Goal: Task Accomplishment & Management: Complete application form

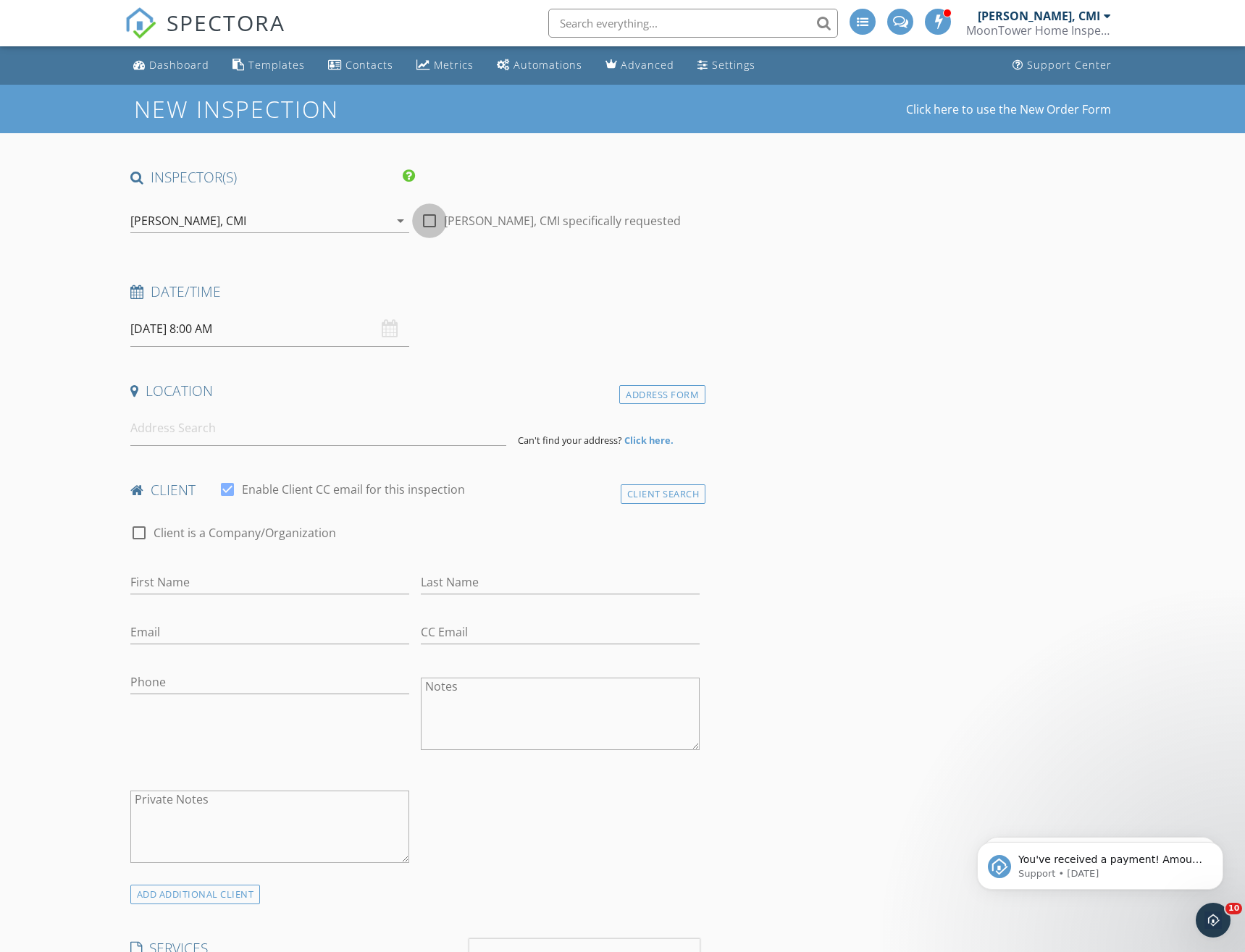
click at [431, 221] on div at bounding box center [430, 220] width 24 height 24
checkbox input "true"
click at [211, 433] on input at bounding box center [317, 429] width 375 height 36
type input "1413 Dune Loft Villas, Seabrook Island, SC, USA"
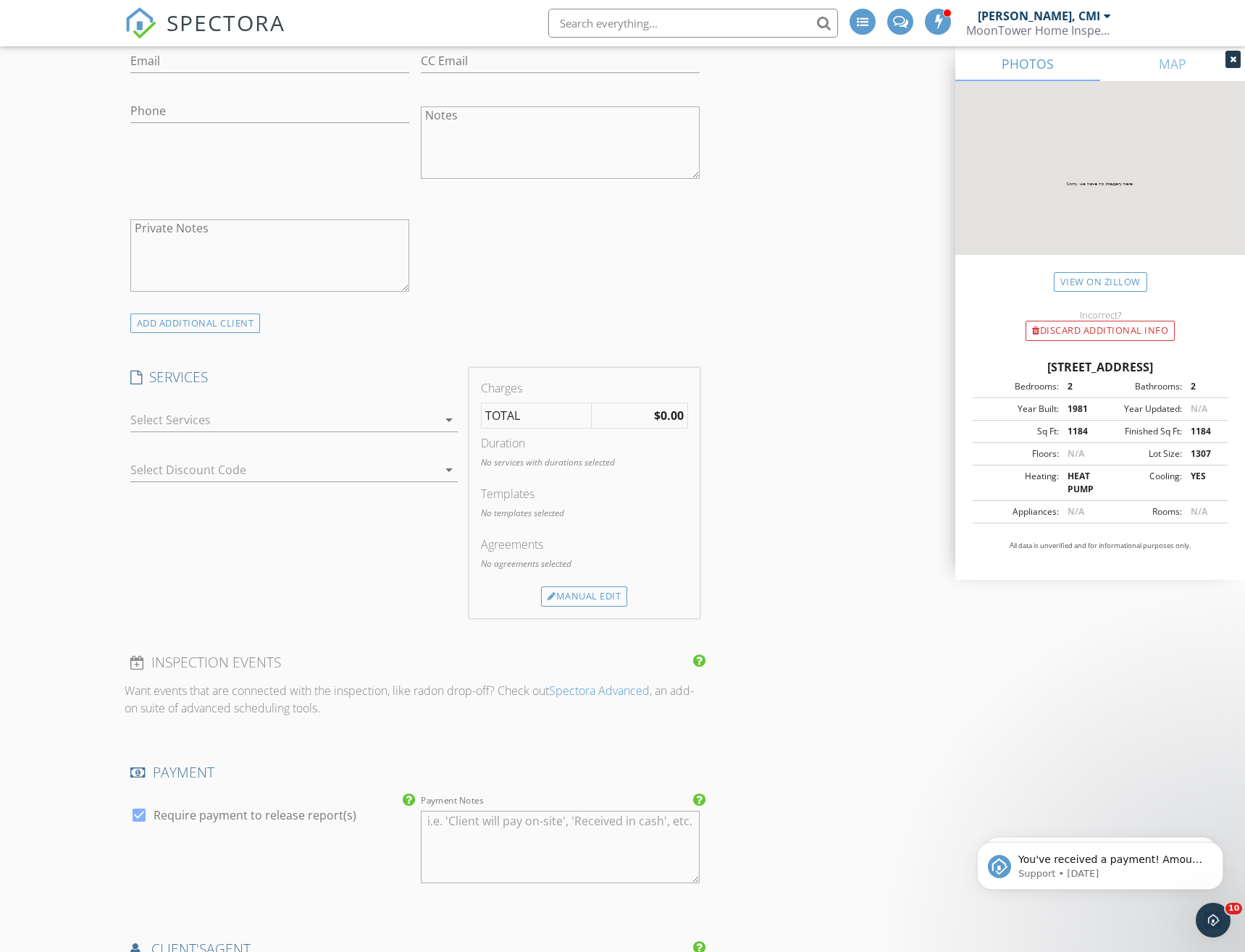
scroll to position [874, 0]
click at [448, 413] on icon "arrow_drop_down" at bounding box center [449, 413] width 18 height 18
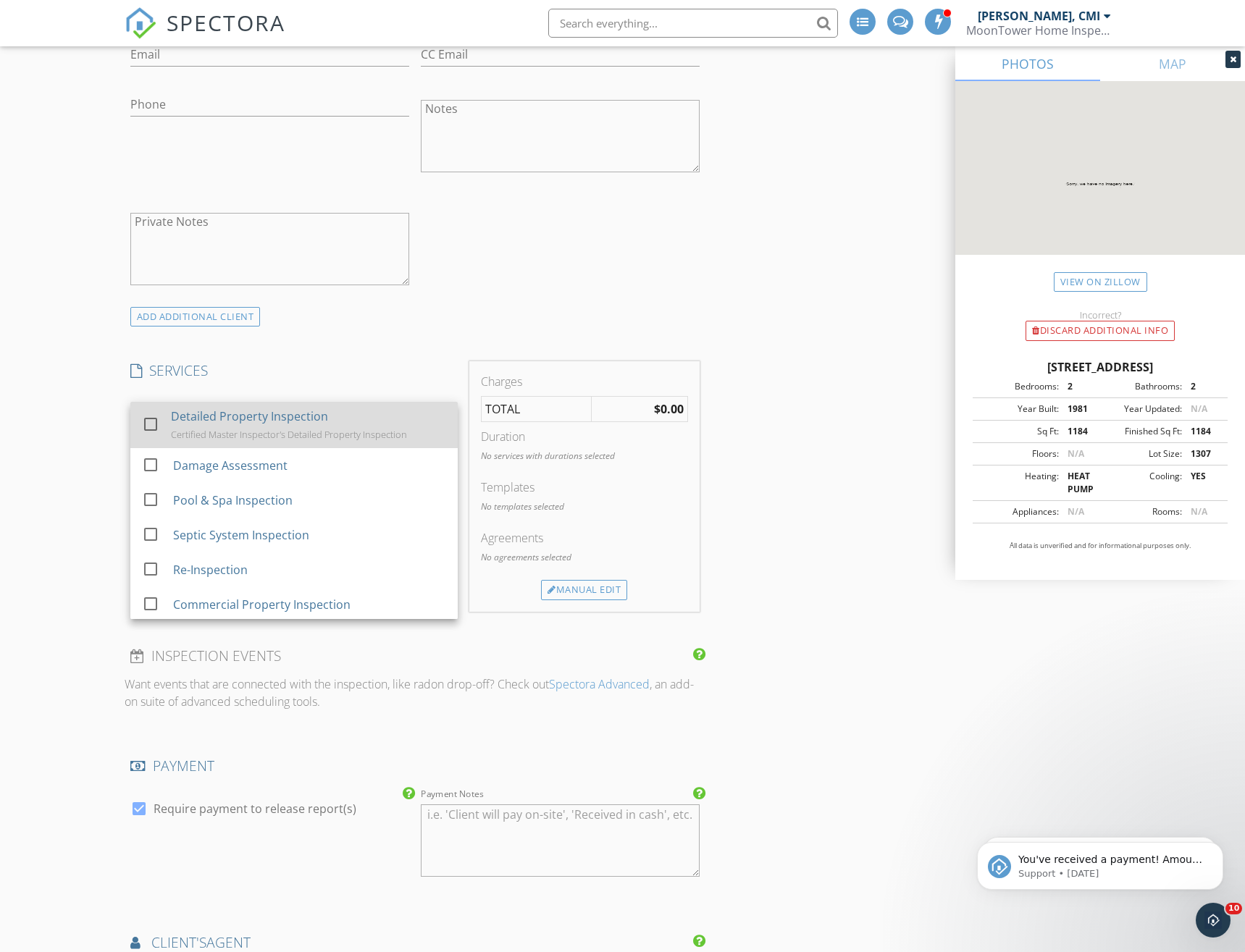
click at [299, 419] on div "Detailed Property Inspection" at bounding box center [249, 417] width 157 height 18
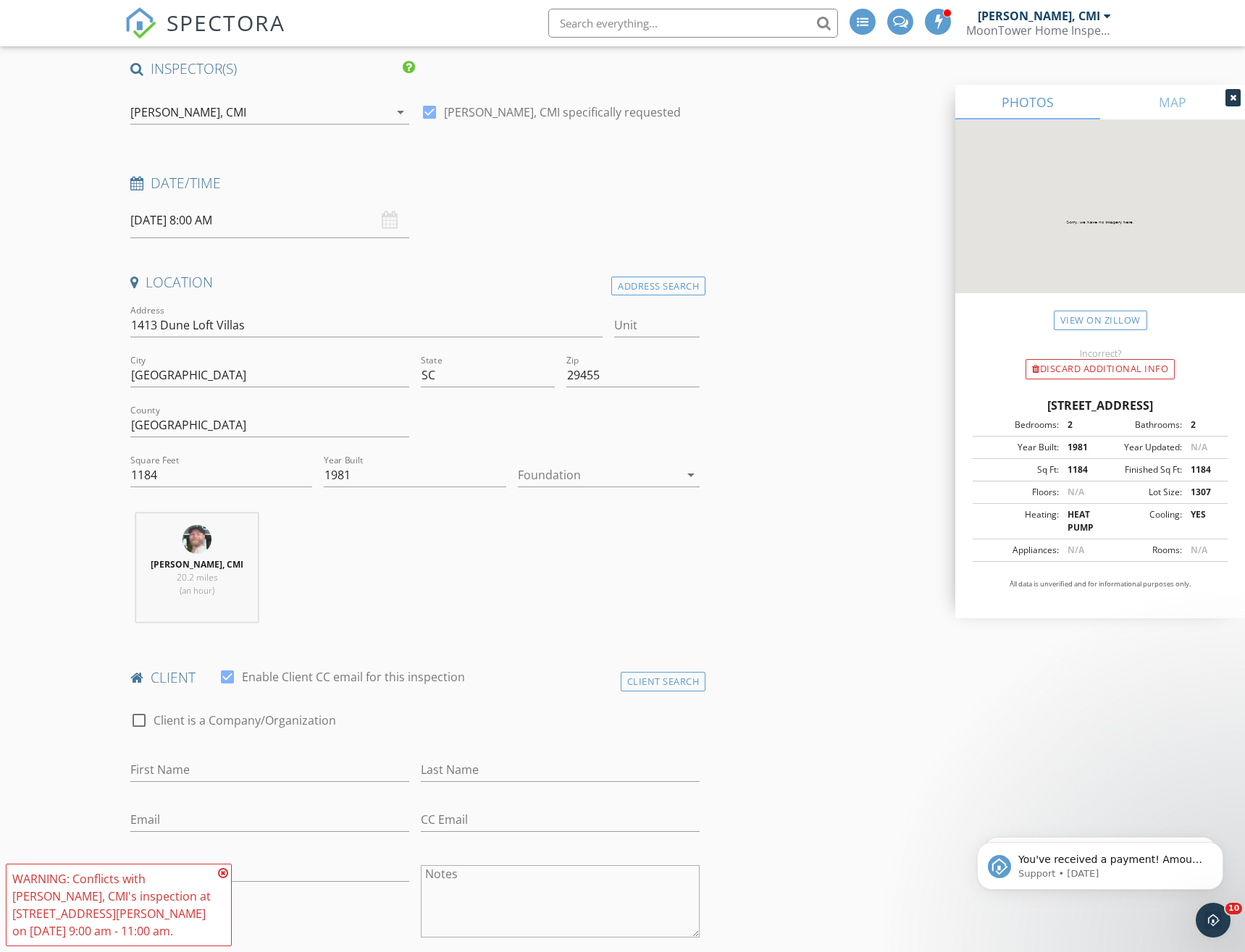
scroll to position [0, 0]
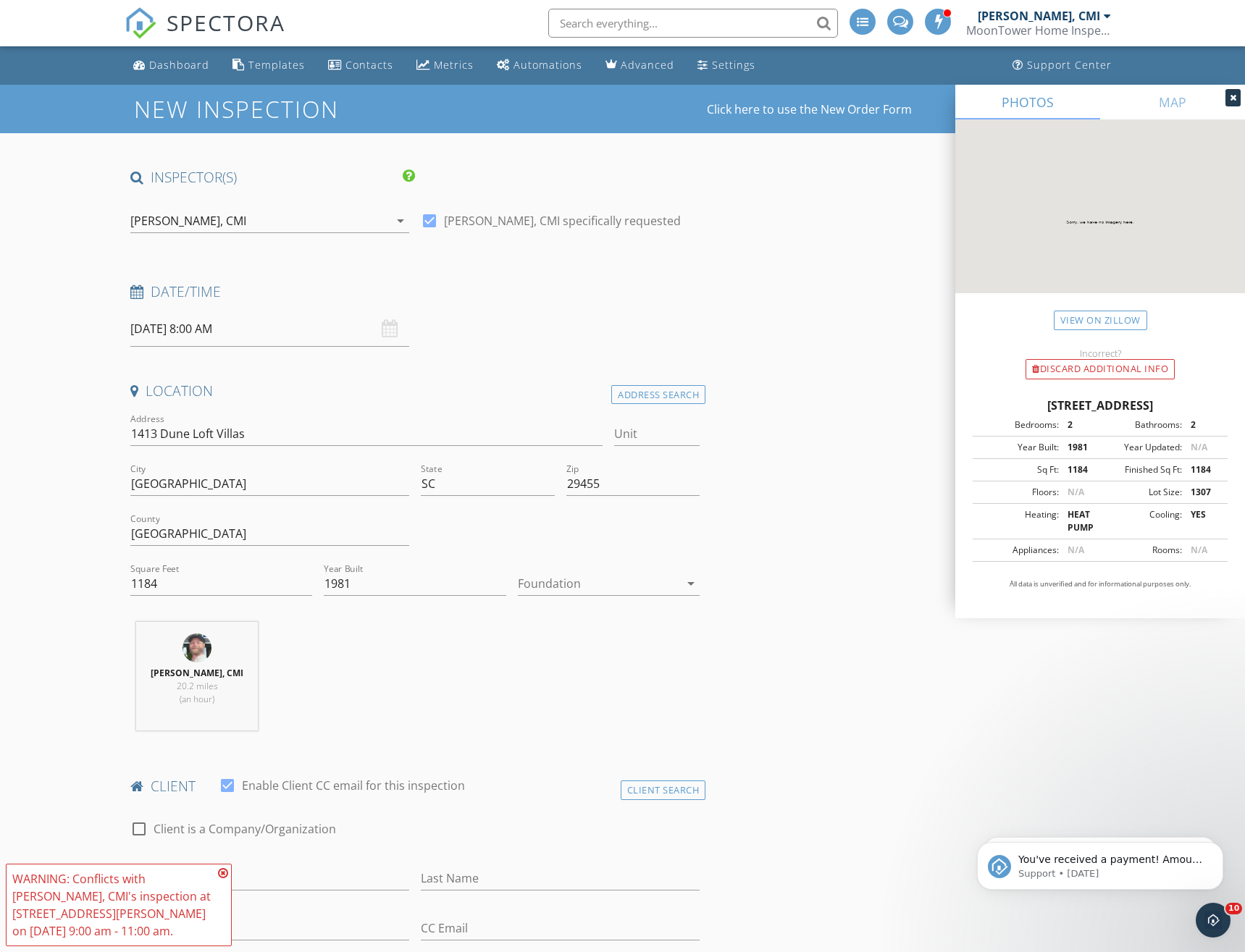
click at [189, 328] on input "09/22/2025 8:00 AM" at bounding box center [269, 329] width 279 height 36
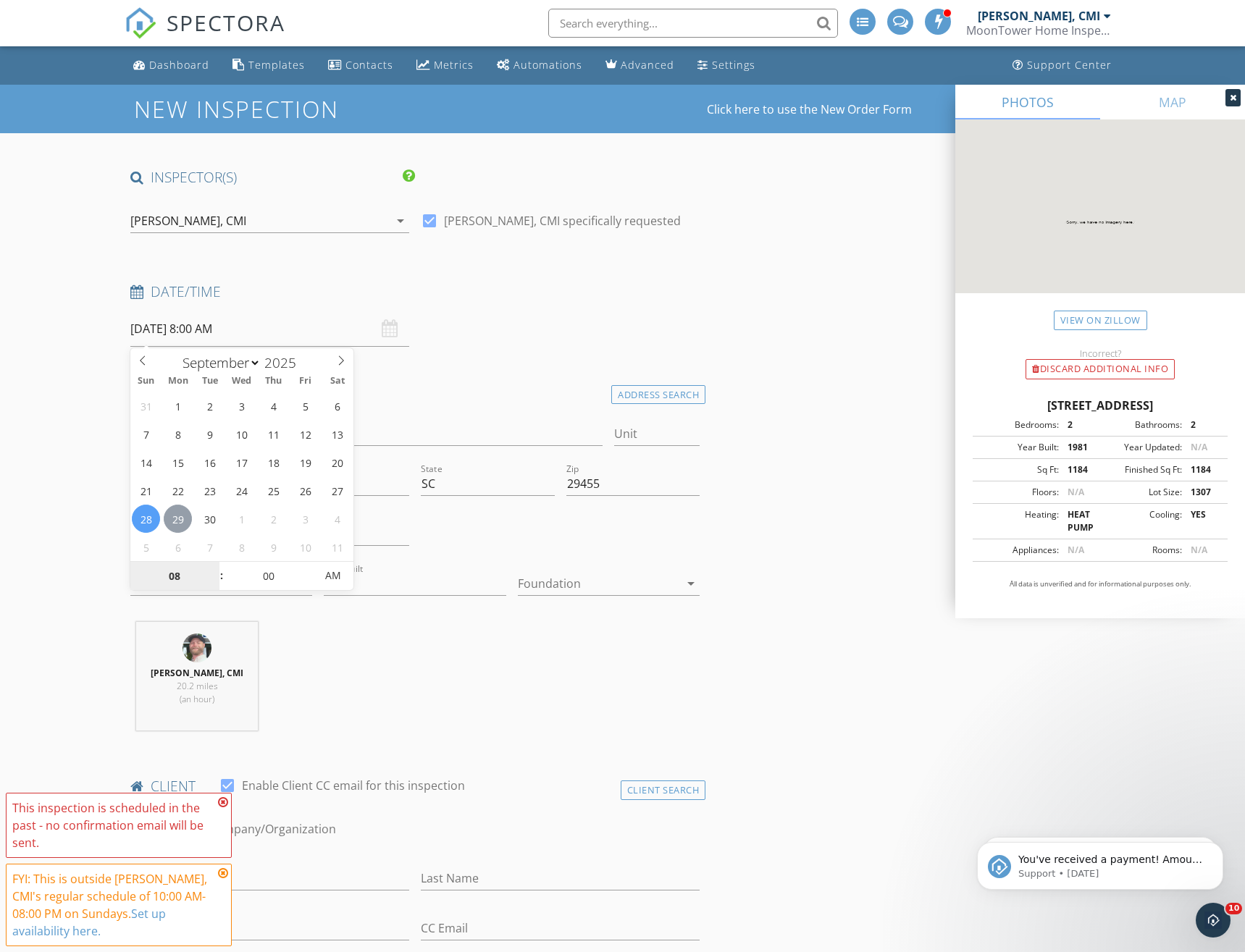
type input "09/29/2025 8:00 AM"
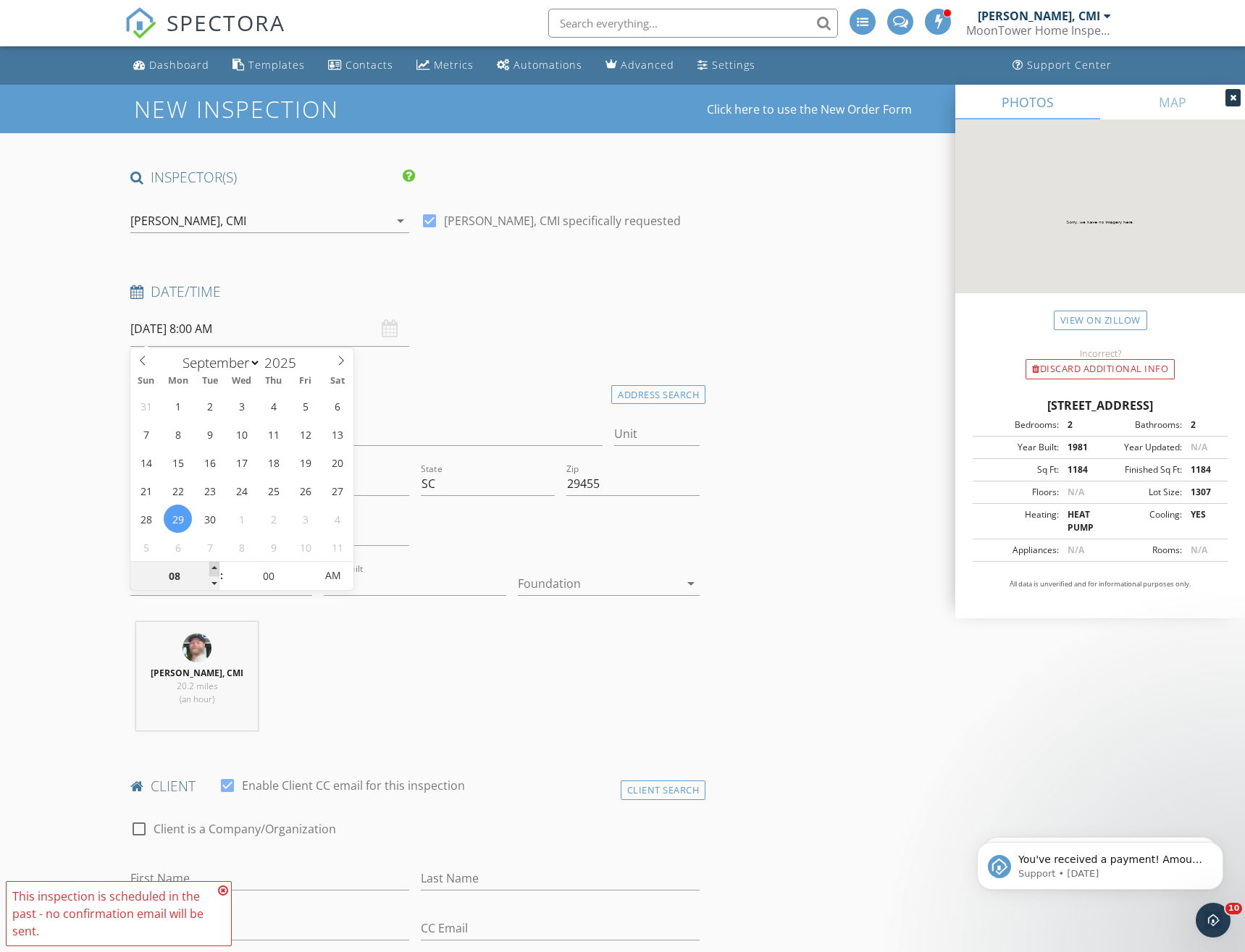
type input "09"
type input "09/29/2025 9:00 AM"
click at [214, 564] on span at bounding box center [214, 569] width 10 height 15
type input "10"
type input "09/29/2025 10:00 AM"
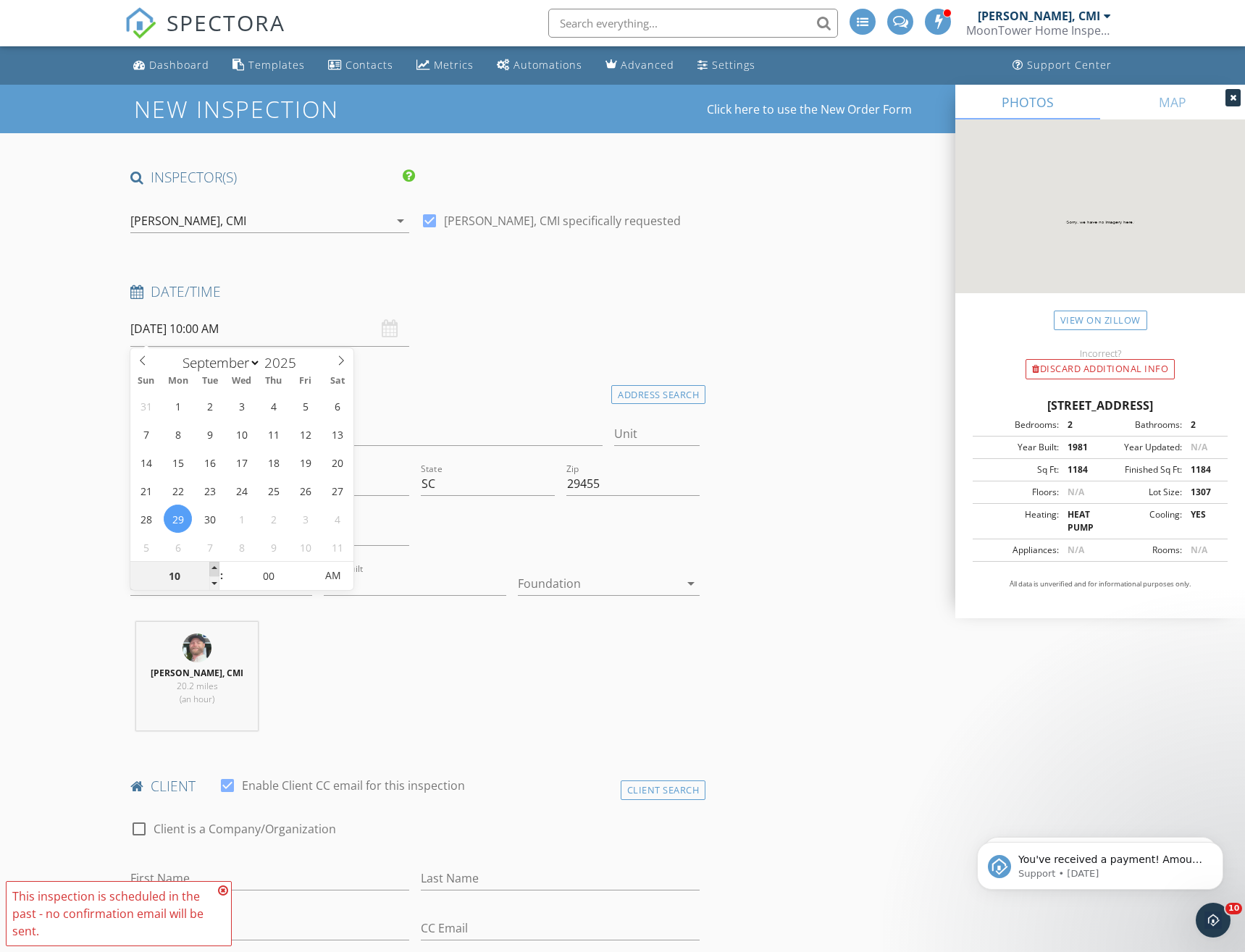
click at [214, 564] on span at bounding box center [214, 569] width 10 height 15
type input "11"
type input "09/29/2025 11:00 AM"
click at [214, 564] on span at bounding box center [214, 569] width 10 height 15
type input "10"
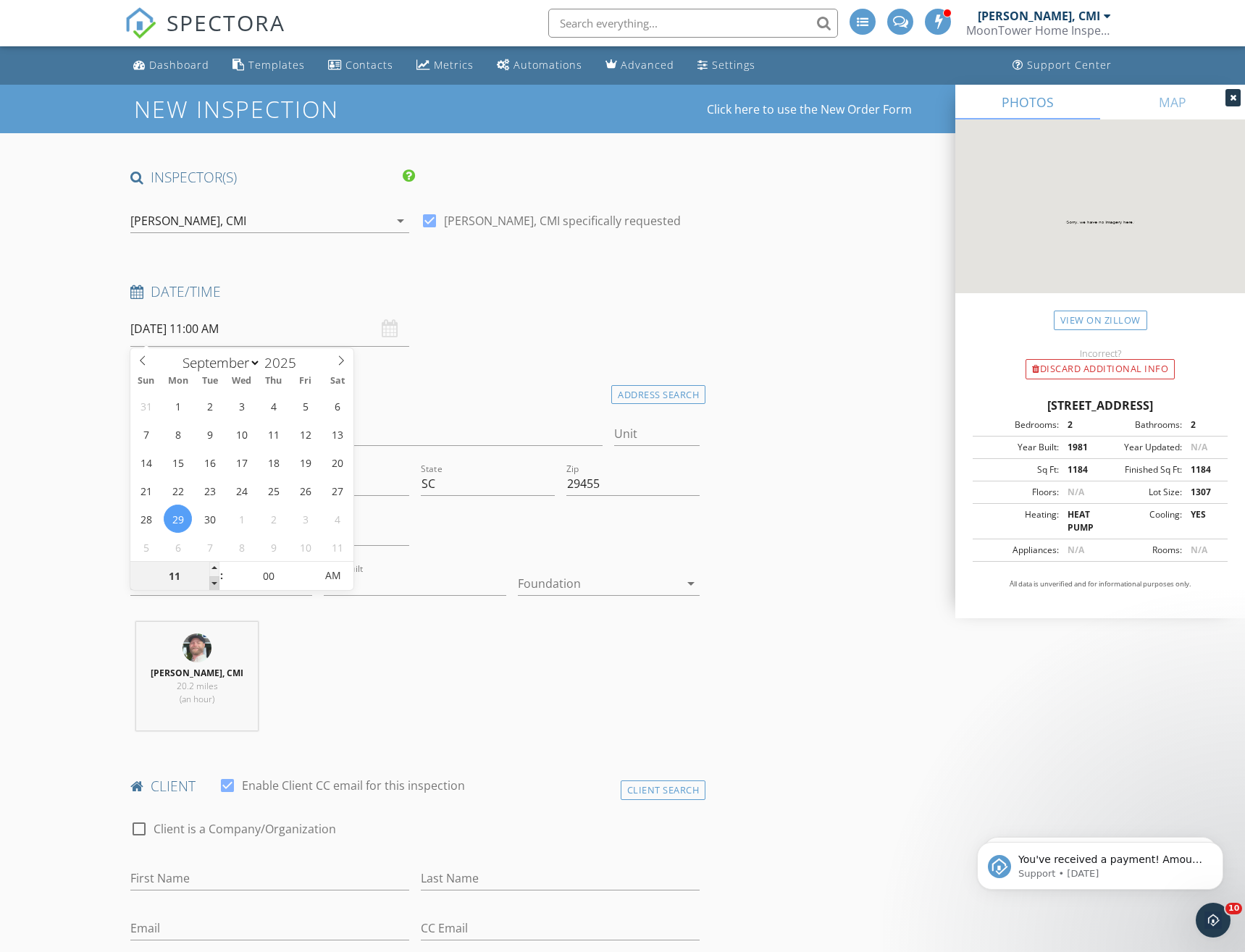
type input "09/29/2025 10:00 AM"
click at [214, 581] on span at bounding box center [214, 584] width 10 height 15
type input "05"
type input "09/29/2025 10:05 AM"
click at [311, 565] on span at bounding box center [308, 569] width 10 height 15
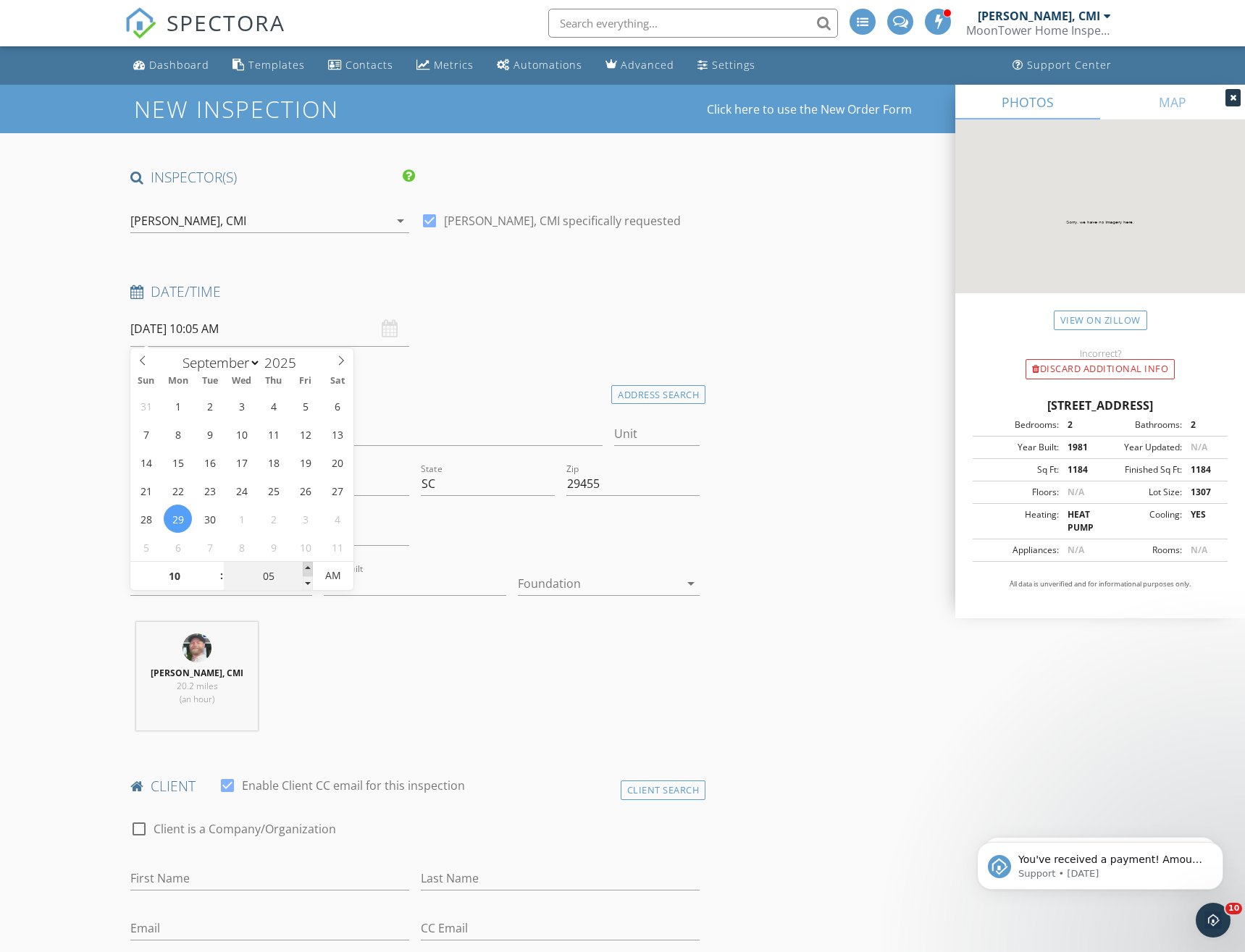
type input "10"
type input "09/29/2025 10:10 AM"
click at [310, 565] on span at bounding box center [308, 569] width 10 height 15
type input "15"
type input "09/29/2025 10:15 AM"
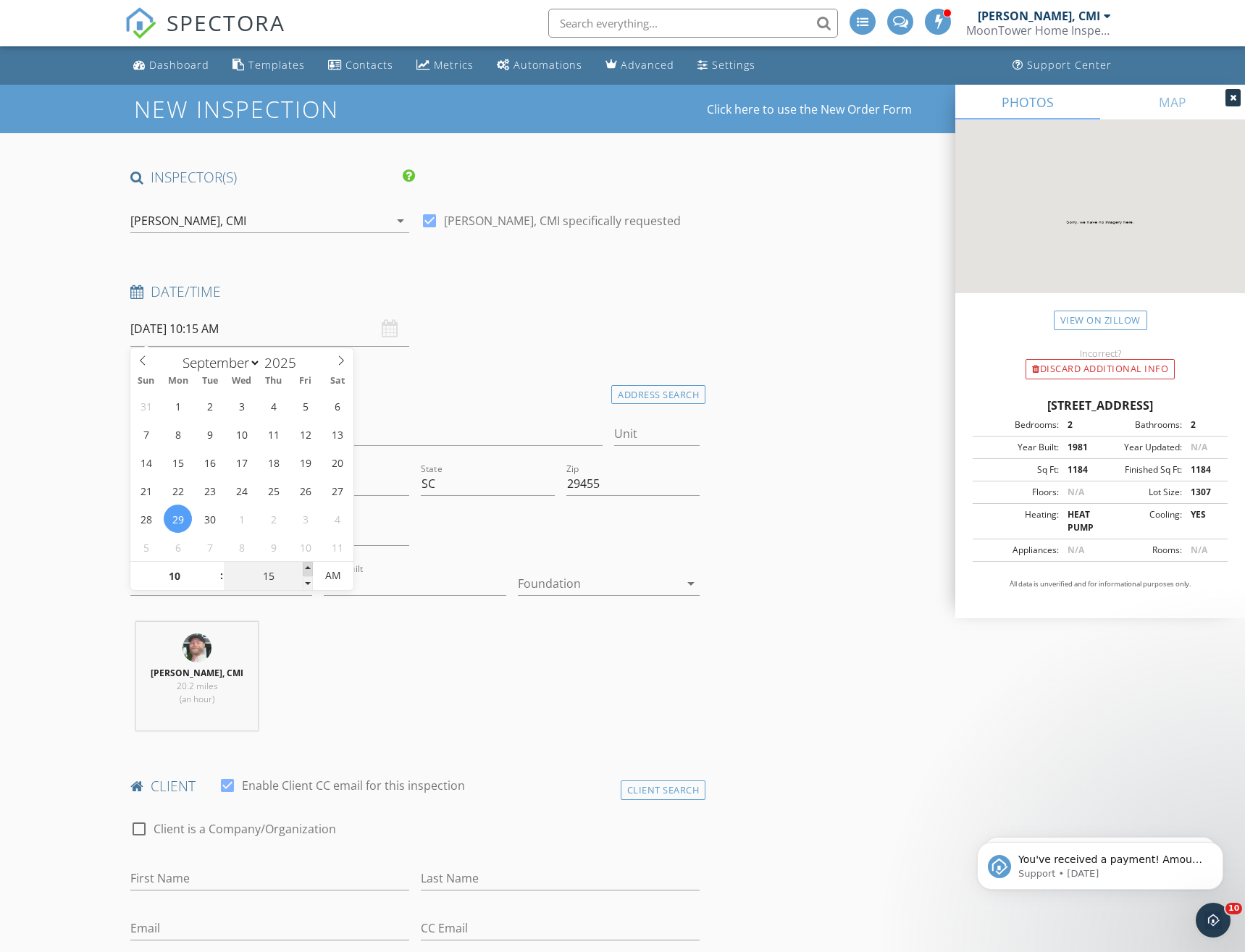
click at [310, 565] on span at bounding box center [308, 569] width 10 height 15
type input "20"
type input "09/29/2025 10:20 AM"
click at [311, 565] on span at bounding box center [308, 569] width 10 height 15
type input "25"
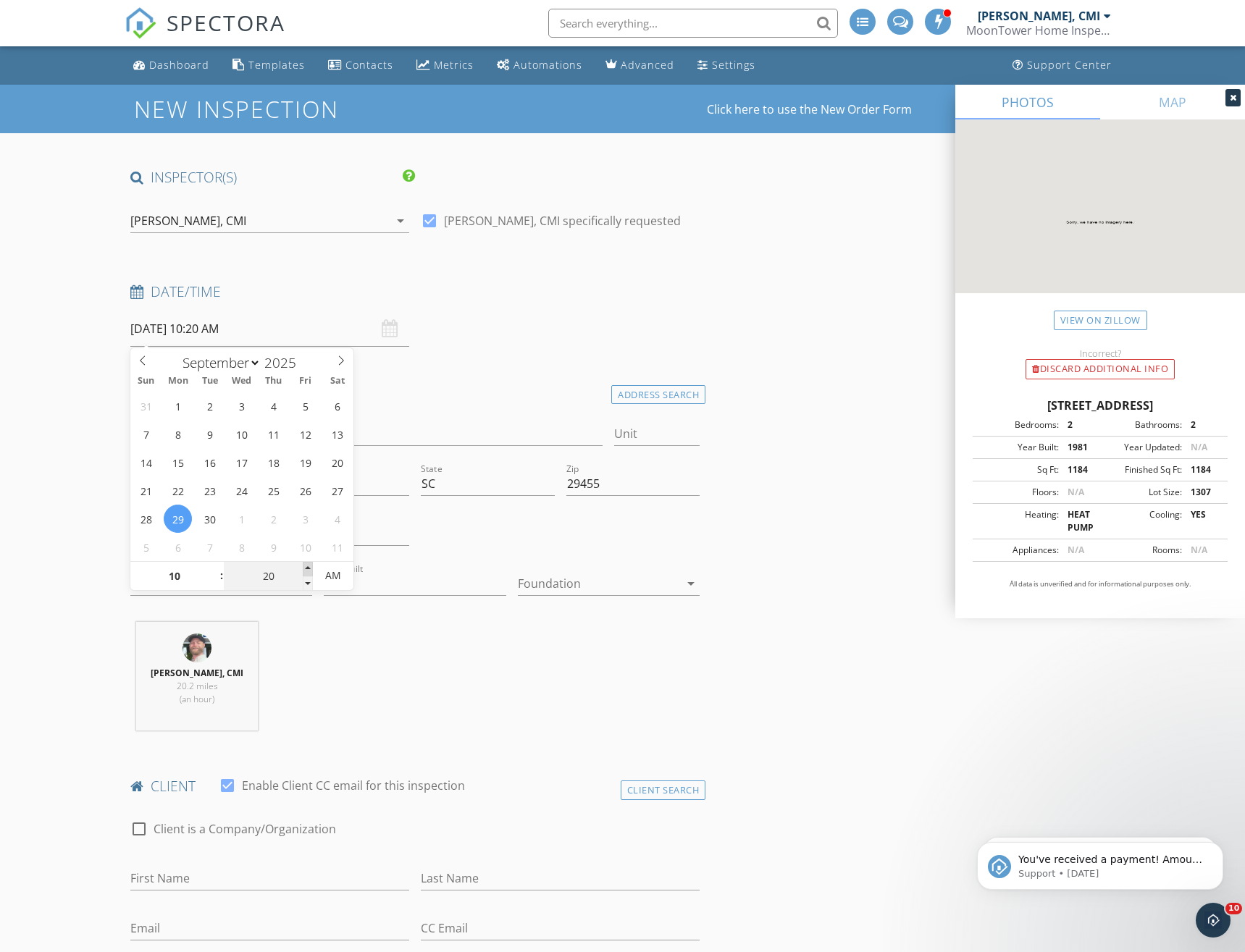
type input "09/29/2025 10:25 AM"
click at [310, 566] on span at bounding box center [308, 569] width 10 height 15
type input "30"
type input "09/29/2025 10:30 AM"
click at [310, 566] on span at bounding box center [308, 569] width 10 height 15
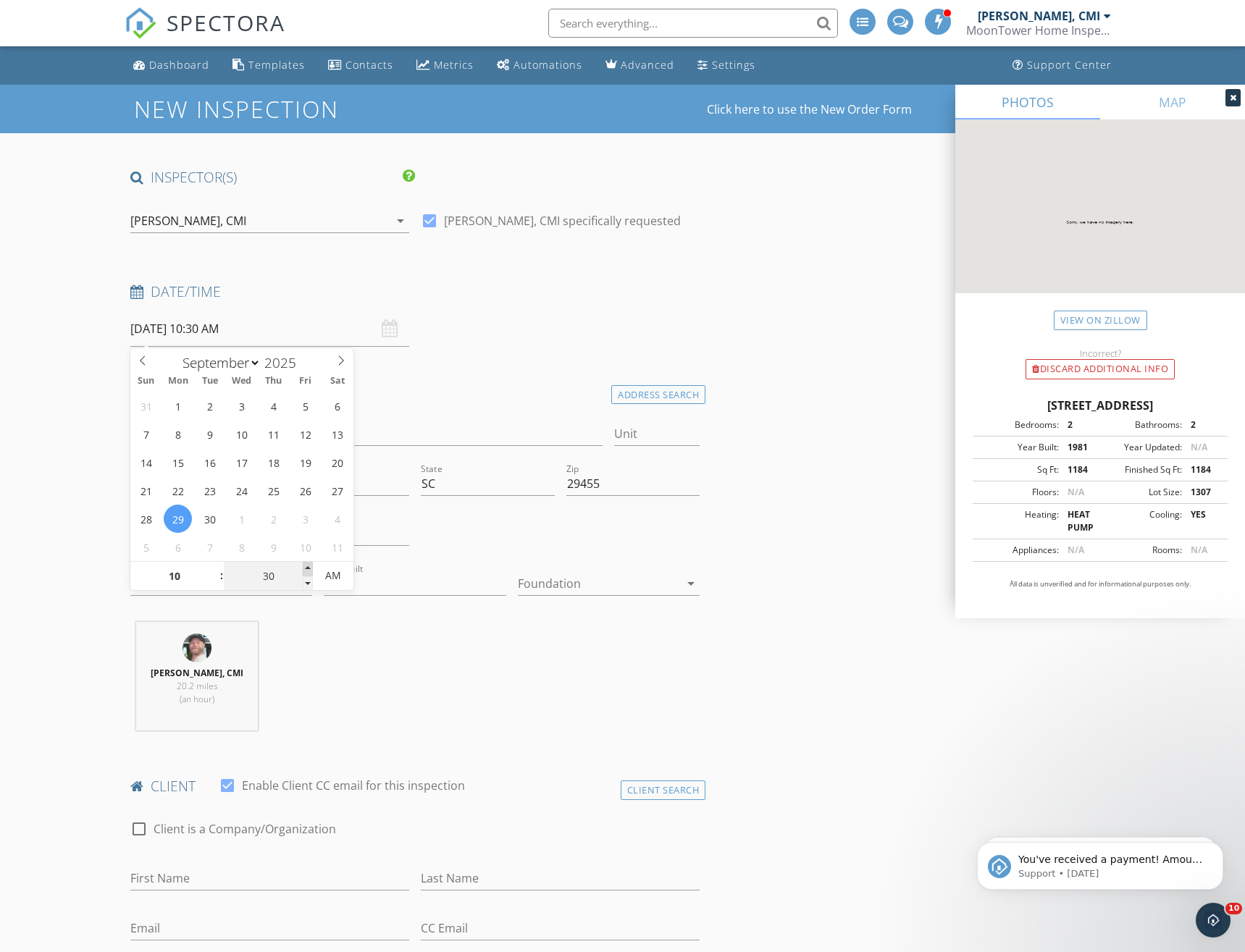
type input "35"
type input "09/29/2025 10:35 AM"
click at [310, 566] on span at bounding box center [308, 569] width 10 height 15
type input "30"
type input "09/29/2025 10:30 AM"
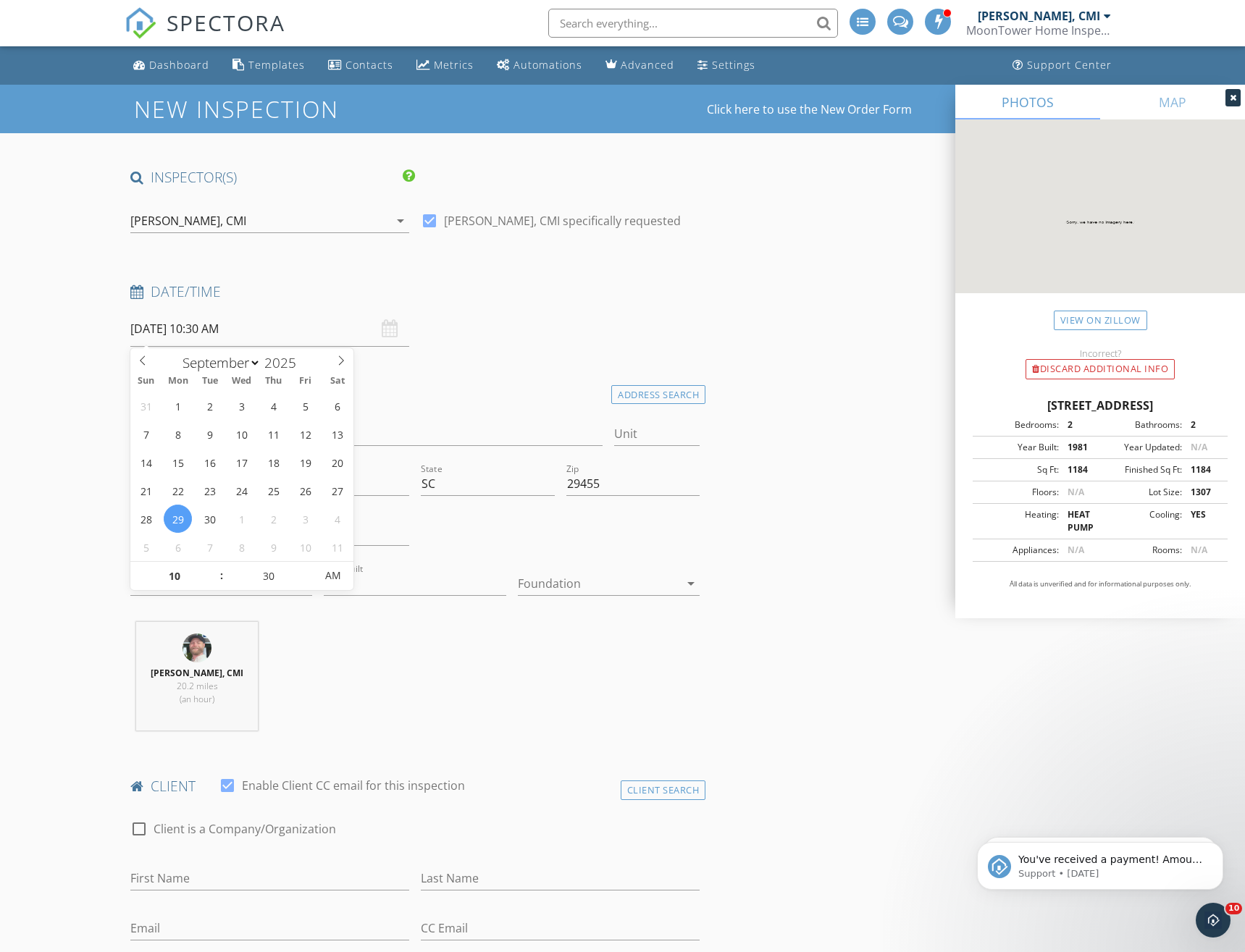
drag, startPoint x: 305, startPoint y: 581, endPoint x: 336, endPoint y: 604, distance: 38.6
click at [305, 582] on span at bounding box center [308, 584] width 10 height 15
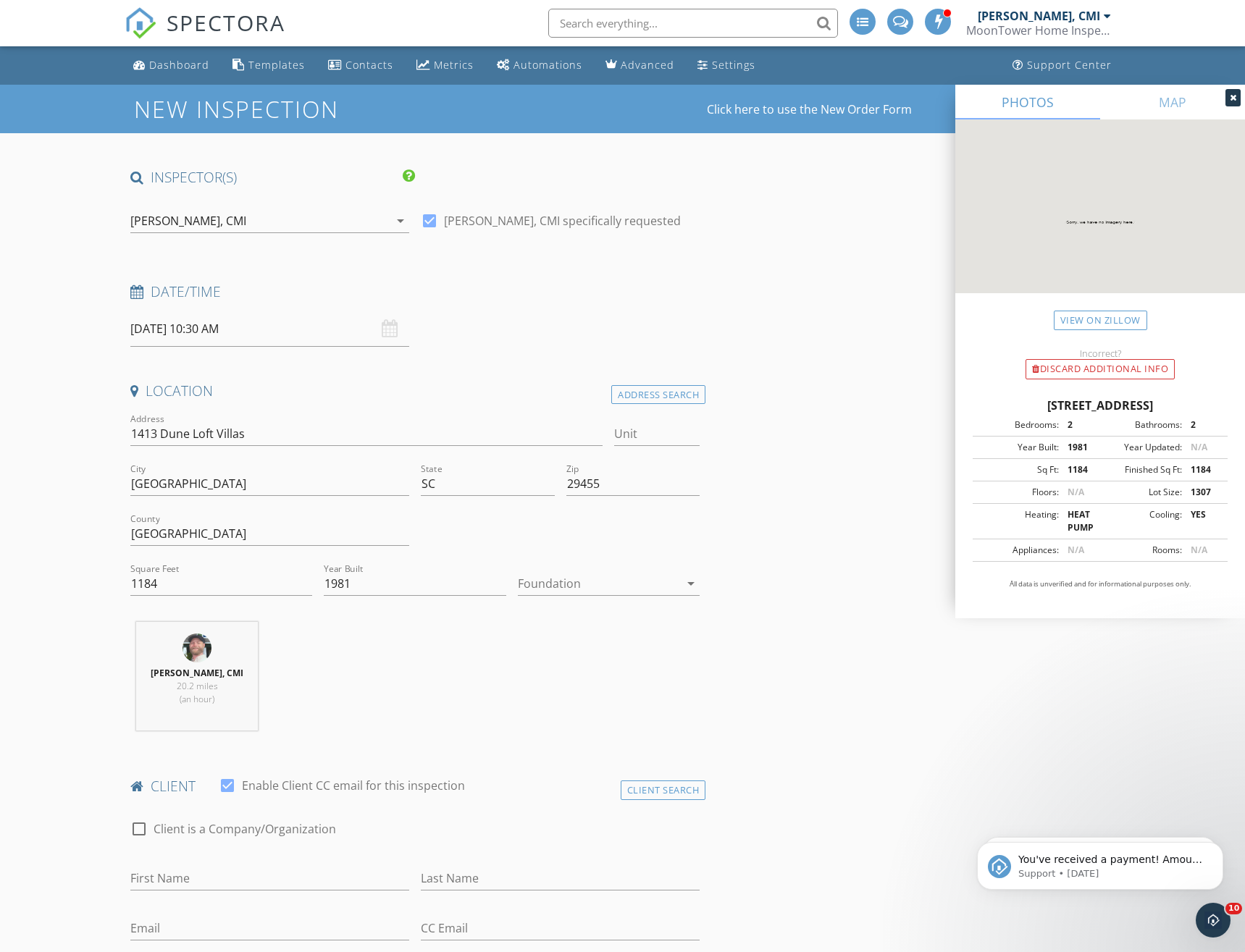
click at [385, 643] on div "David Vaughan, CMI 20.2 miles (an hour)" at bounding box center [414, 681] width 581 height 120
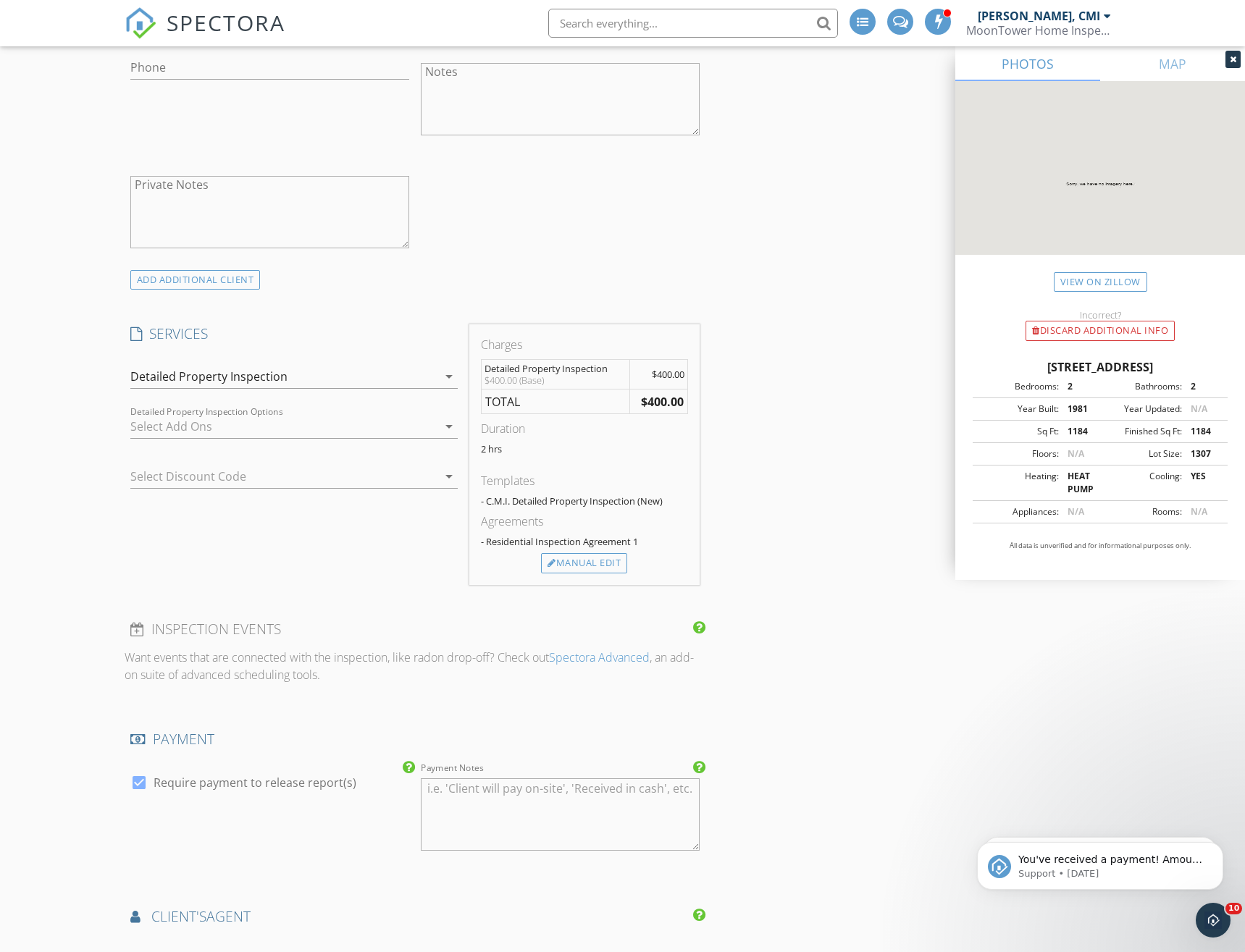
scroll to position [803, 0]
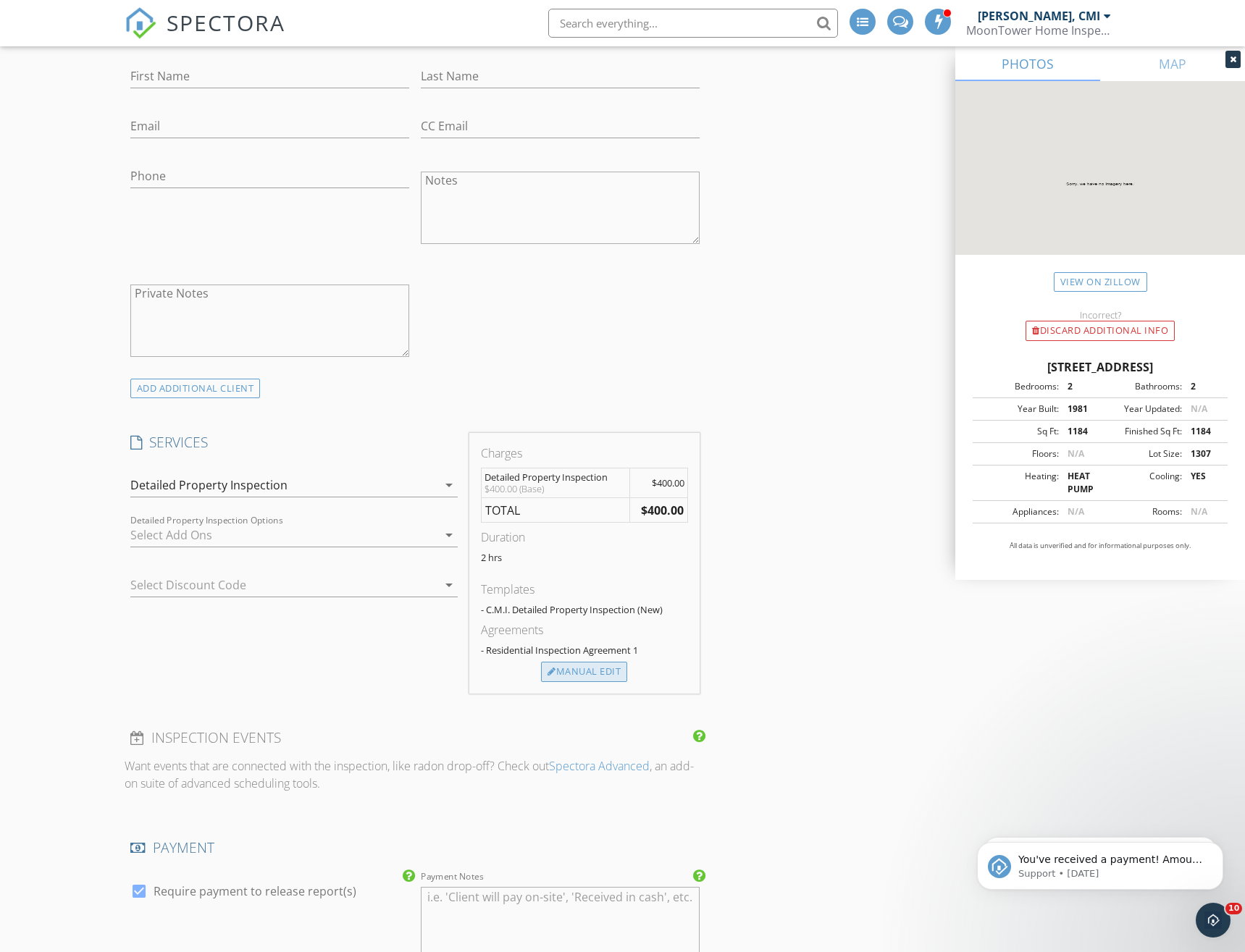
click at [585, 666] on div "Manual Edit" at bounding box center [584, 672] width 86 height 20
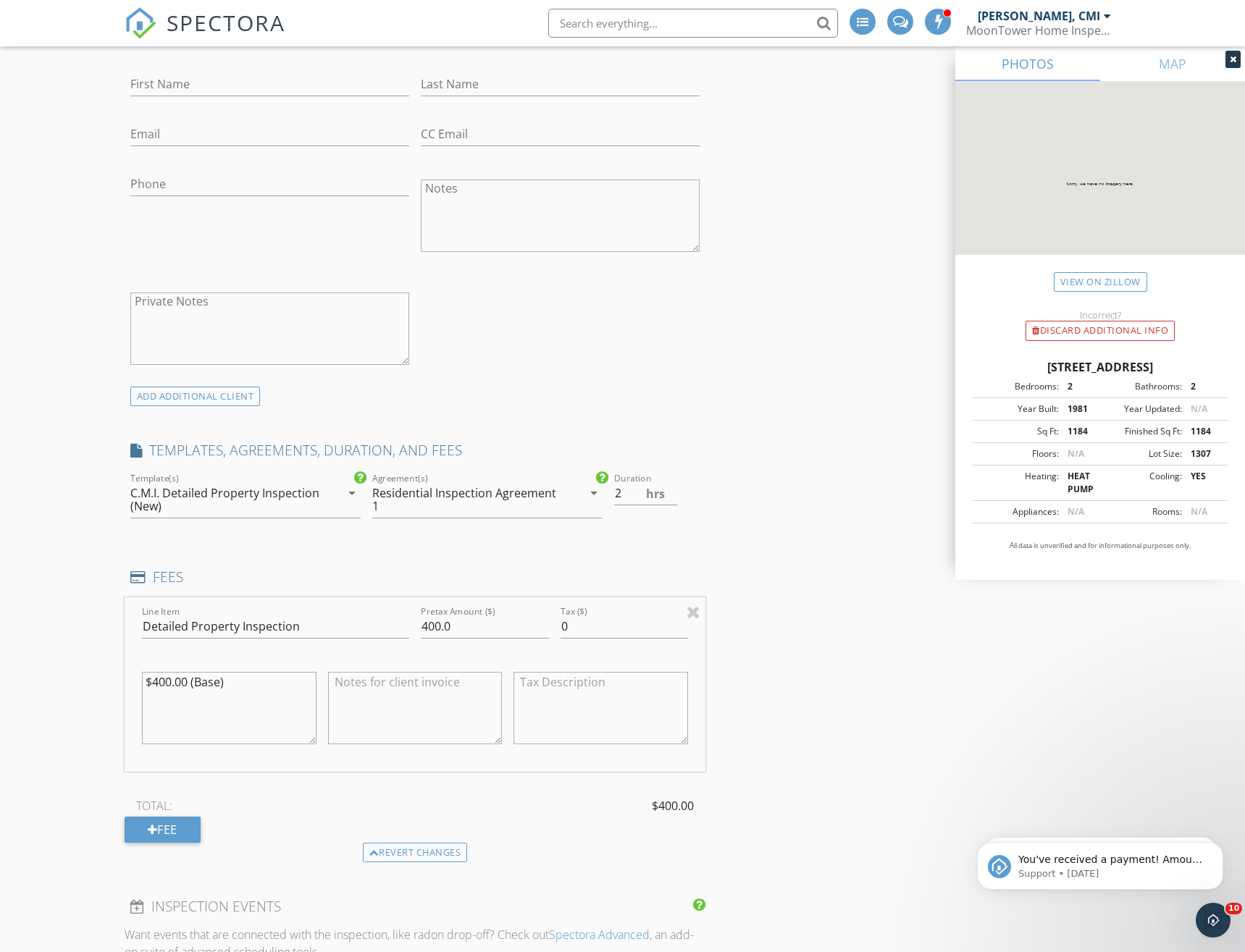
scroll to position [793, 0]
click at [467, 624] on input "400.0" at bounding box center [484, 628] width 128 height 24
click at [467, 623] on input "400.0" at bounding box center [484, 628] width 128 height 24
click at [467, 623] on input "400.0" at bounding box center [484, 628] width 128 height 24
click at [460, 623] on input "400.0" at bounding box center [484, 628] width 128 height 24
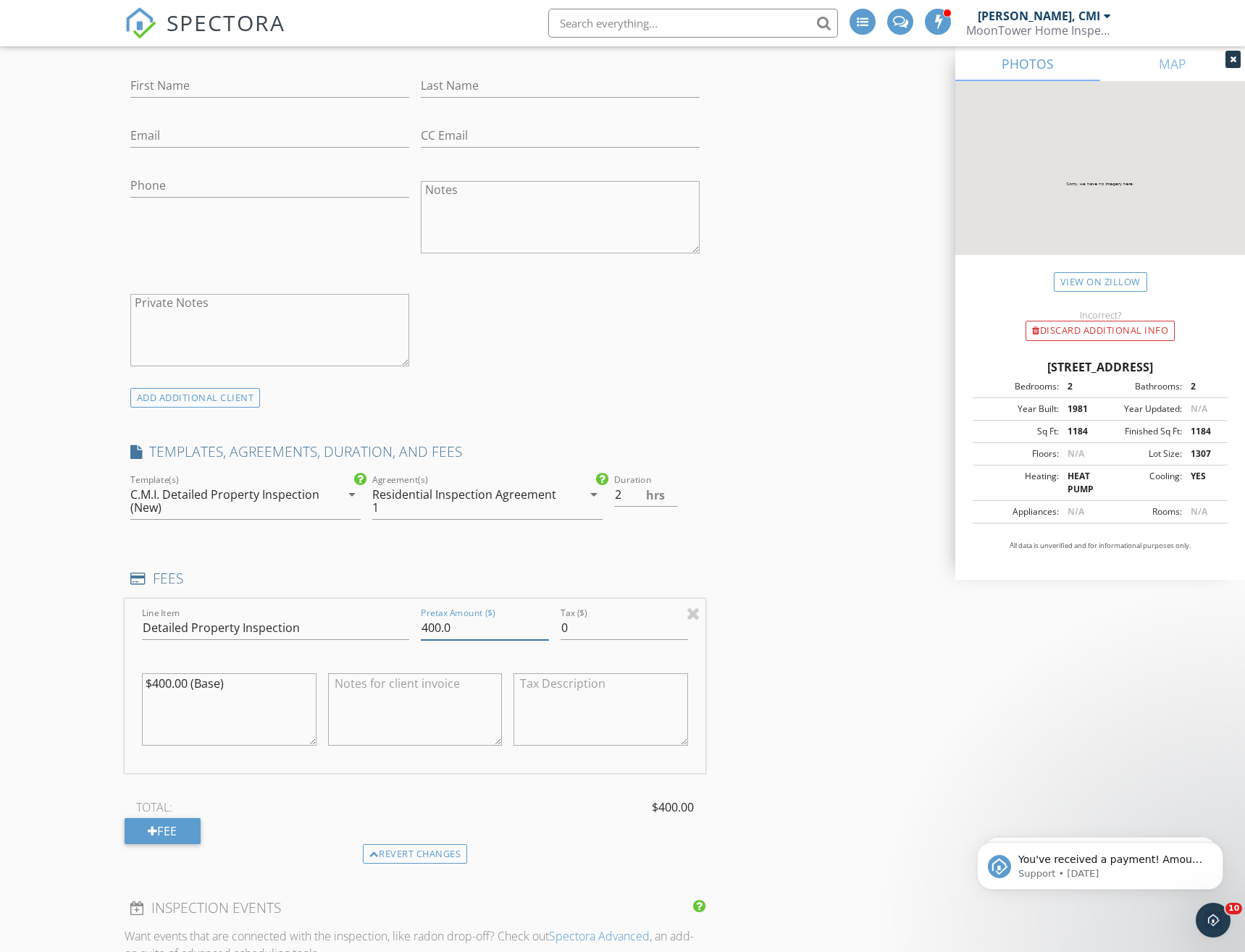
click at [445, 625] on input "400.0" at bounding box center [484, 628] width 128 height 24
drag, startPoint x: 453, startPoint y: 625, endPoint x: 391, endPoint y: 628, distance: 62.1
click at [391, 628] on div "Line Item Detailed Property Inspection Pretax Amount ($) 400.0 Tax ($) 0 $400.0…" at bounding box center [414, 686] width 581 height 174
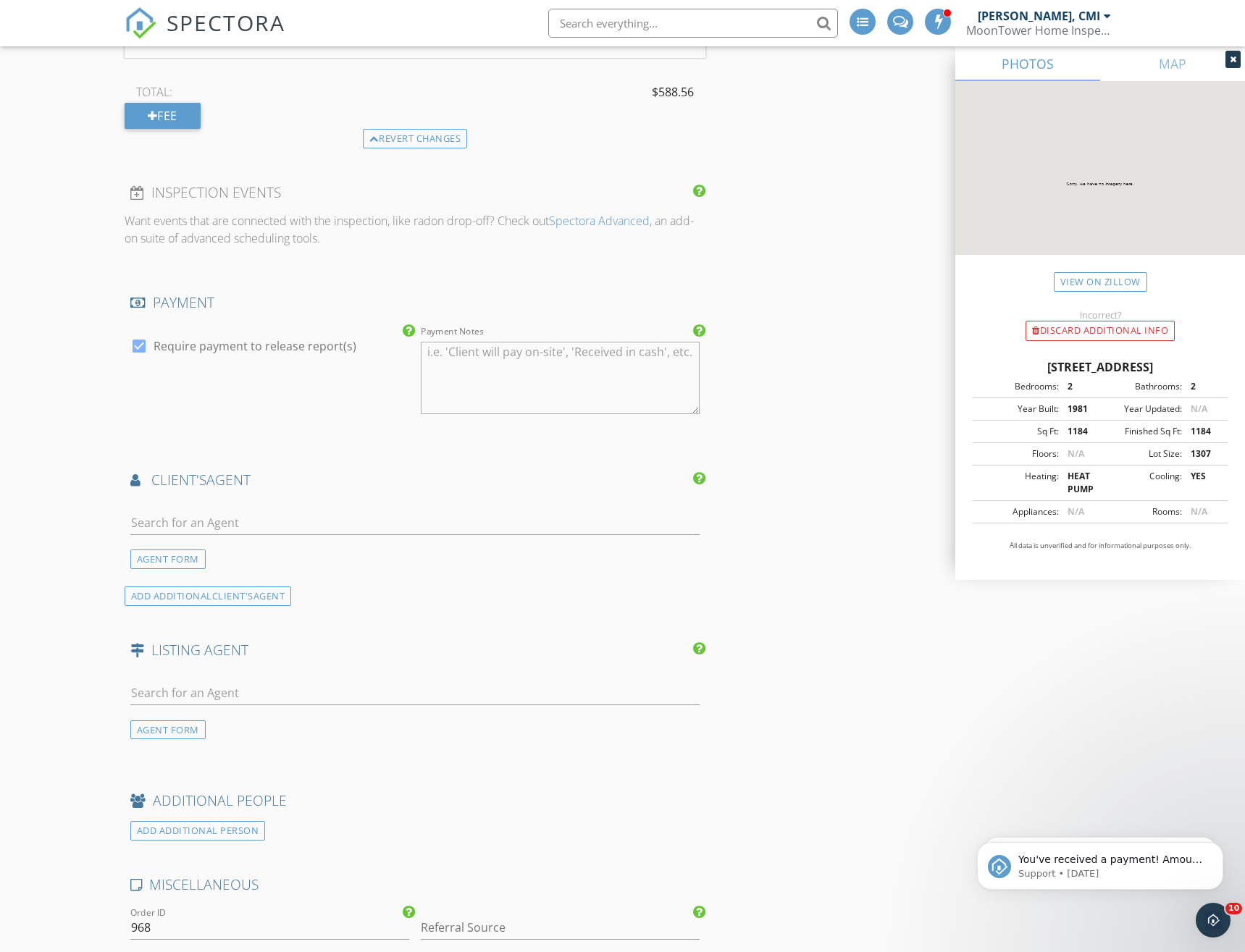
scroll to position [1525, 0]
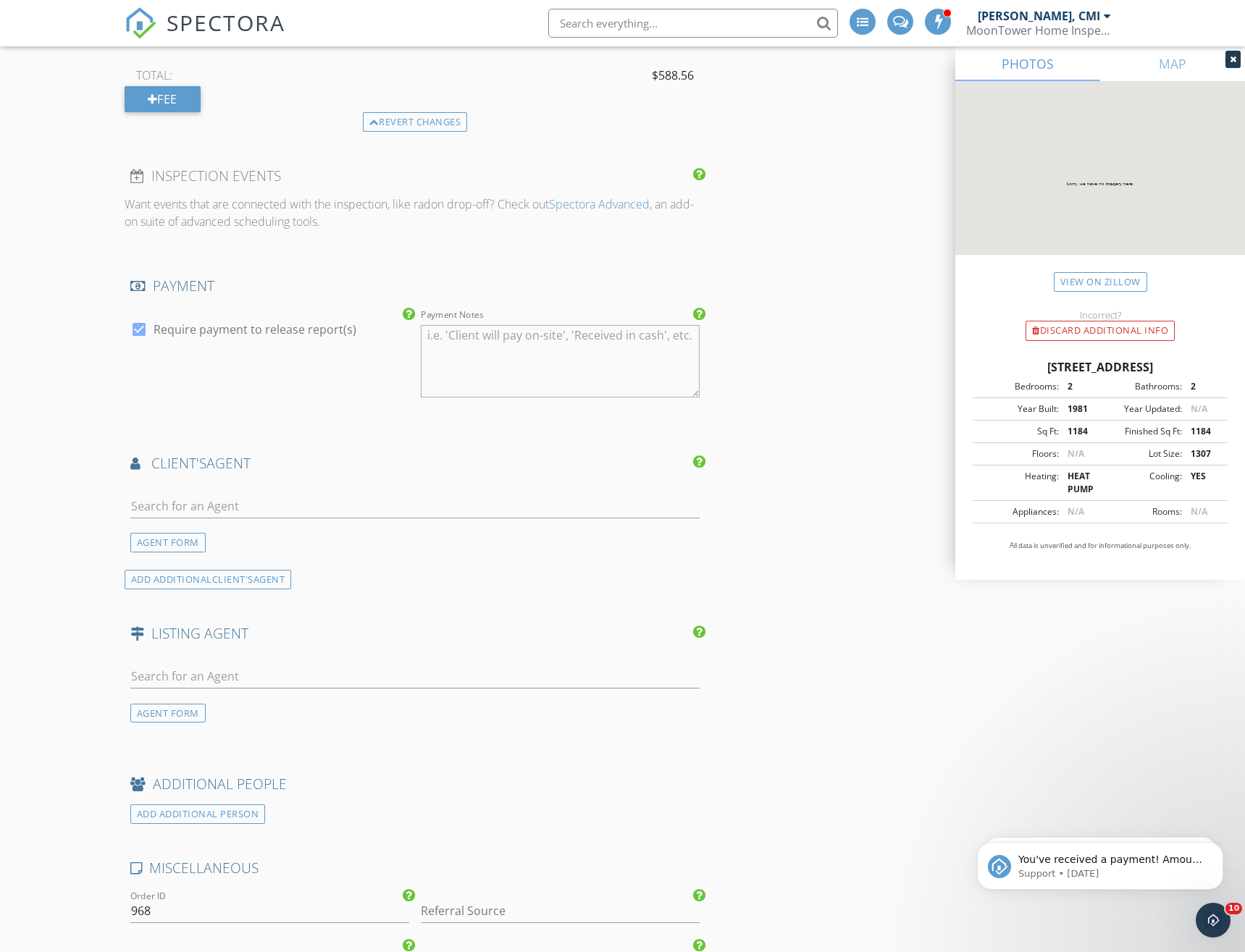
type input "588.56"
click at [320, 505] on input "text" at bounding box center [414, 507] width 569 height 24
click at [242, 505] on input "text" at bounding box center [414, 507] width 569 height 24
type input "Ing"
click at [245, 537] on div "Ingrid Phillips" at bounding box center [230, 532] width 116 height 18
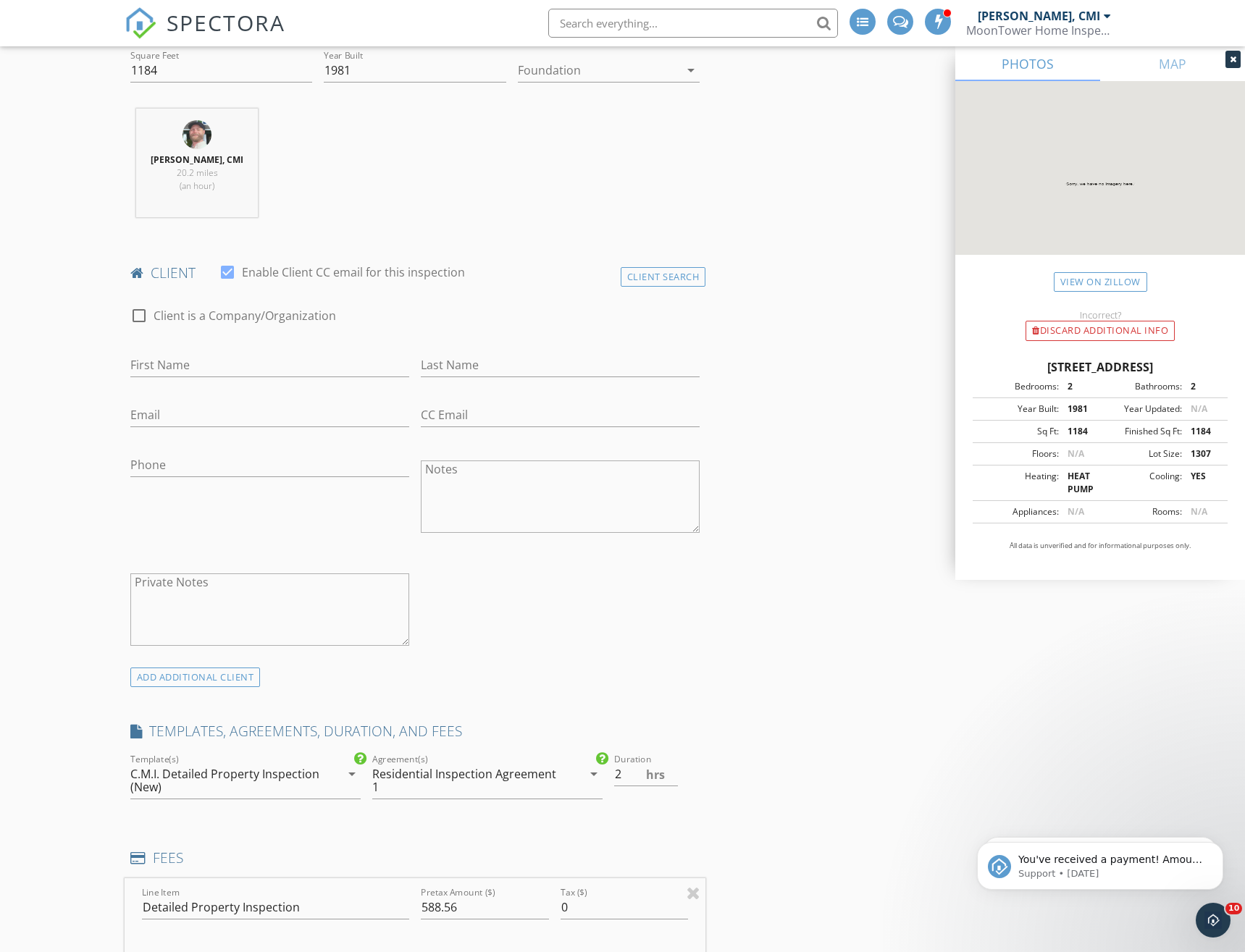
scroll to position [512, 0]
click at [184, 364] on input "First Name" at bounding box center [269, 367] width 279 height 24
type input "Kerry"
type input "Michelle"
click at [235, 682] on div "ADD ADDITIONAL client" at bounding box center [195, 679] width 130 height 19
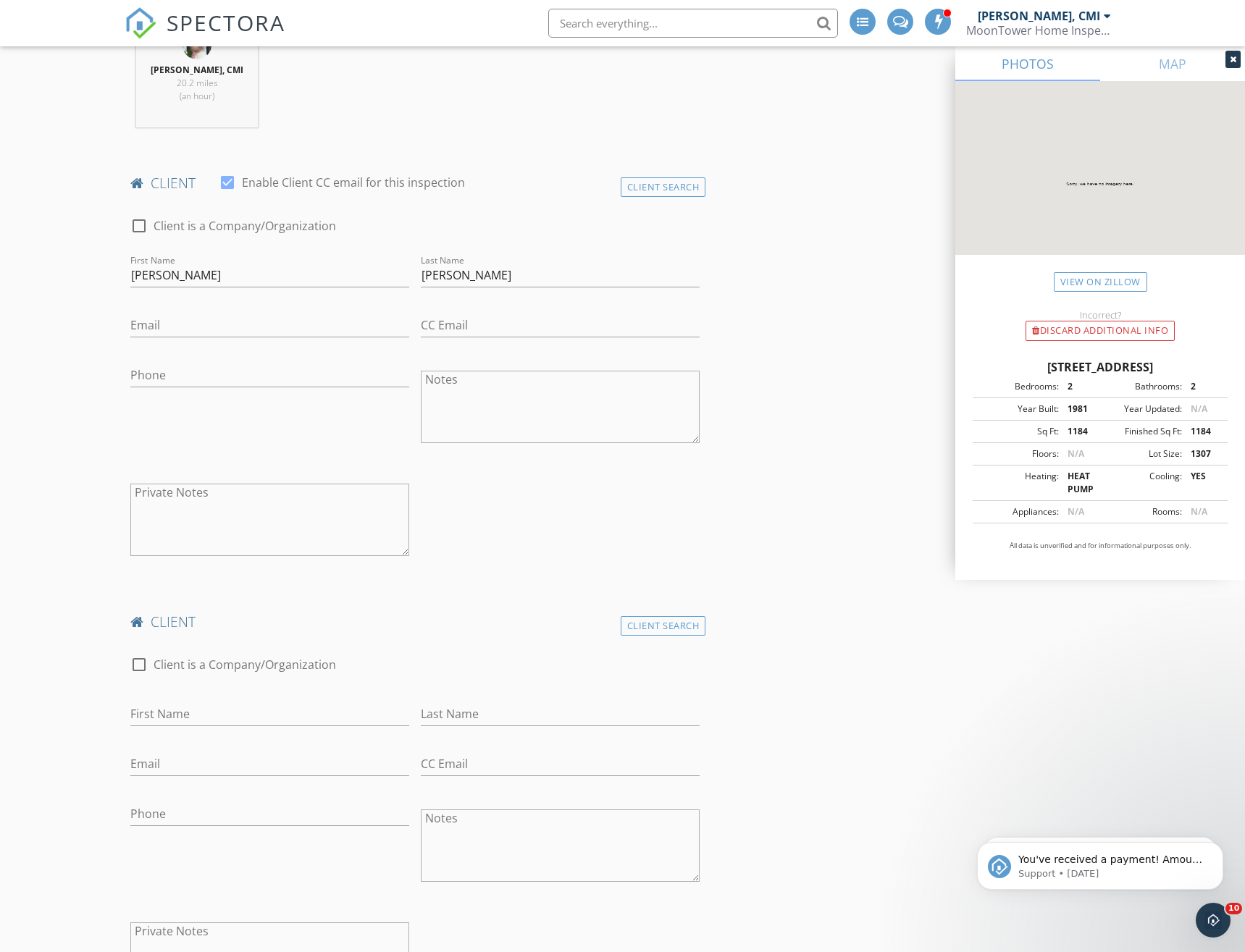
scroll to position [653, 0]
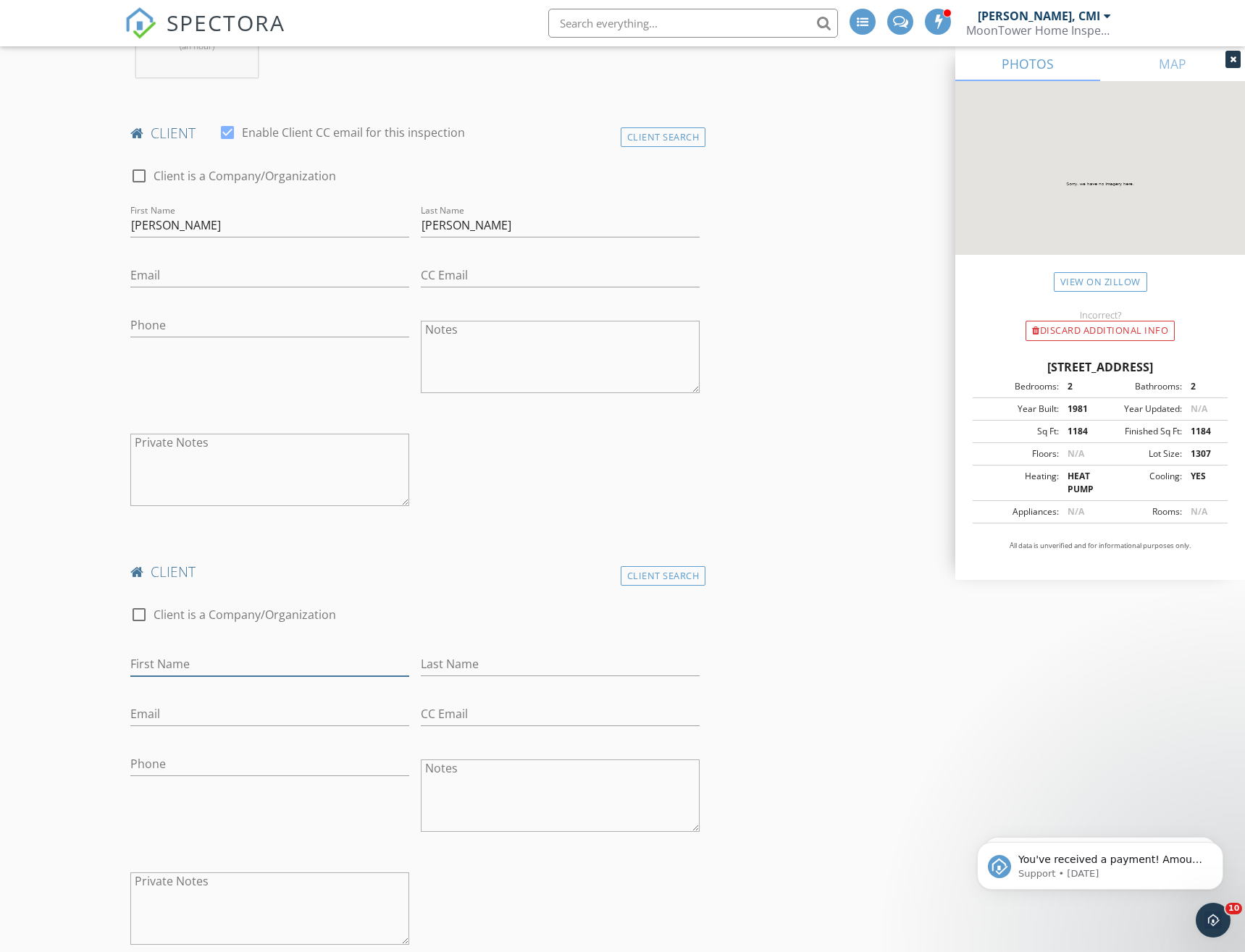
click at [207, 664] on input "First Name" at bounding box center [269, 665] width 279 height 24
type input "Sean"
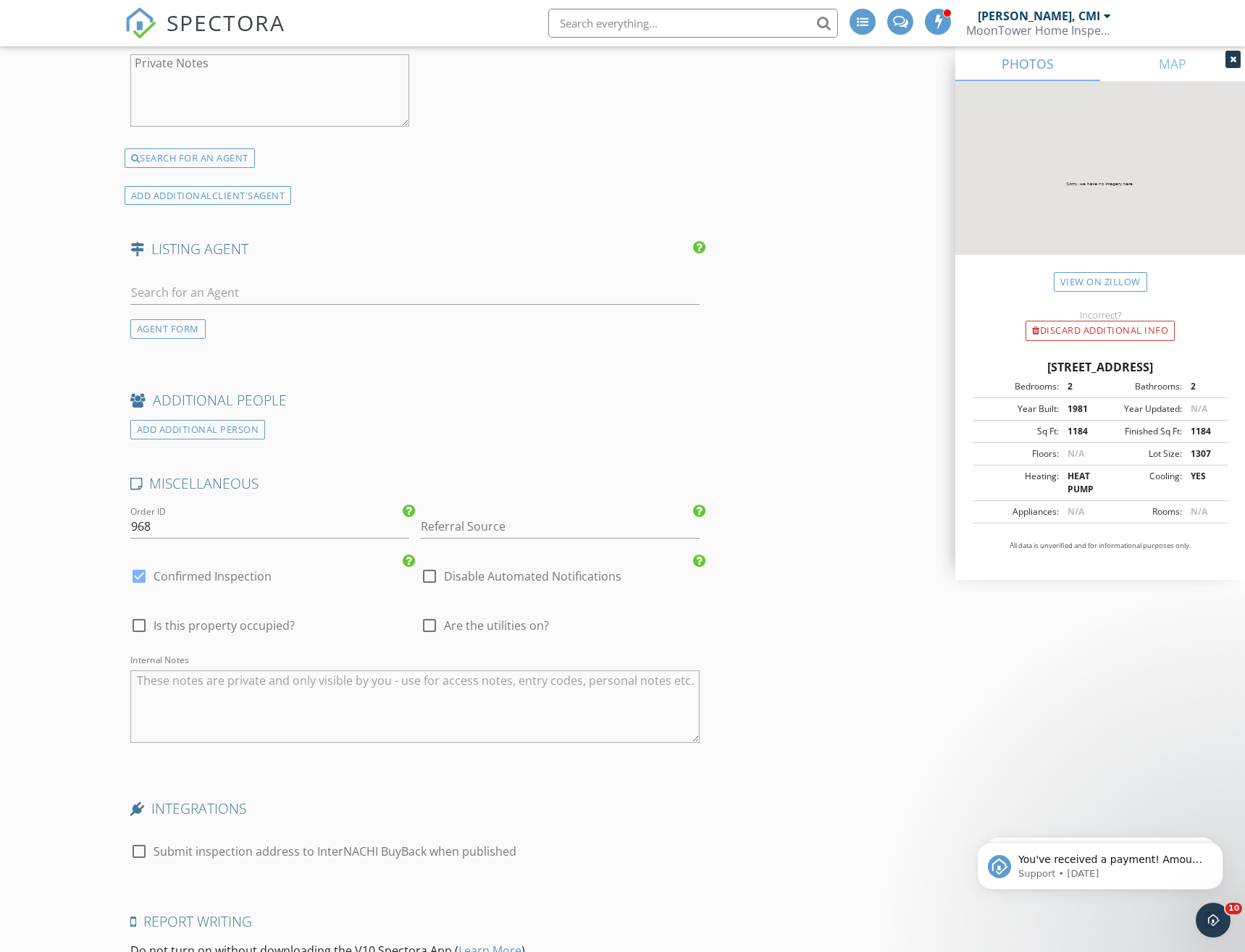
scroll to position [2797, 0]
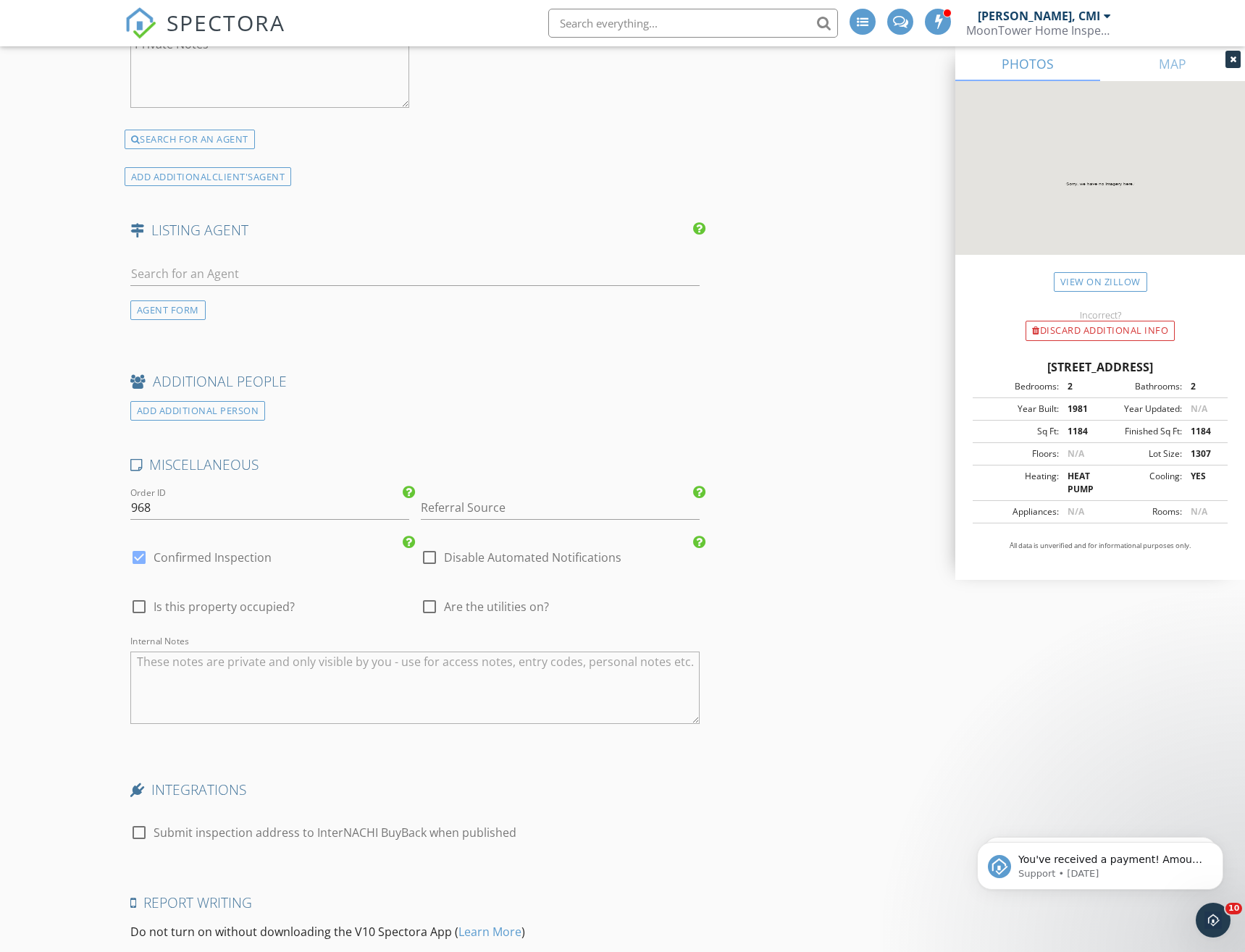
type input "McPartland"
click at [222, 609] on span "Is this property occupied?" at bounding box center [224, 607] width 141 height 15
checkbox input "true"
click at [468, 606] on span "Are the utilities on?" at bounding box center [497, 607] width 105 height 15
checkbox input "true"
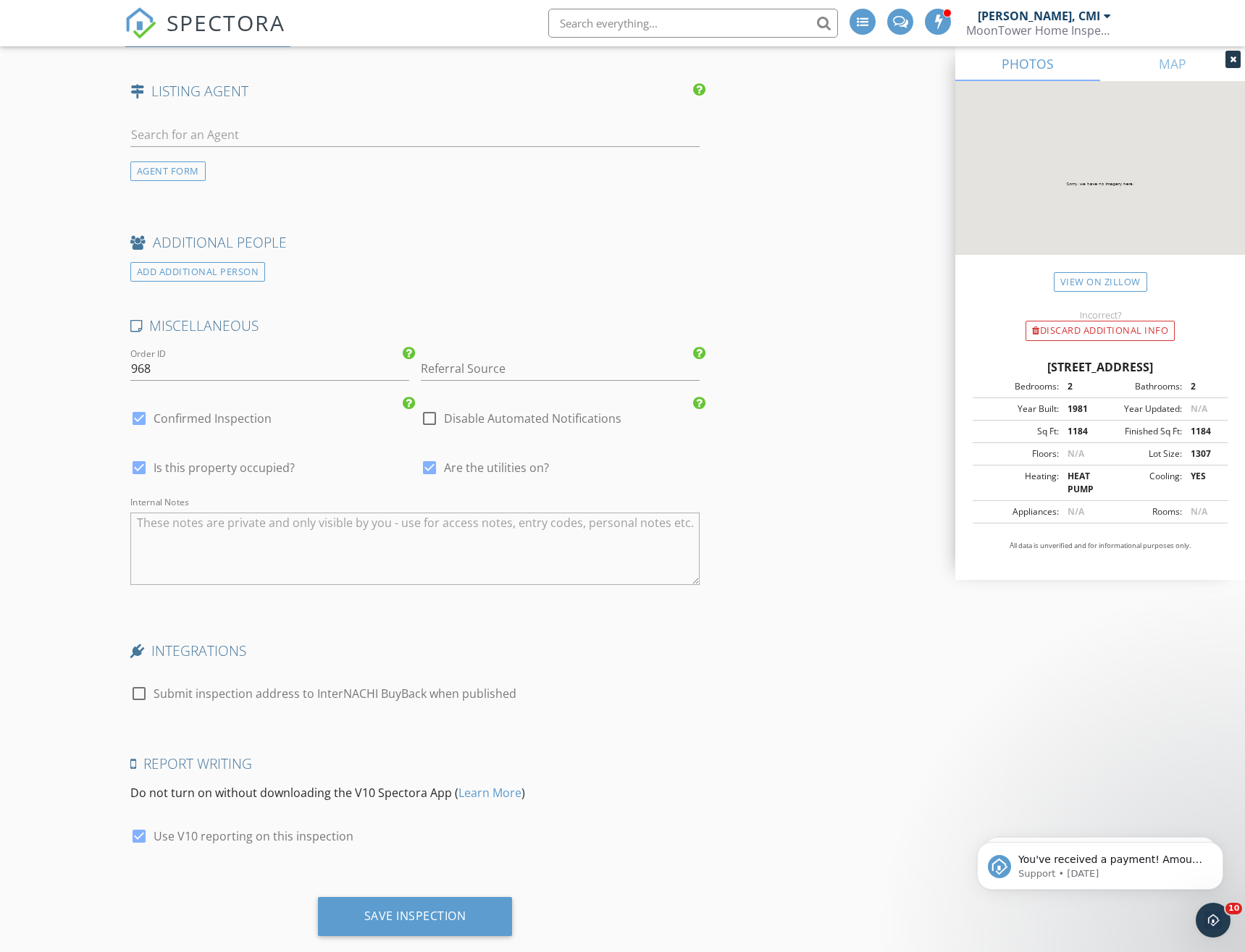
scroll to position [2966, 0]
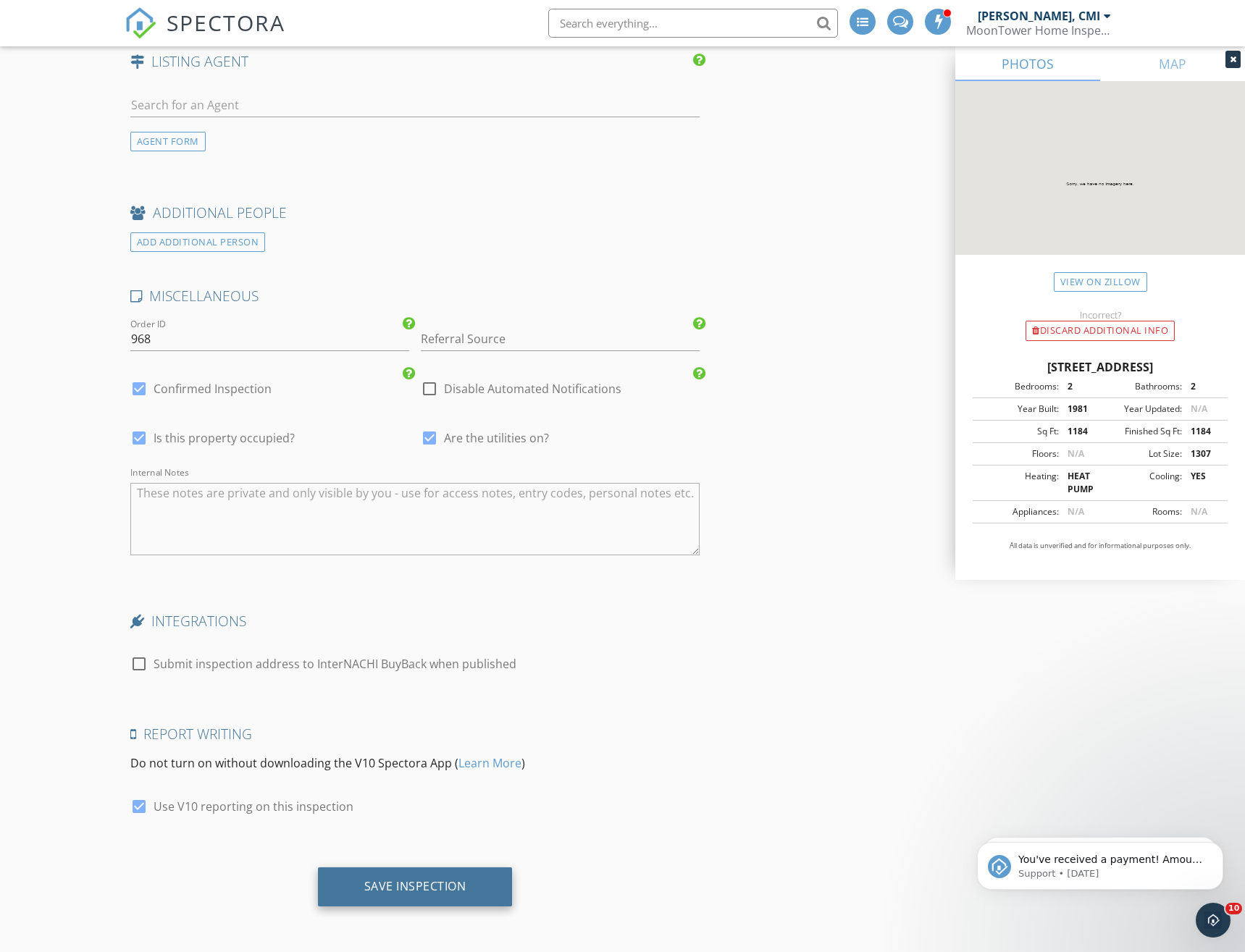
click at [443, 883] on div "Save Inspection" at bounding box center [415, 887] width 102 height 15
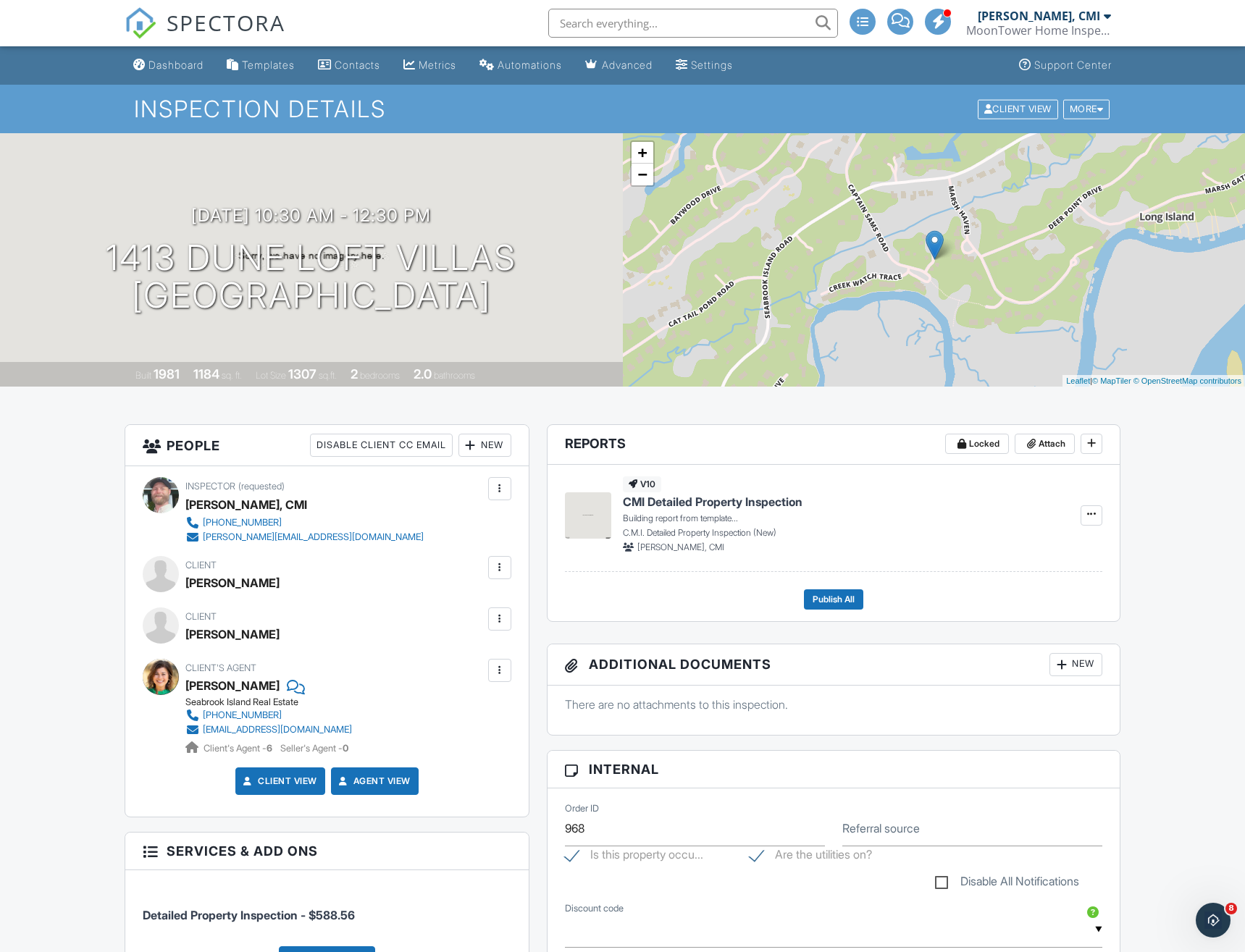
click at [172, 67] on div "Dashboard" at bounding box center [176, 65] width 55 height 12
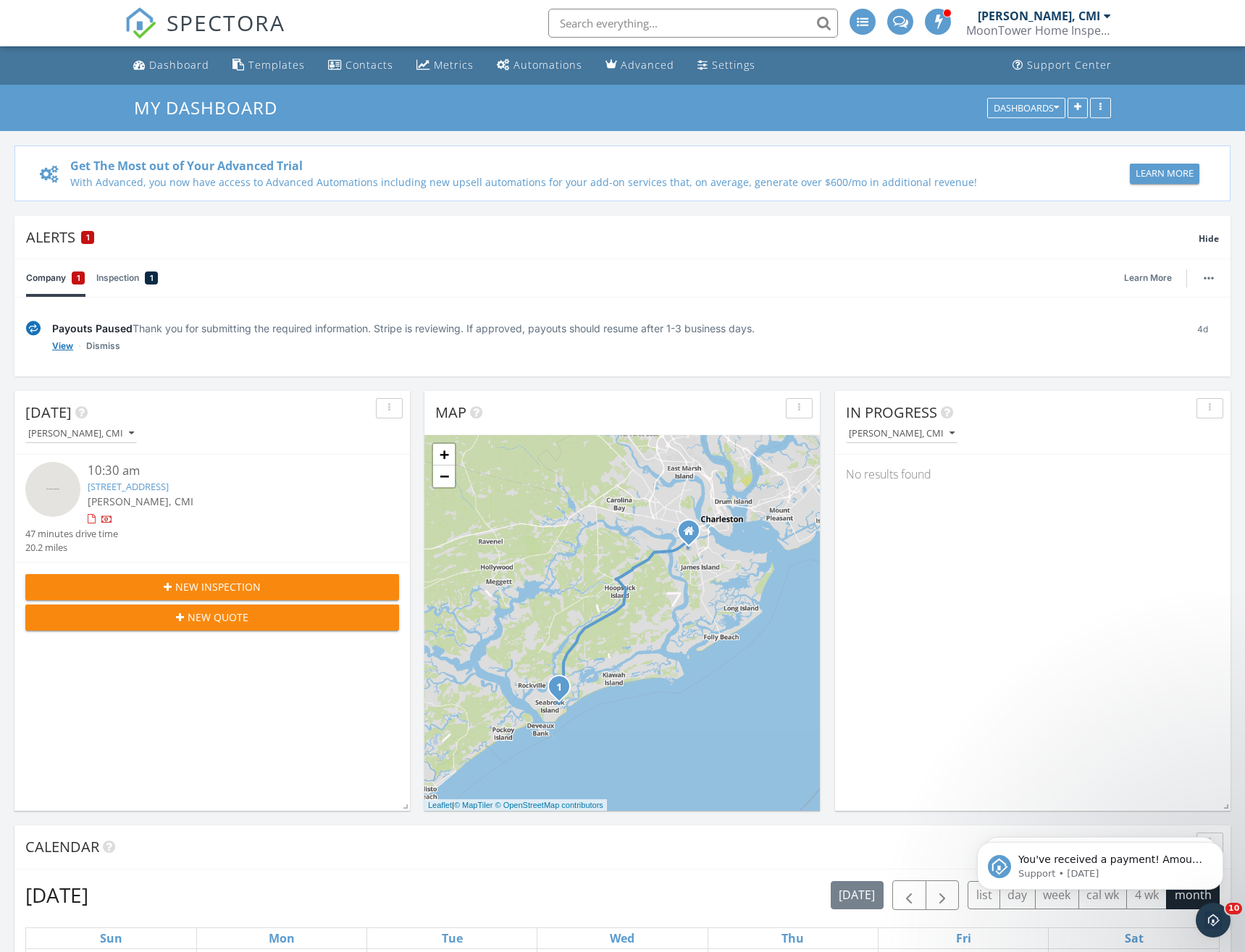
click at [60, 345] on link "View" at bounding box center [63, 346] width 21 height 15
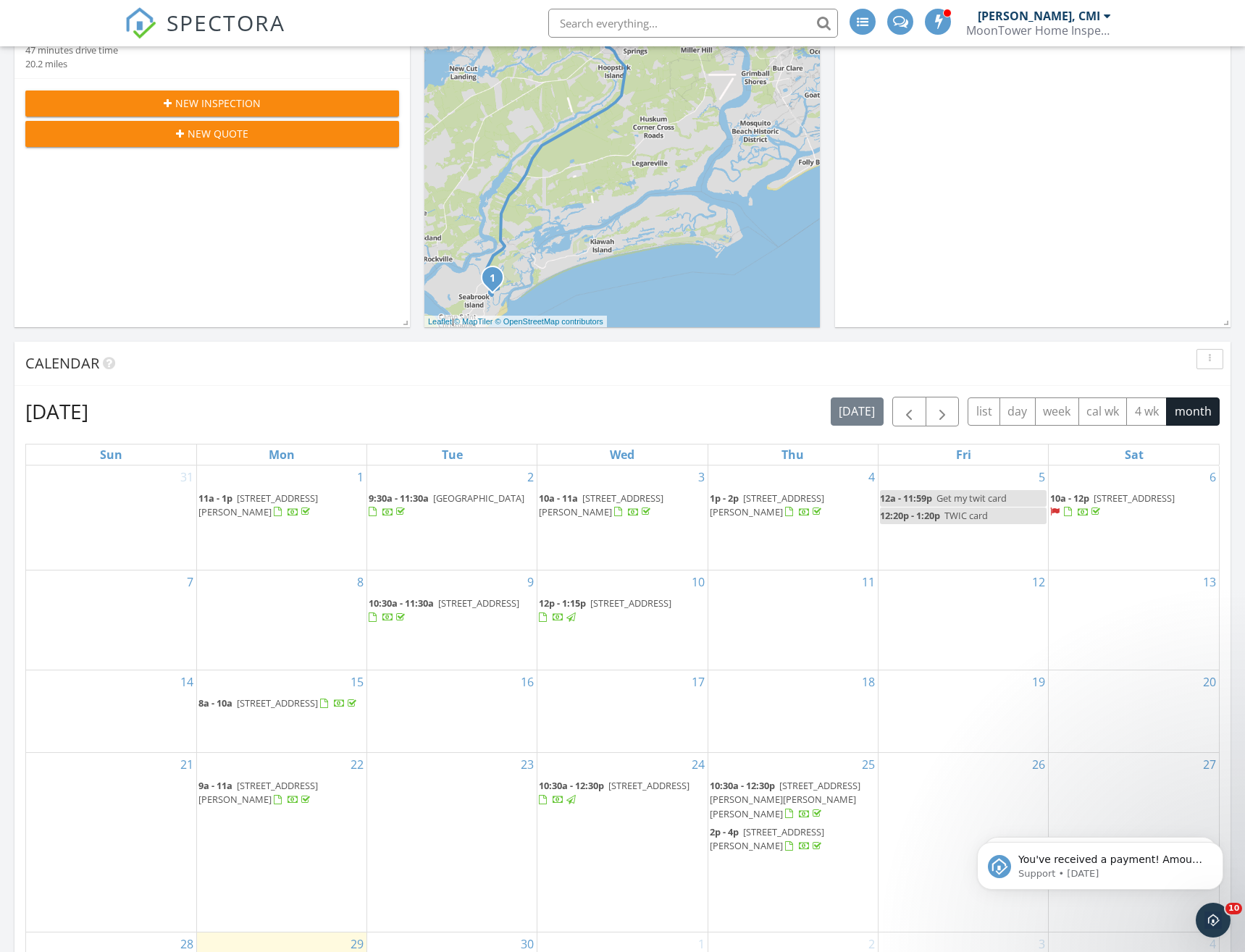
scroll to position [484, 0]
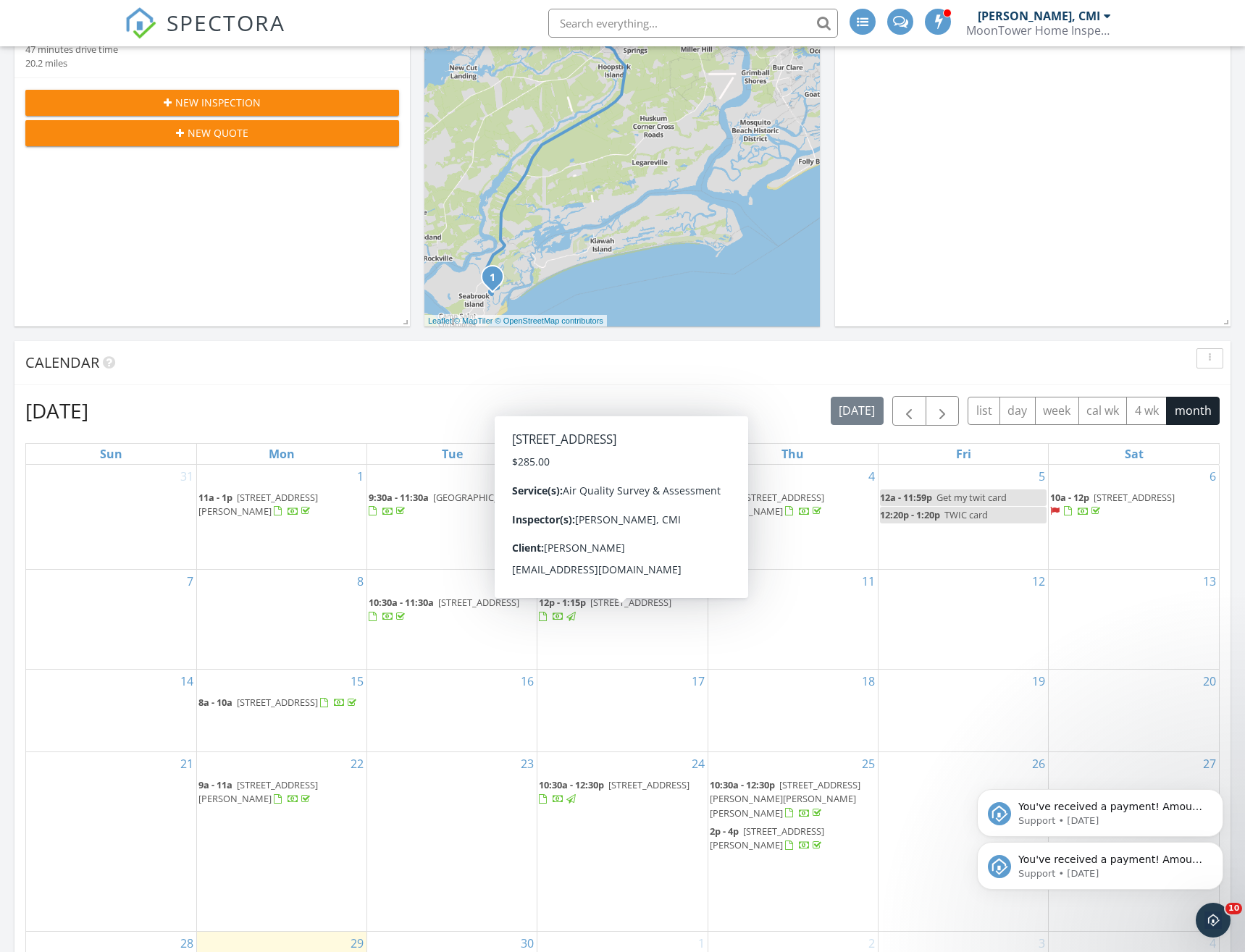
drag, startPoint x: 1218, startPoint y: 793, endPoint x: 1218, endPoint y: 745, distance: 48.0
click at [1218, 793] on icon "Dismiss notification" at bounding box center [1218, 793] width 4 height 4
click at [1218, 846] on icon "Dismiss notification" at bounding box center [1219, 846] width 8 height 8
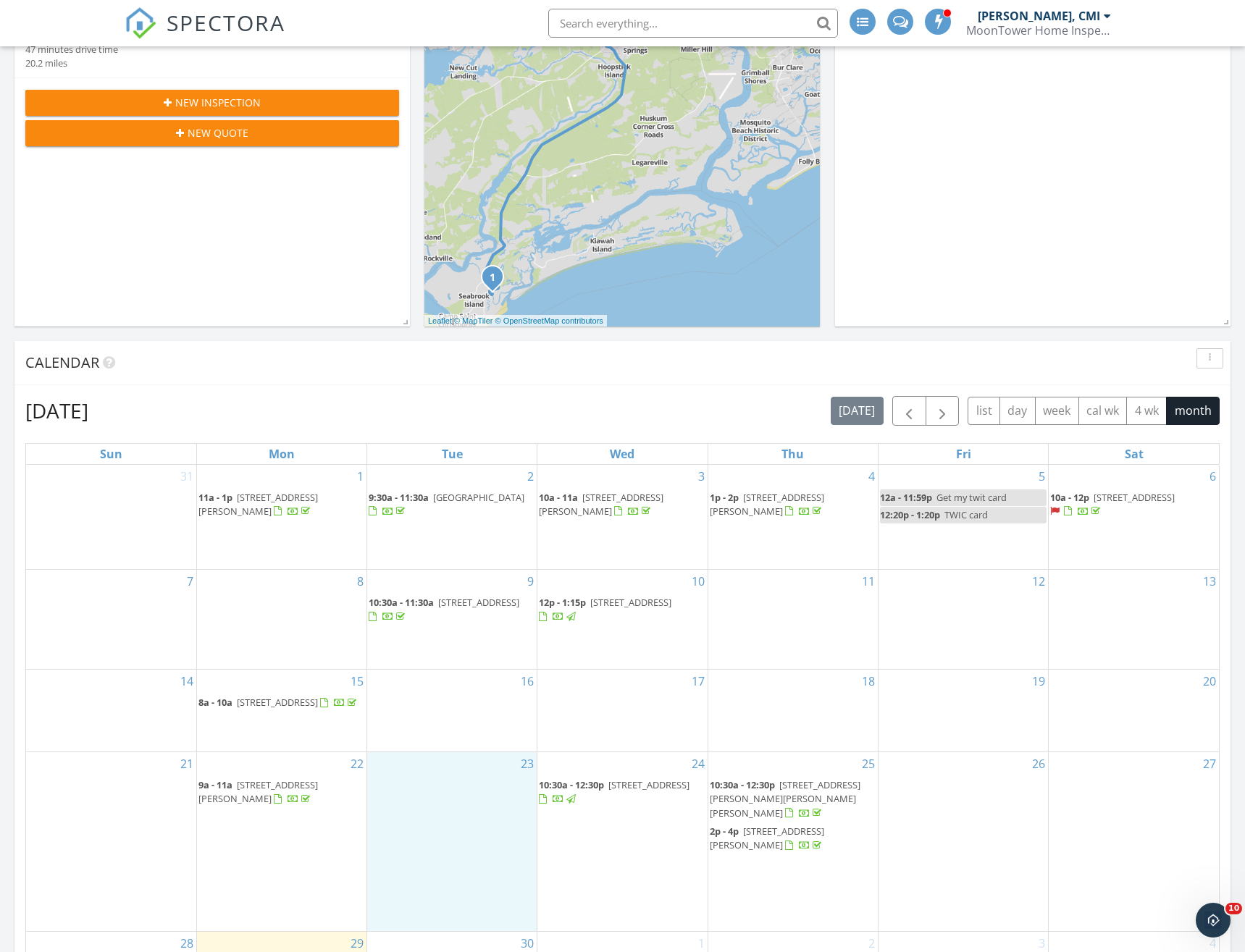
click at [446, 812] on div "23" at bounding box center [452, 842] width 170 height 179
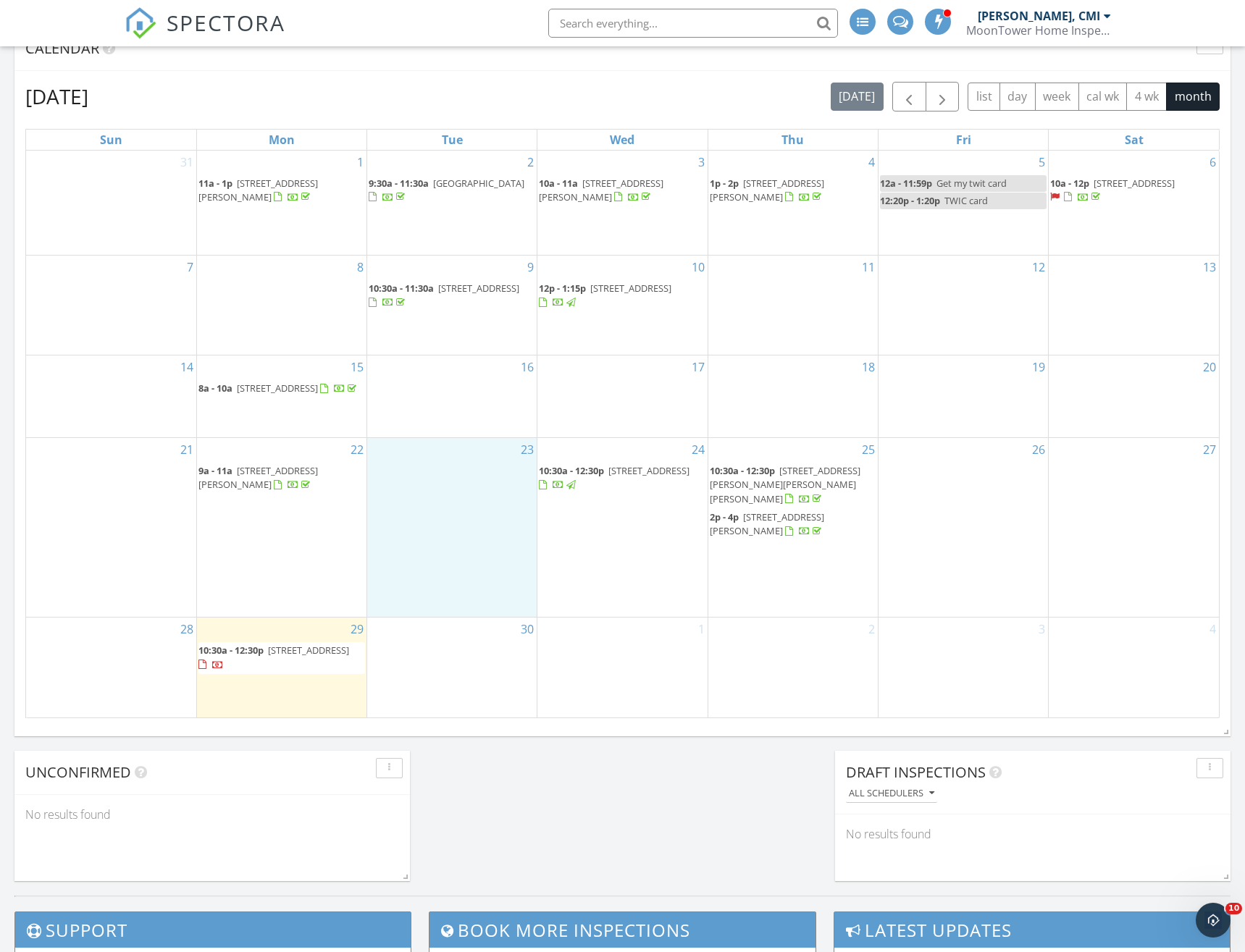
scroll to position [799, 0]
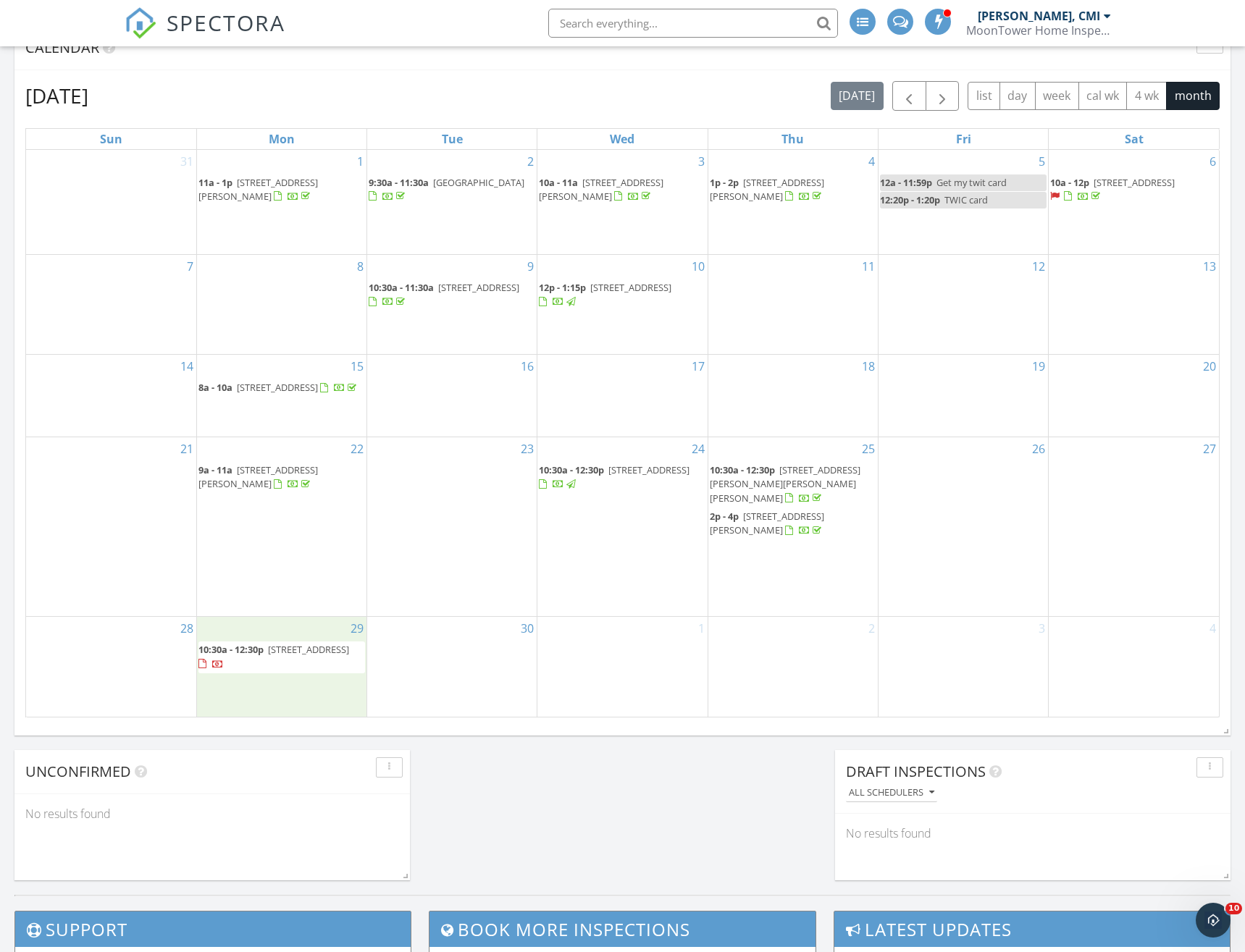
click at [272, 689] on div "29 10:30a - 12:30p 1413 Dune Loft Villas, Seabrook Island 29455" at bounding box center [282, 666] width 170 height 99
click at [285, 631] on link "Inspection" at bounding box center [279, 627] width 74 height 23
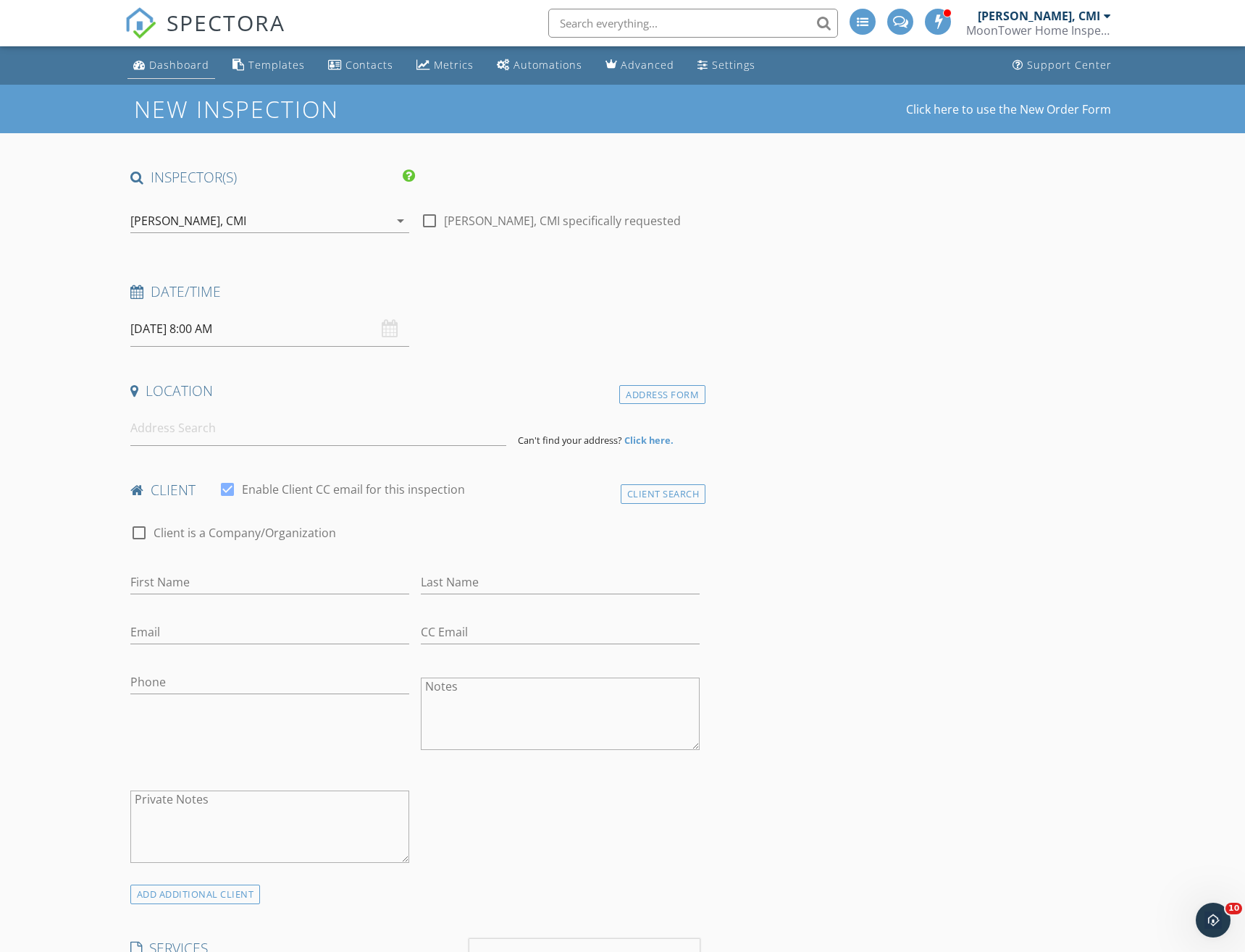
click at [153, 73] on link "Dashboard" at bounding box center [171, 65] width 88 height 27
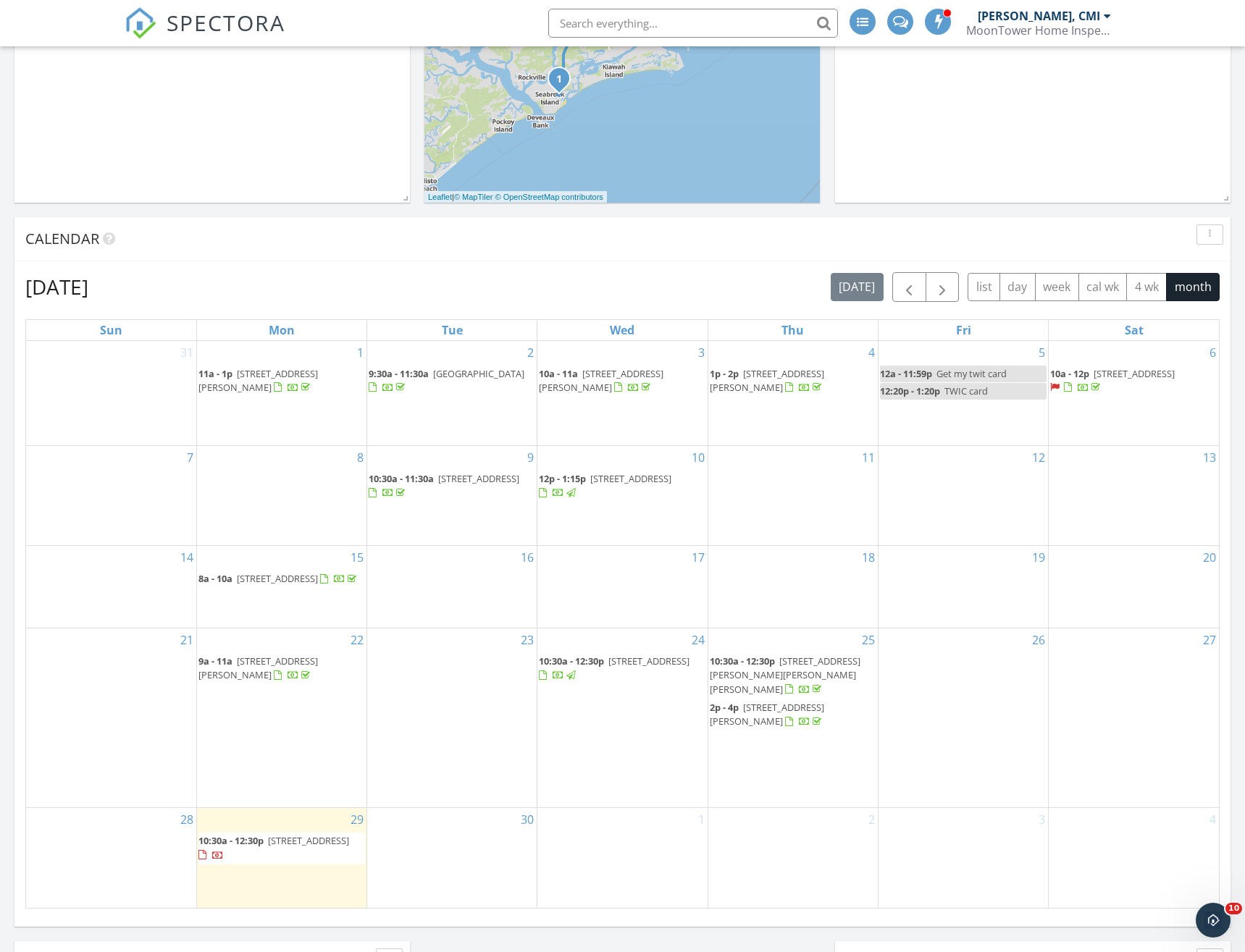
scroll to position [798, 0]
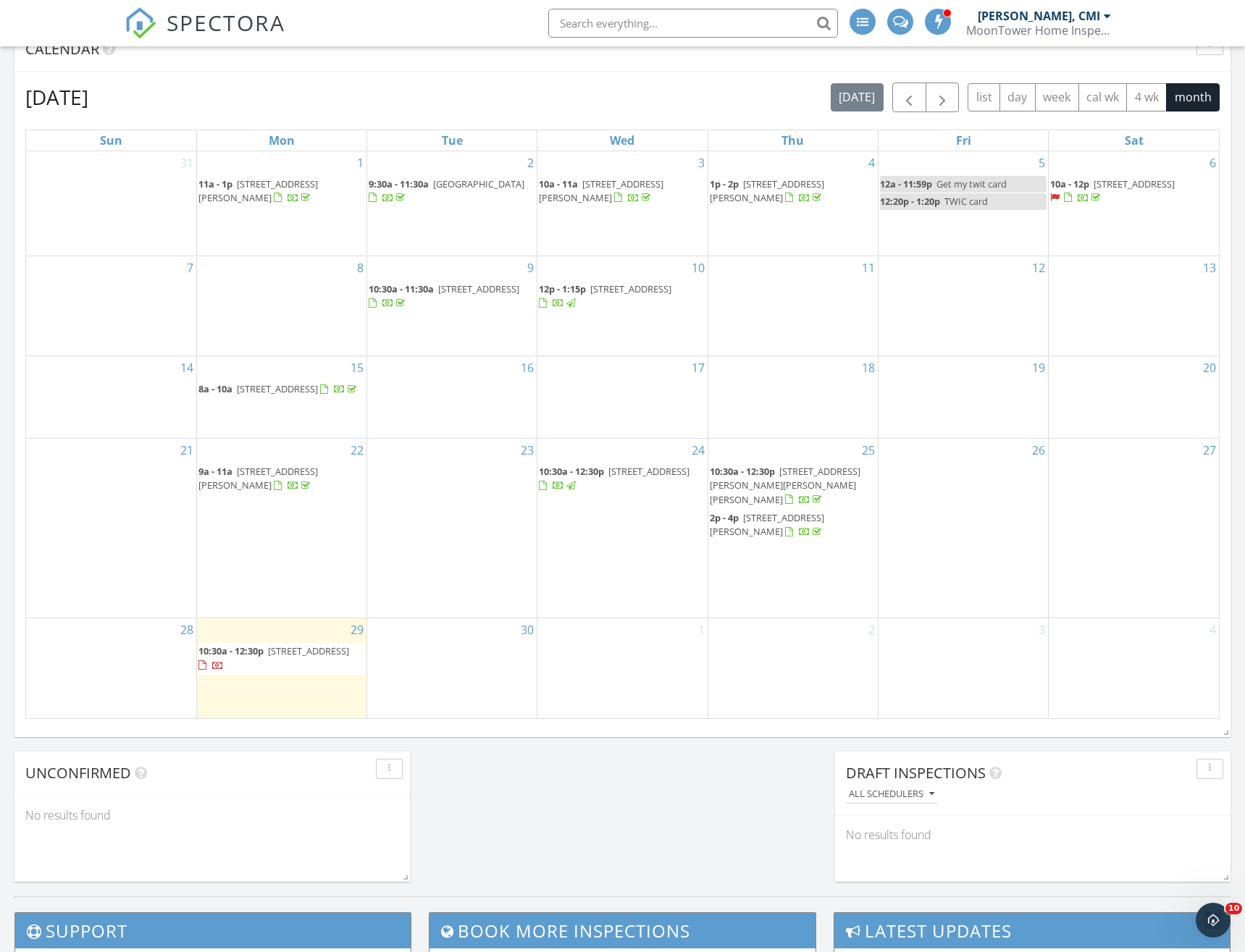
click at [270, 657] on span "1413 Dune Loft Villas, Seabrook Island 29455" at bounding box center [308, 651] width 81 height 13
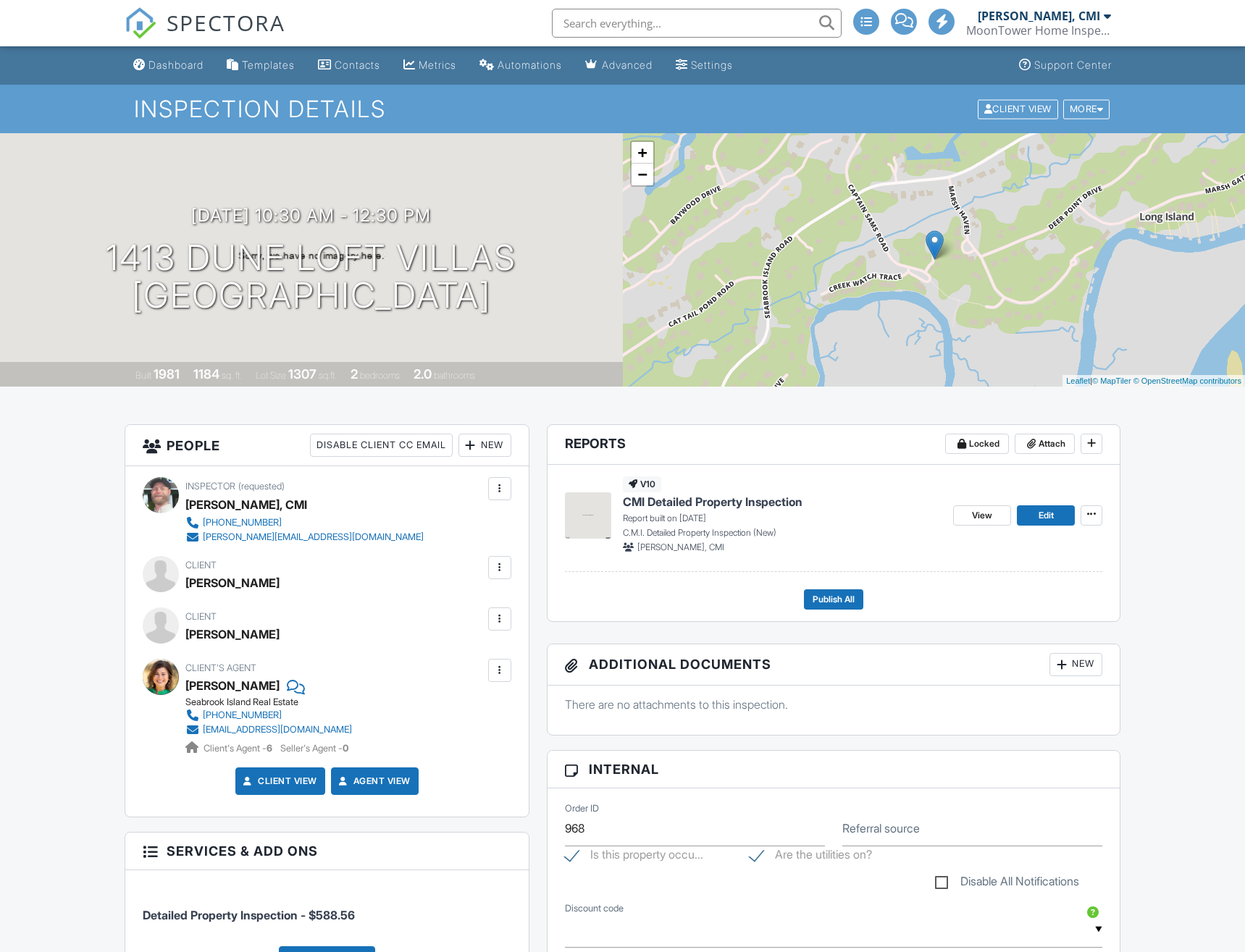
click at [501, 568] on div at bounding box center [500, 568] width 15 height 15
click at [486, 650] on div "Remove" at bounding box center [477, 648] width 39 height 18
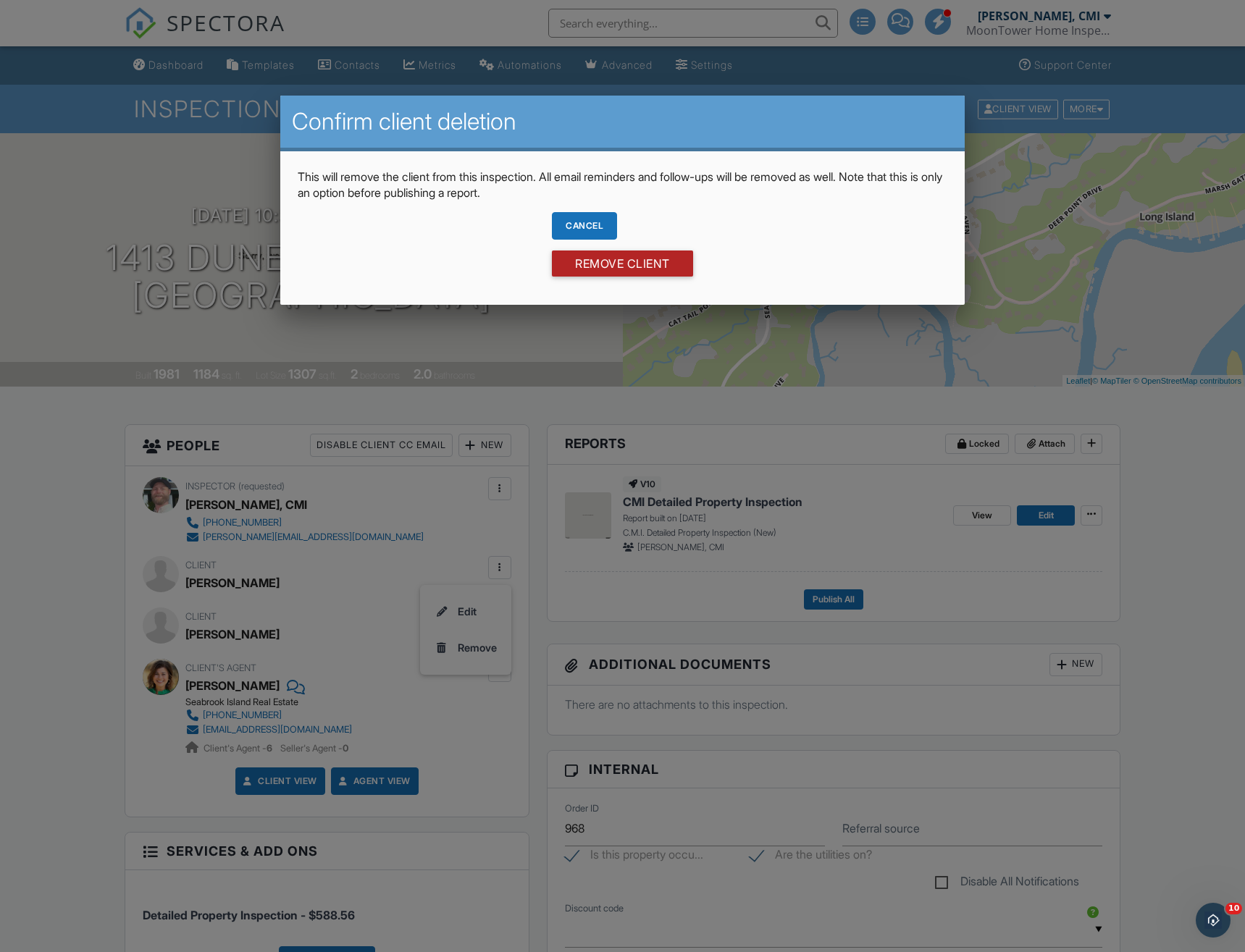
click at [589, 262] on input "Remove Client" at bounding box center [622, 263] width 141 height 26
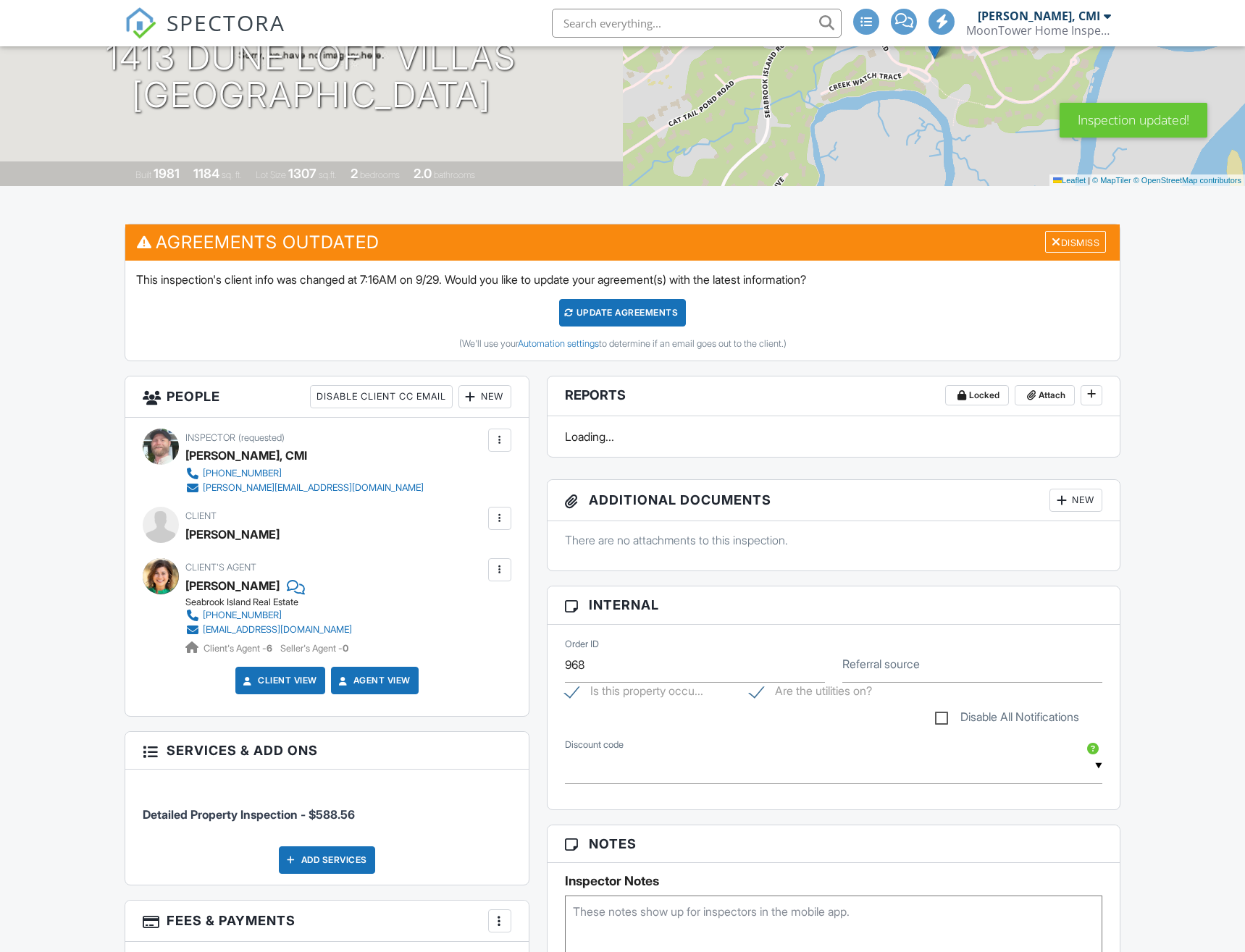
click at [497, 517] on div at bounding box center [500, 518] width 15 height 15
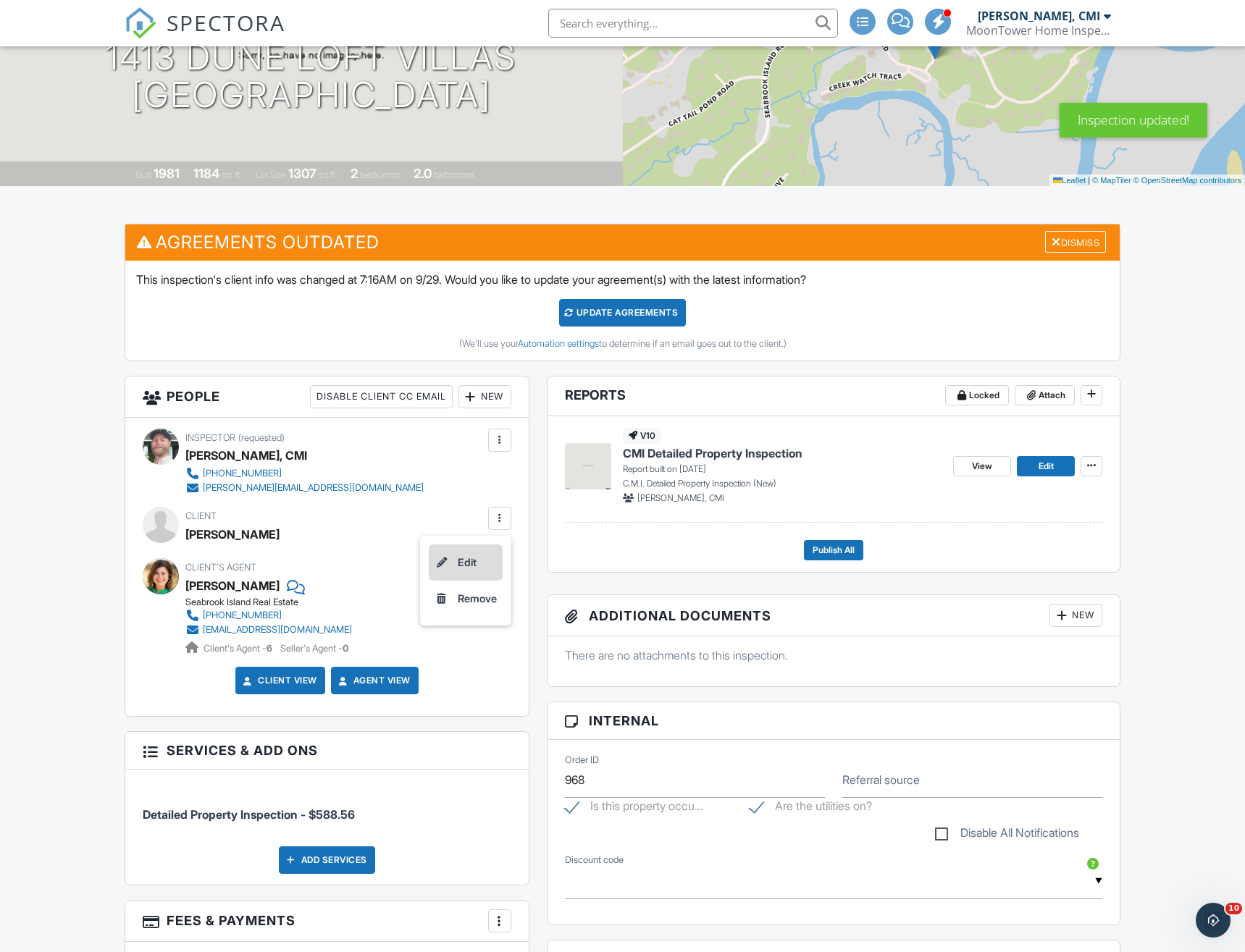
click at [467, 566] on li "Edit" at bounding box center [465, 562] width 73 height 36
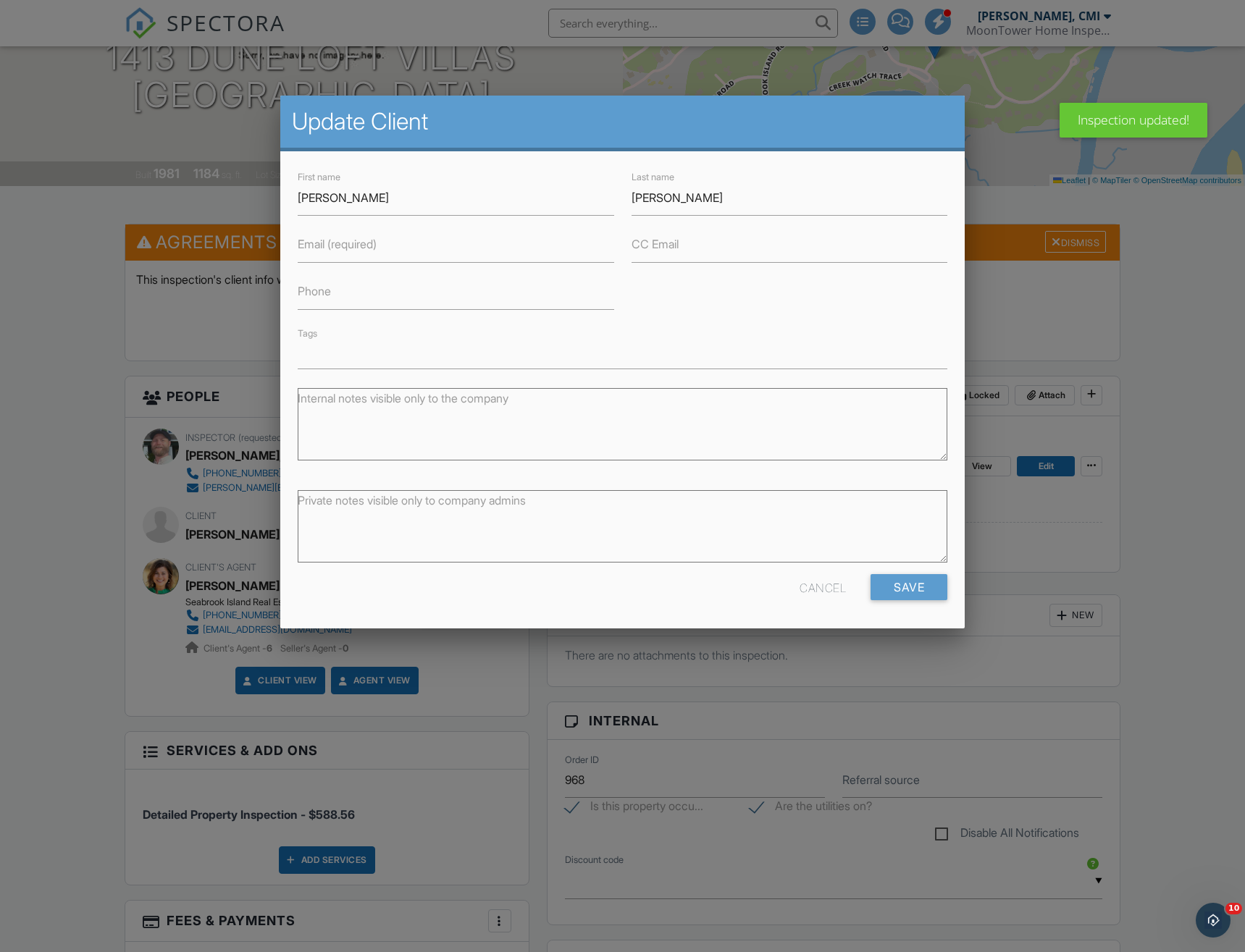
click at [296, 200] on div "First name [PERSON_NAME]" at bounding box center [455, 192] width 333 height 47
click at [299, 200] on input "[PERSON_NAME]" at bounding box center [456, 198] width 316 height 36
type input "Kerry Michelle & Sean"
click at [375, 250] on label "Email (required)" at bounding box center [337, 244] width 79 height 16
click at [375, 250] on input "Email (required)" at bounding box center [456, 245] width 316 height 36
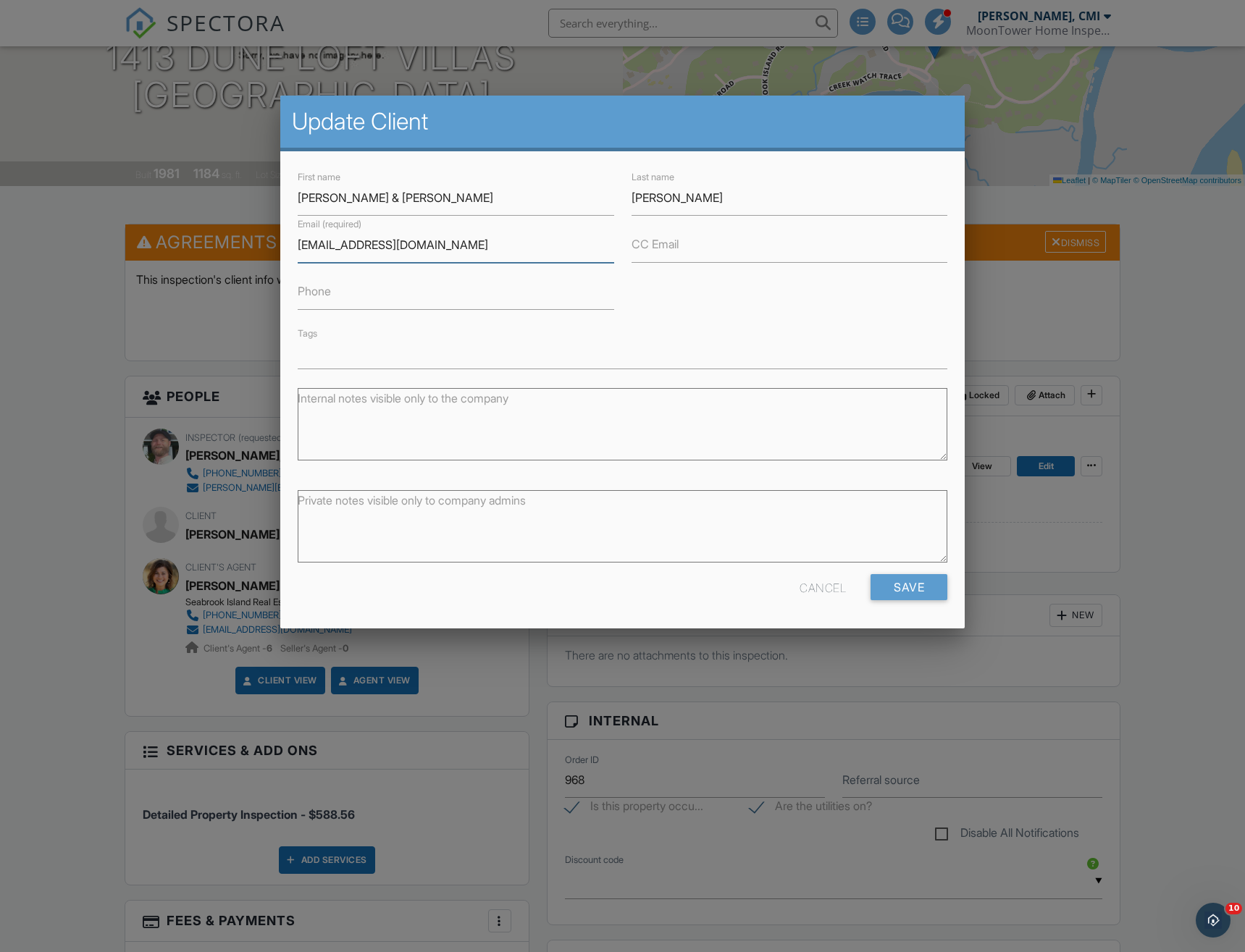
type input "kerrymmcp@gmail.com"
click at [677, 250] on label "CC Email" at bounding box center [655, 244] width 47 height 16
click at [677, 250] on input "CC Email" at bounding box center [790, 245] width 316 height 36
type input "mcpartlandse@gmail.com"
click at [916, 591] on input "Save" at bounding box center [908, 587] width 77 height 26
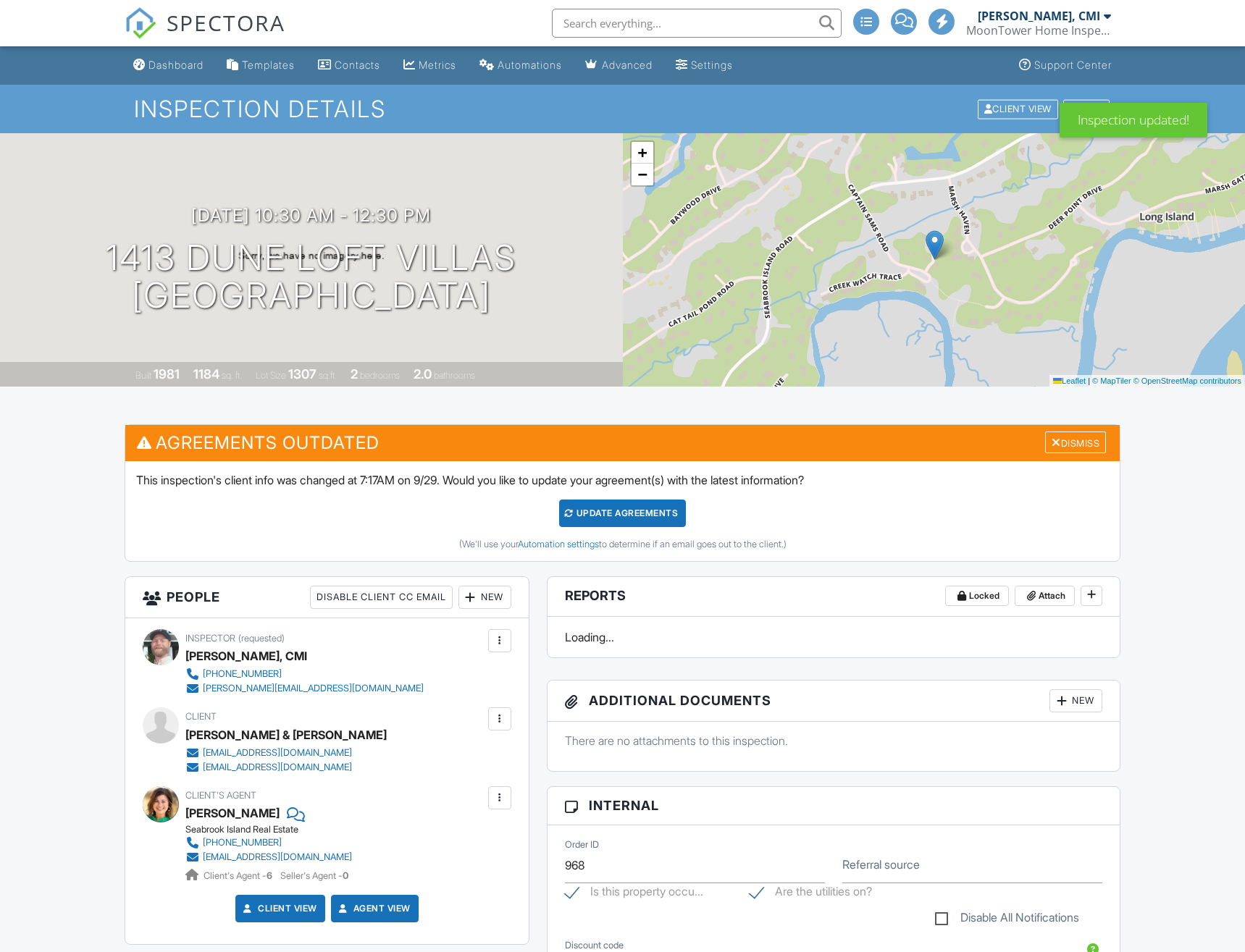
click at [623, 513] on div "Update Agreements" at bounding box center [622, 514] width 127 height 27
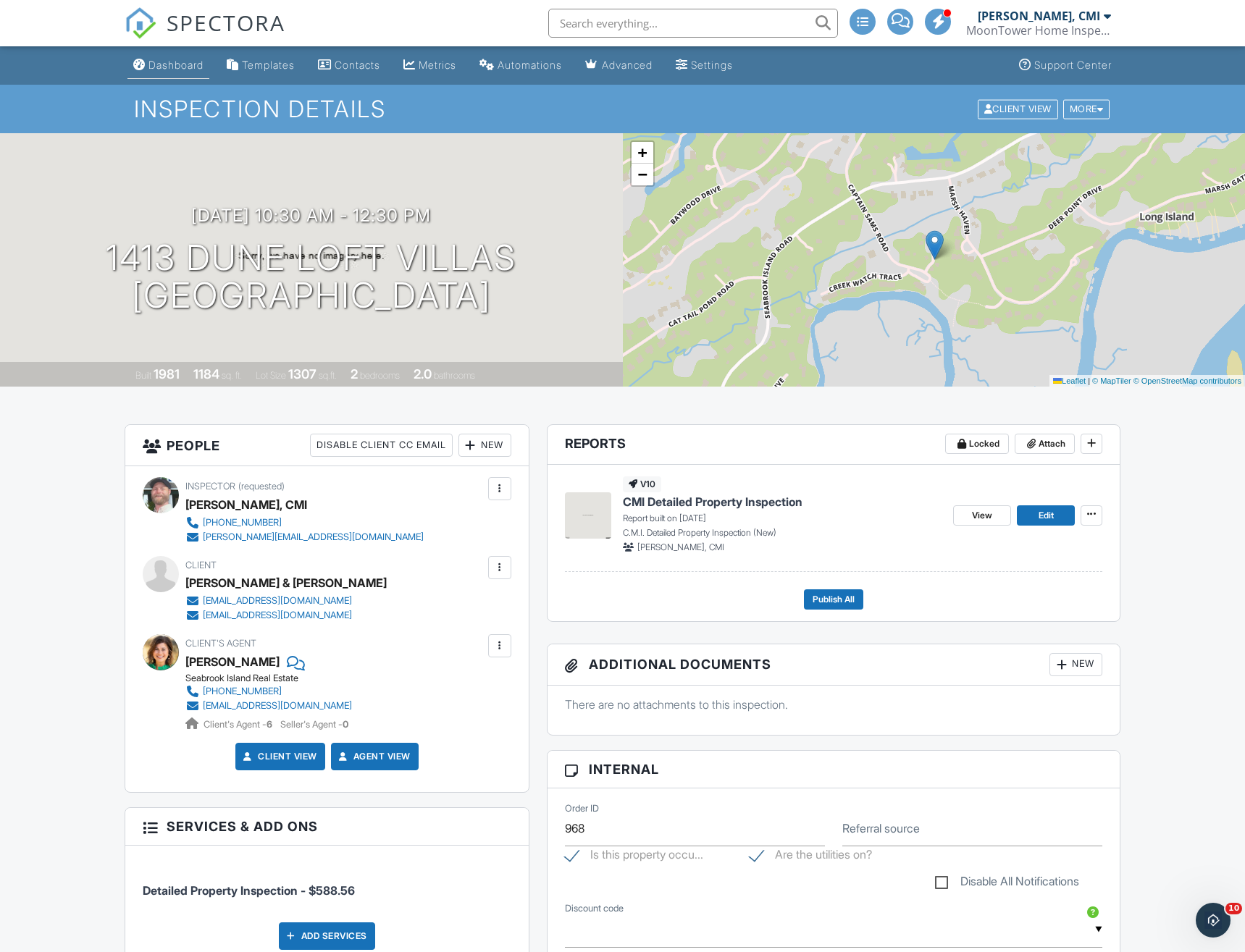
click at [174, 71] on link "Dashboard" at bounding box center [168, 65] width 82 height 27
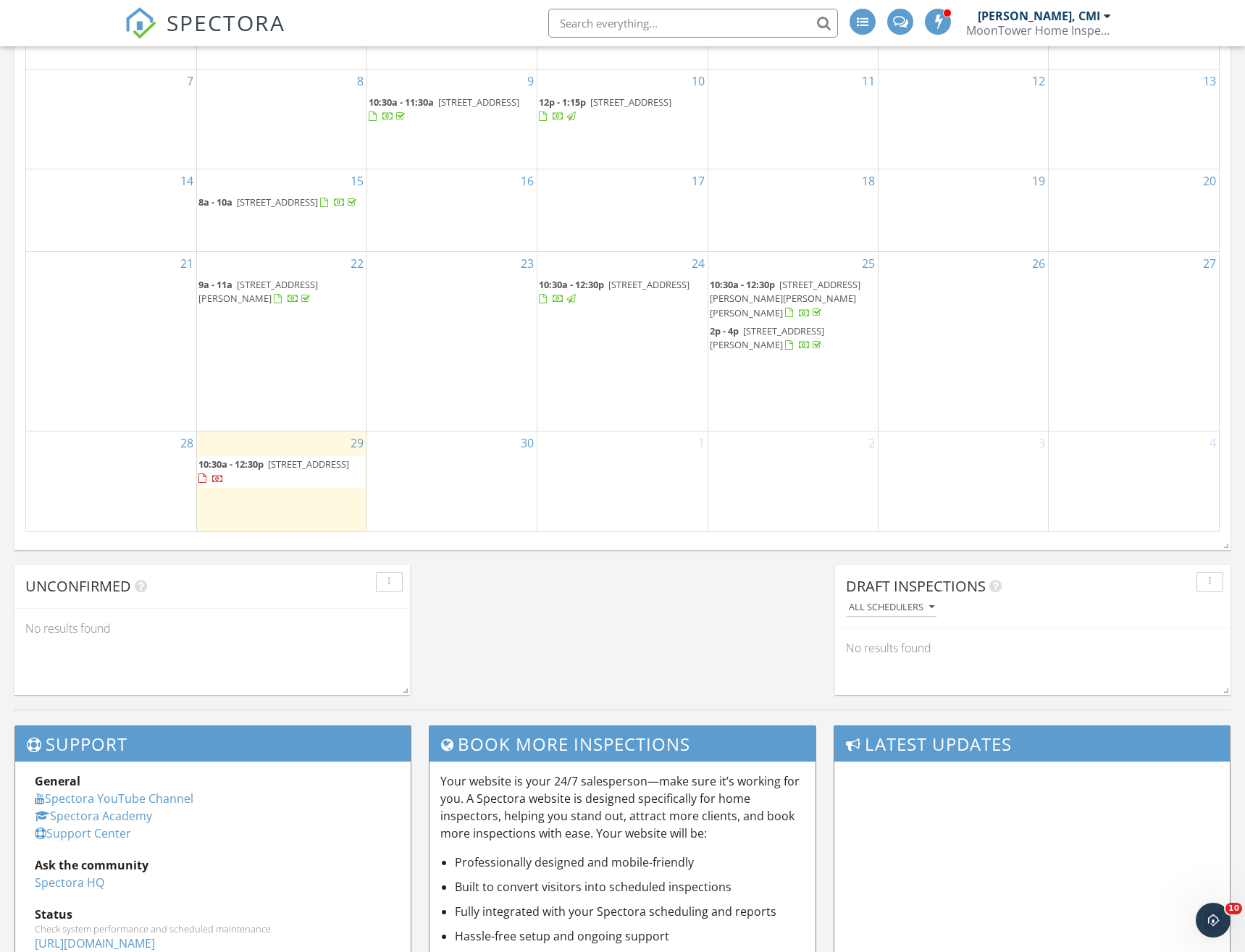
scroll to position [1126, 0]
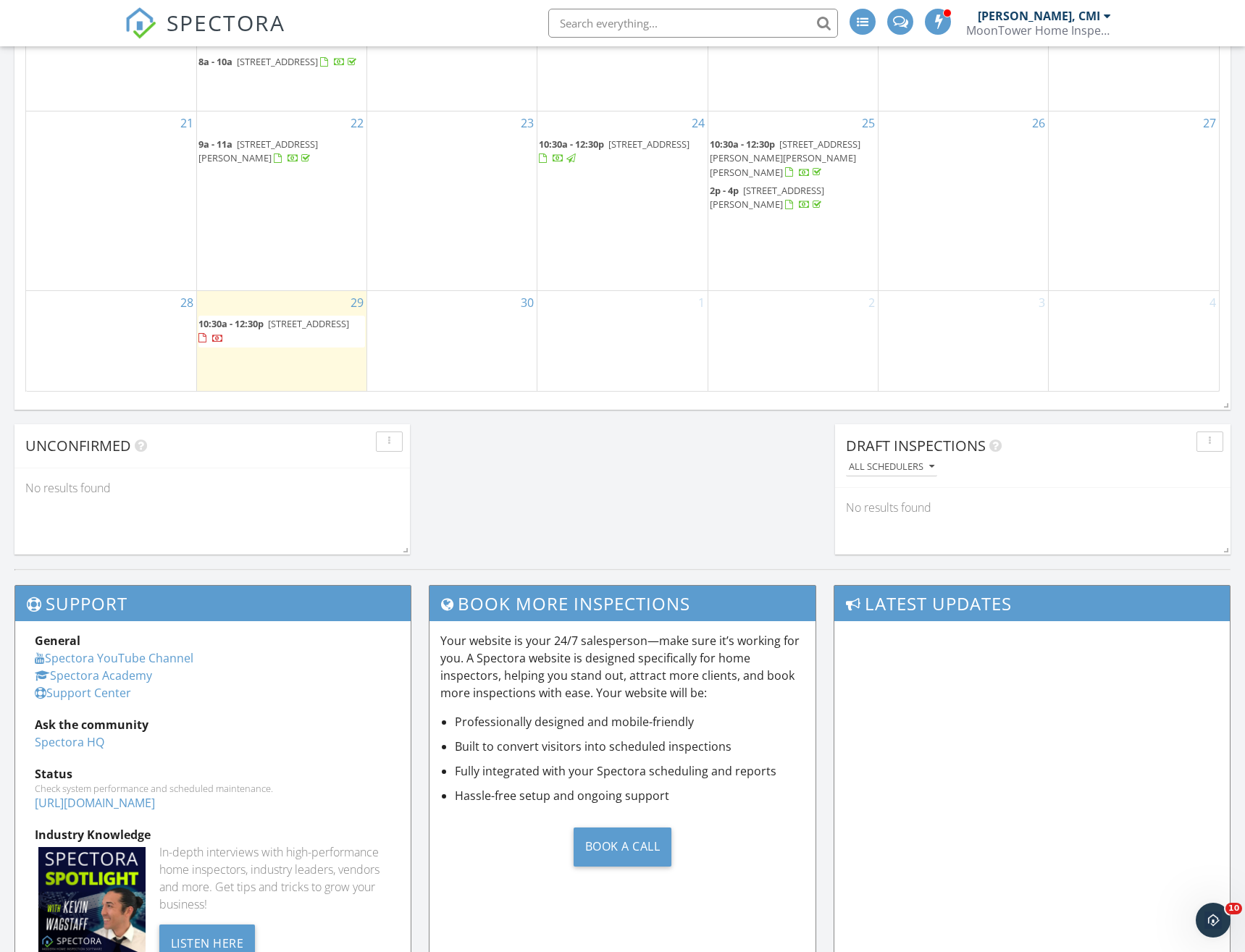
click at [259, 329] on span "10:30a - 12:30p" at bounding box center [231, 324] width 65 height 13
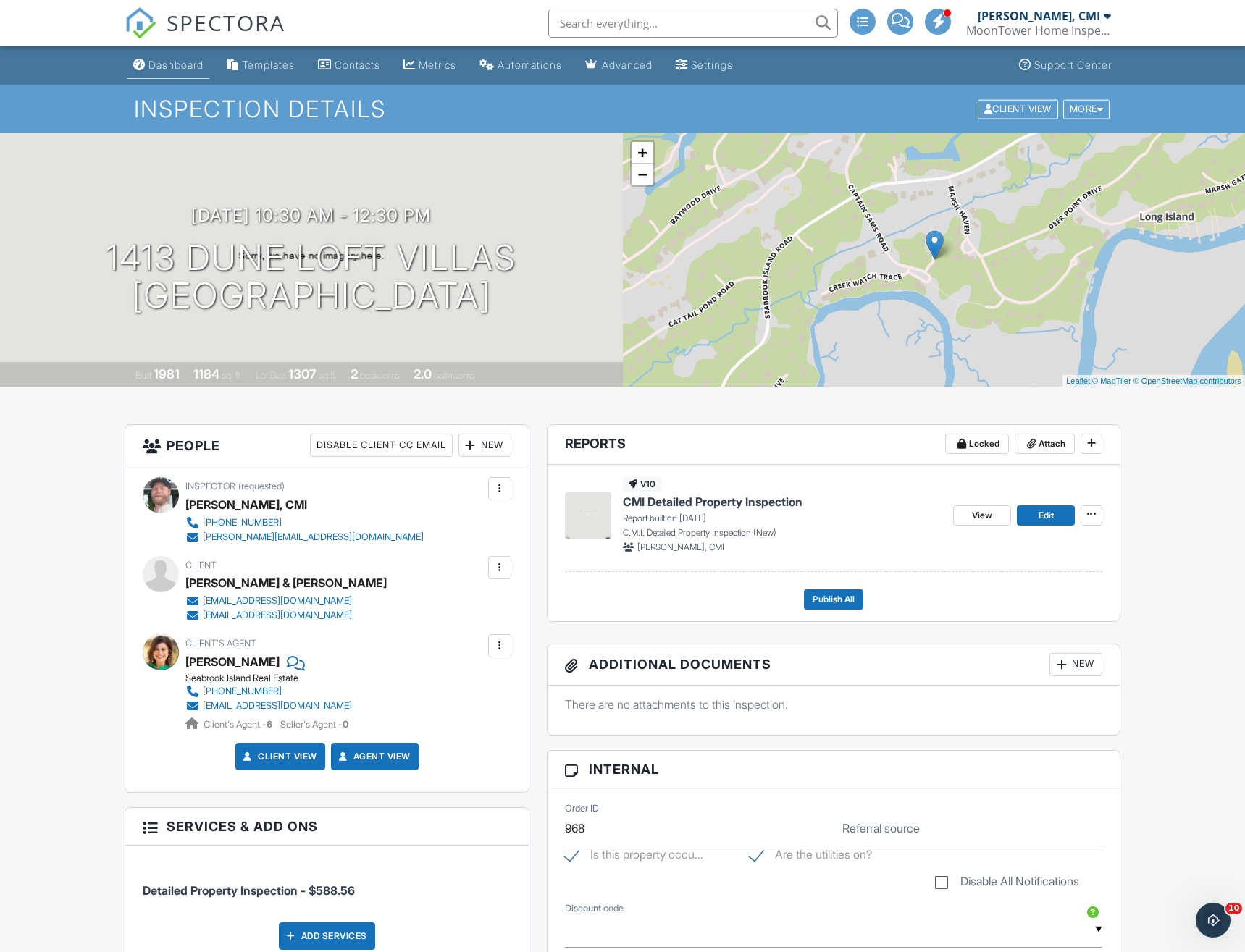
click at [160, 67] on div "Dashboard" at bounding box center [176, 65] width 55 height 12
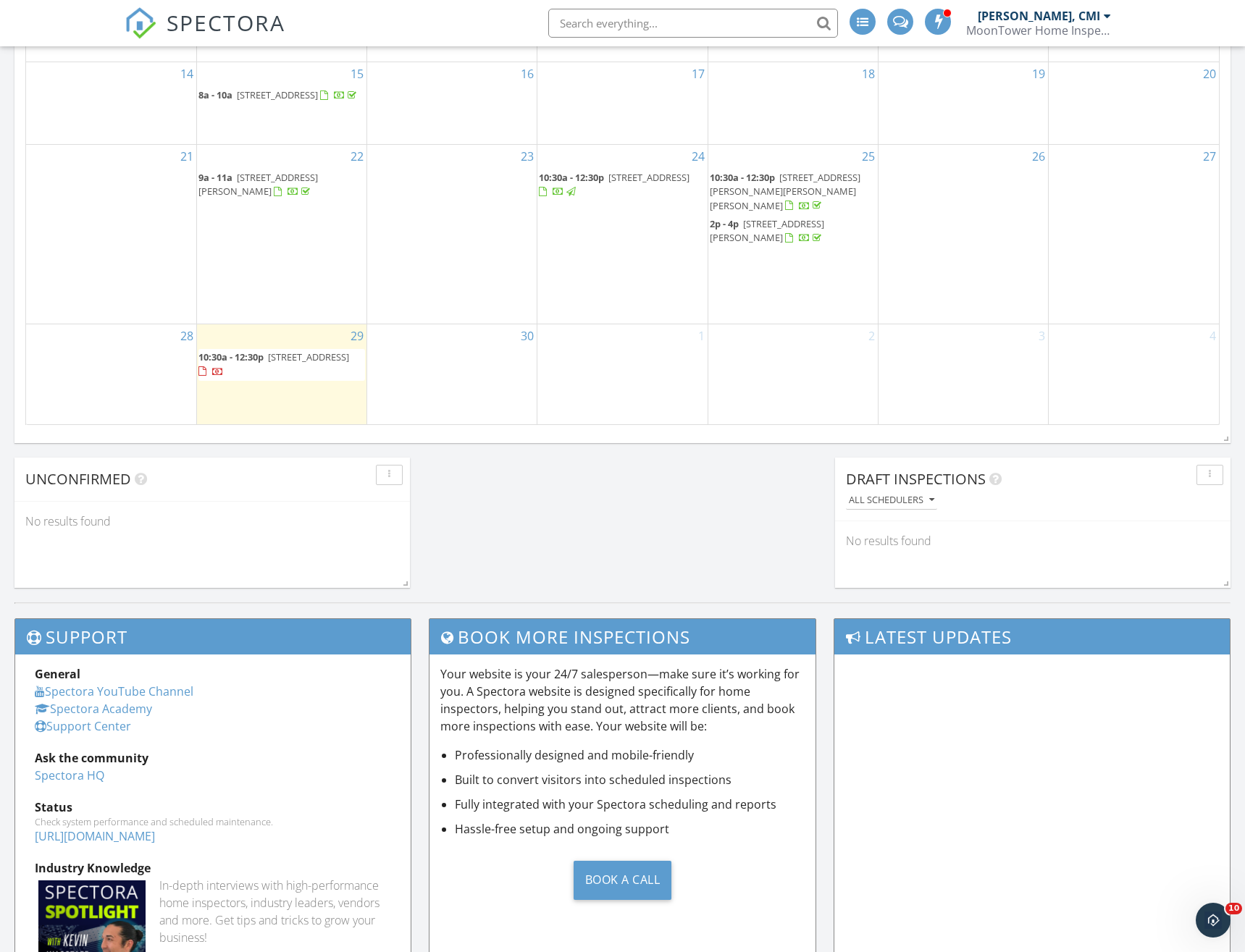
scroll to position [1088, 0]
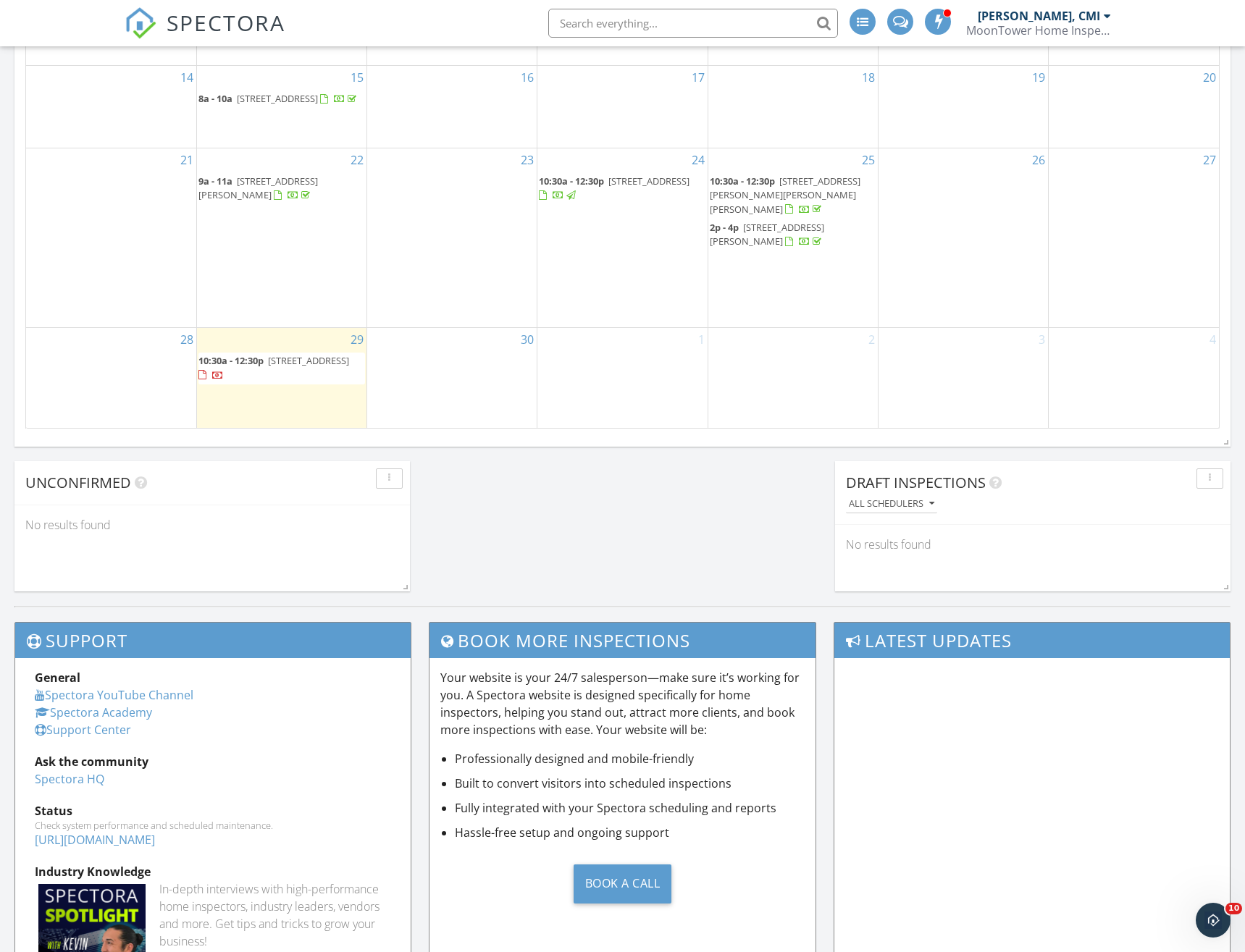
click at [287, 404] on div "29 10:30a - 12:30p [STREET_ADDRESS]" at bounding box center [282, 377] width 170 height 99
click at [287, 346] on link "Inspection" at bounding box center [279, 343] width 74 height 23
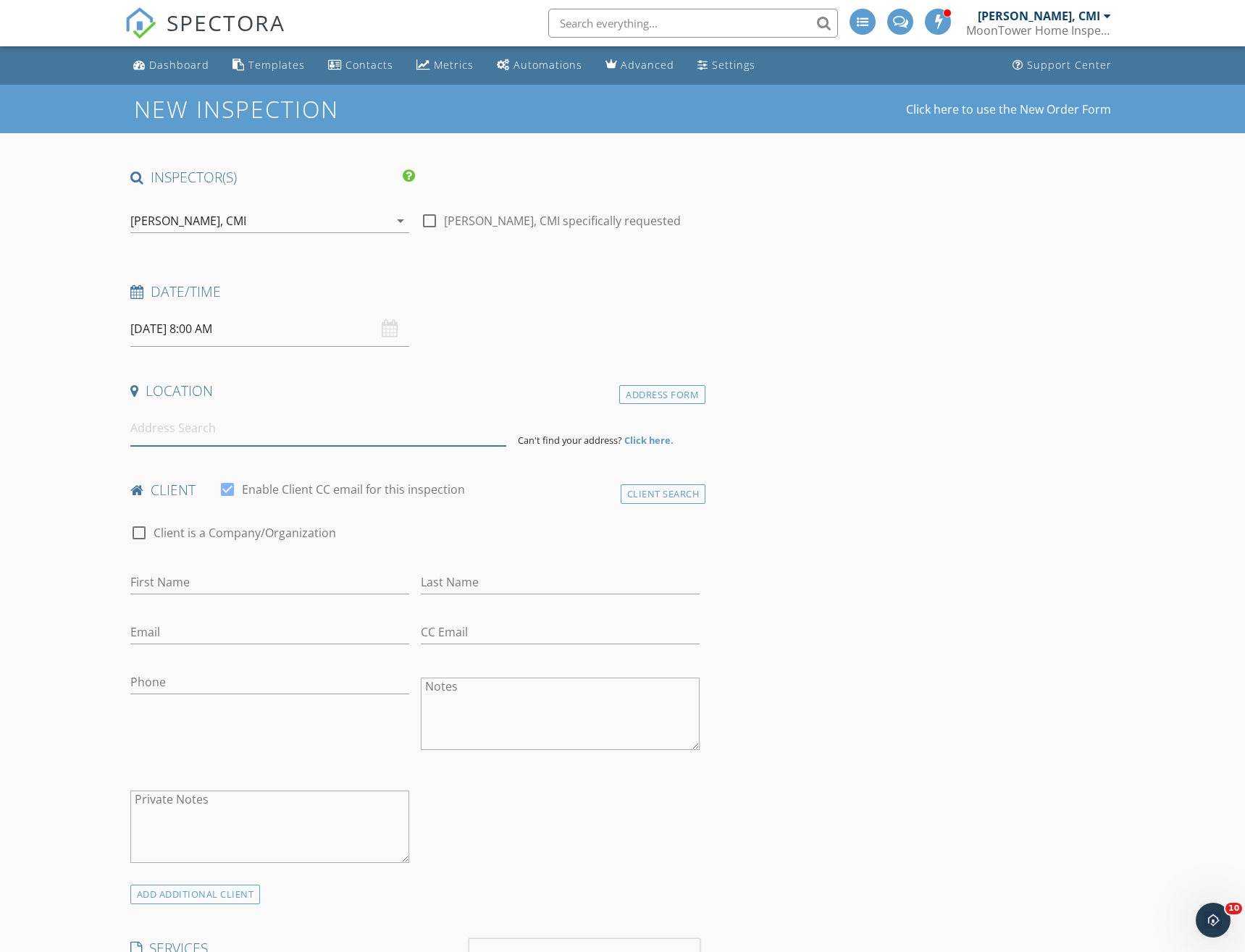
click at [277, 439] on input at bounding box center [317, 429] width 375 height 36
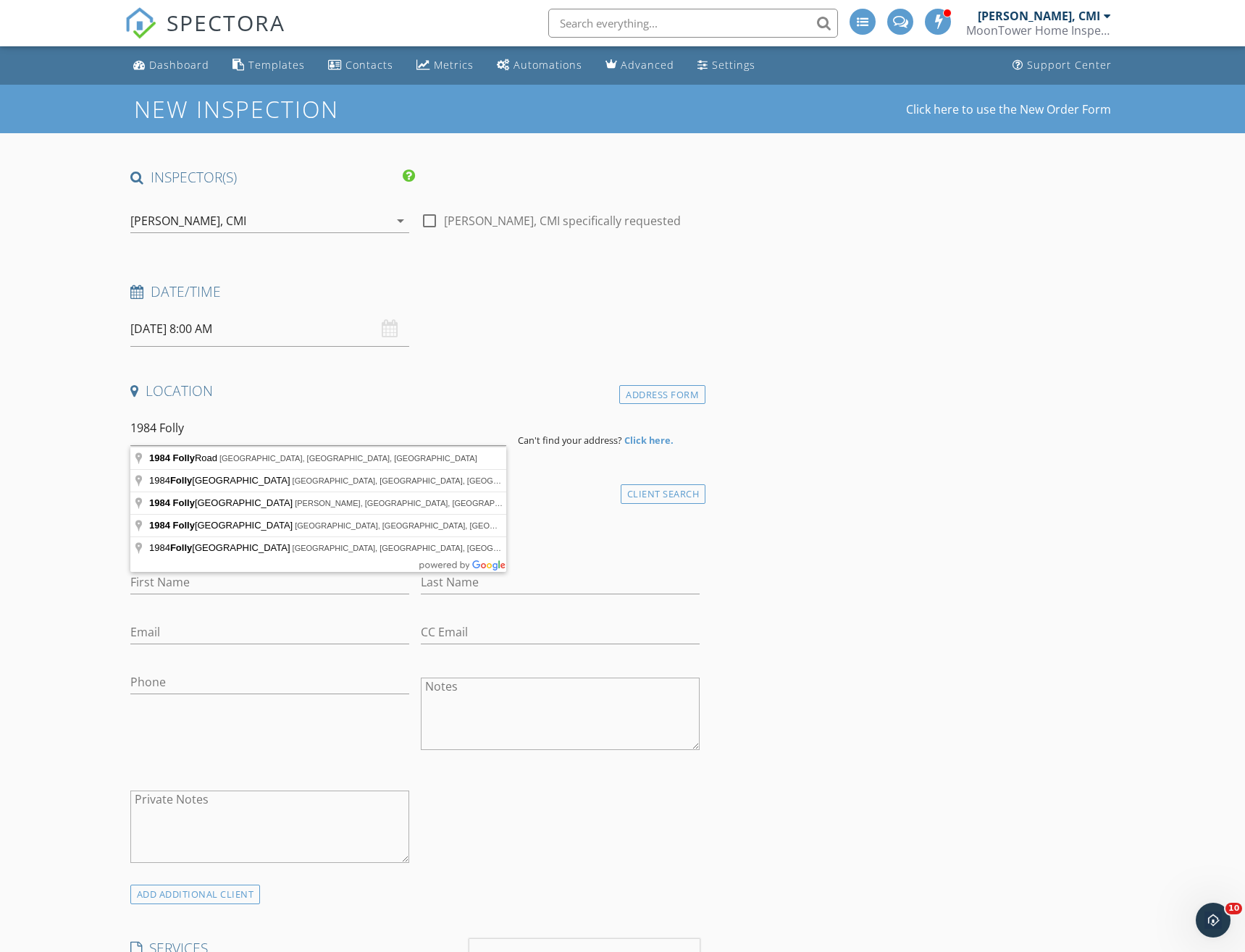
type input "[STREET_ADDRESS]"
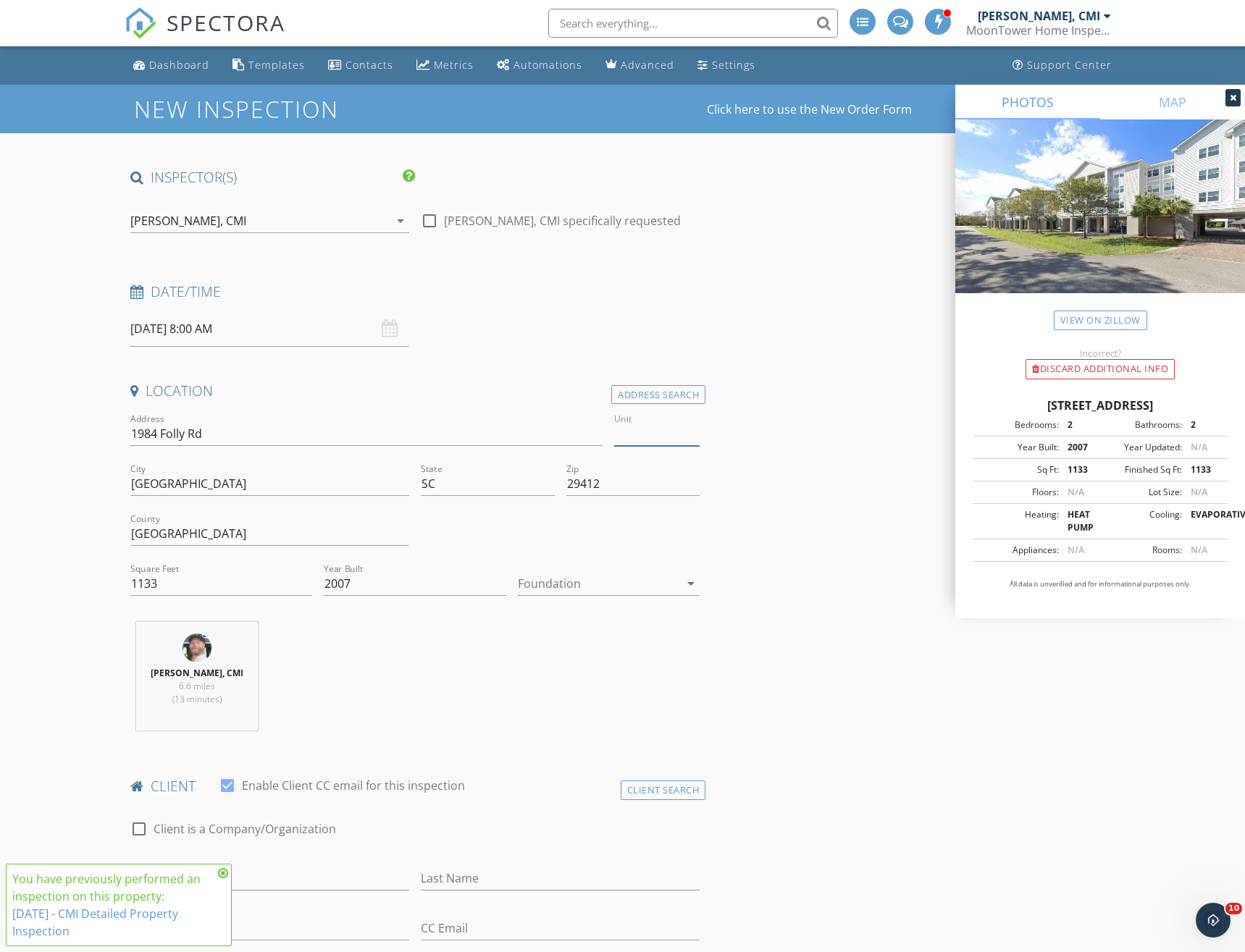
click at [639, 434] on input "Unit" at bounding box center [657, 434] width 86 height 24
type input "B304"
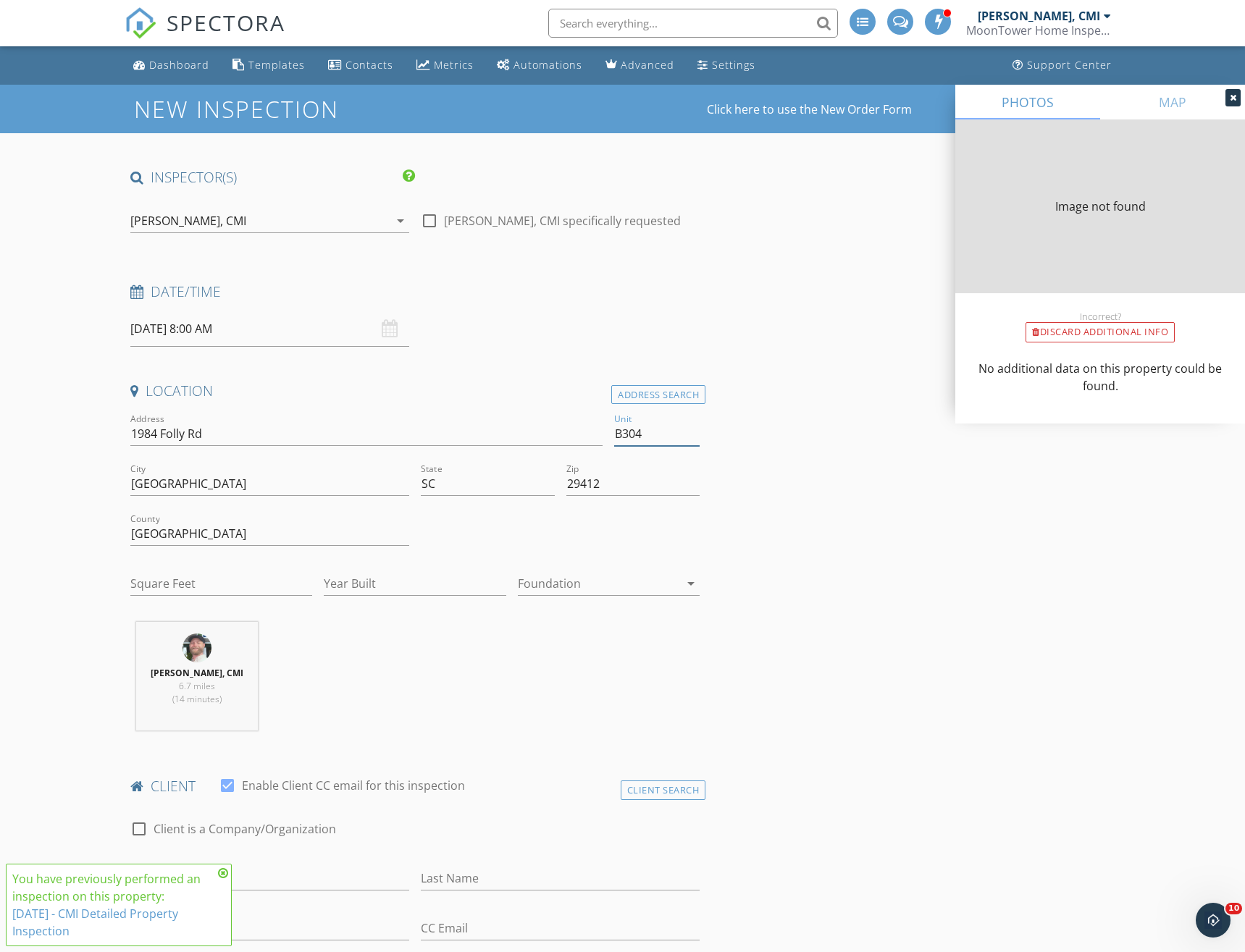
type input "1133"
type input "2007"
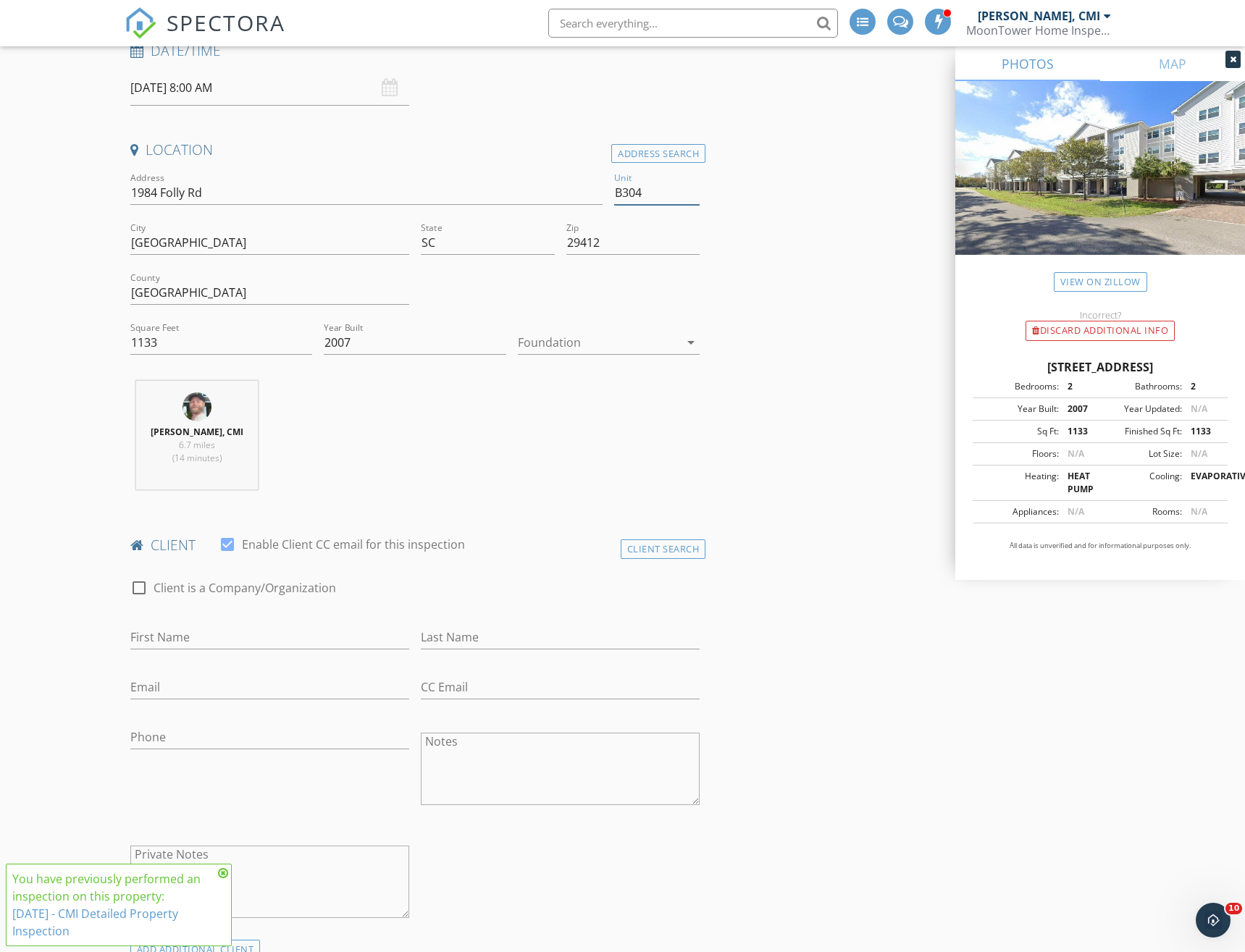
scroll to position [335, 0]
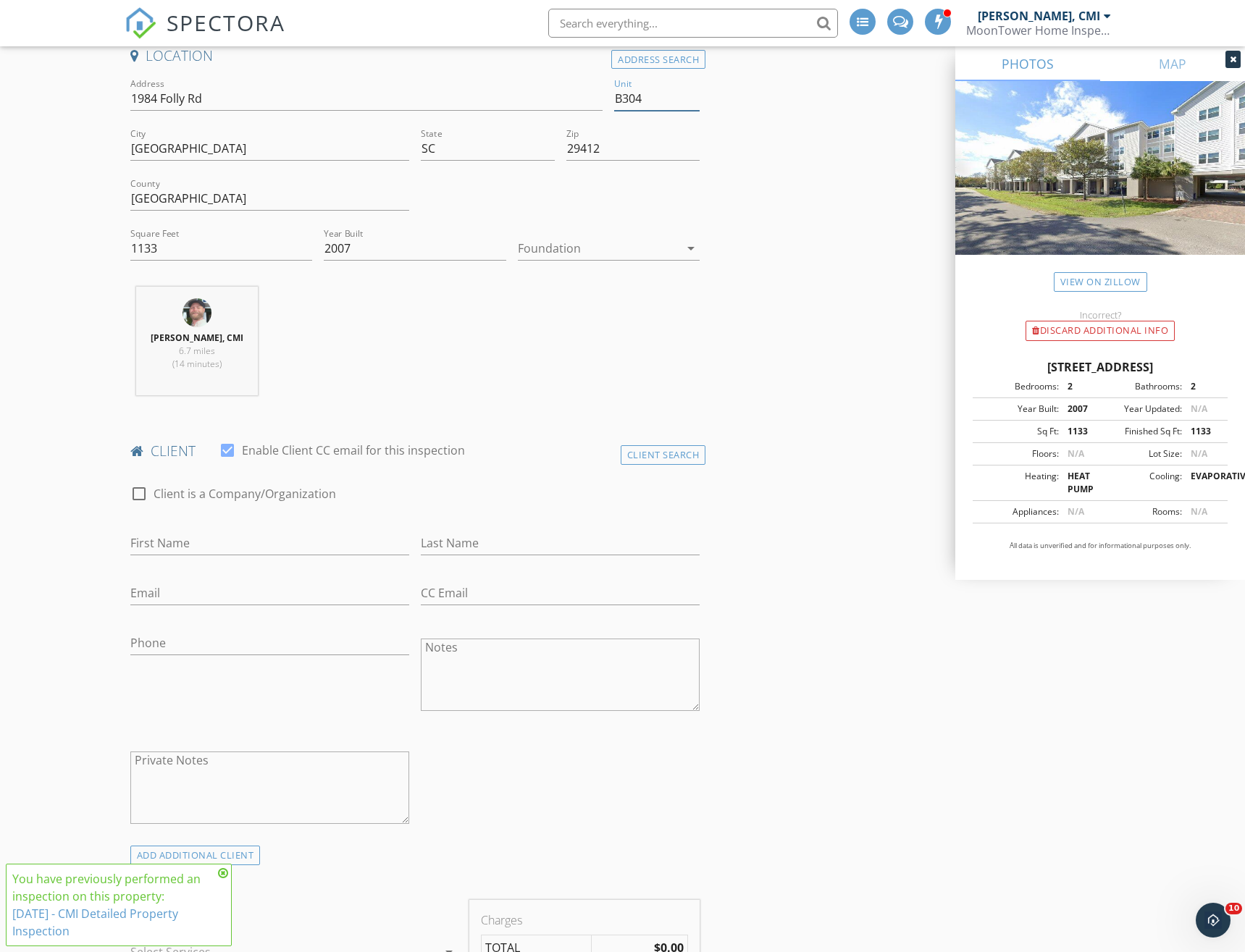
type input "B304"
click at [237, 539] on input "First Name" at bounding box center [269, 543] width 279 height 24
click at [660, 452] on div "Client Search" at bounding box center [664, 455] width 86 height 19
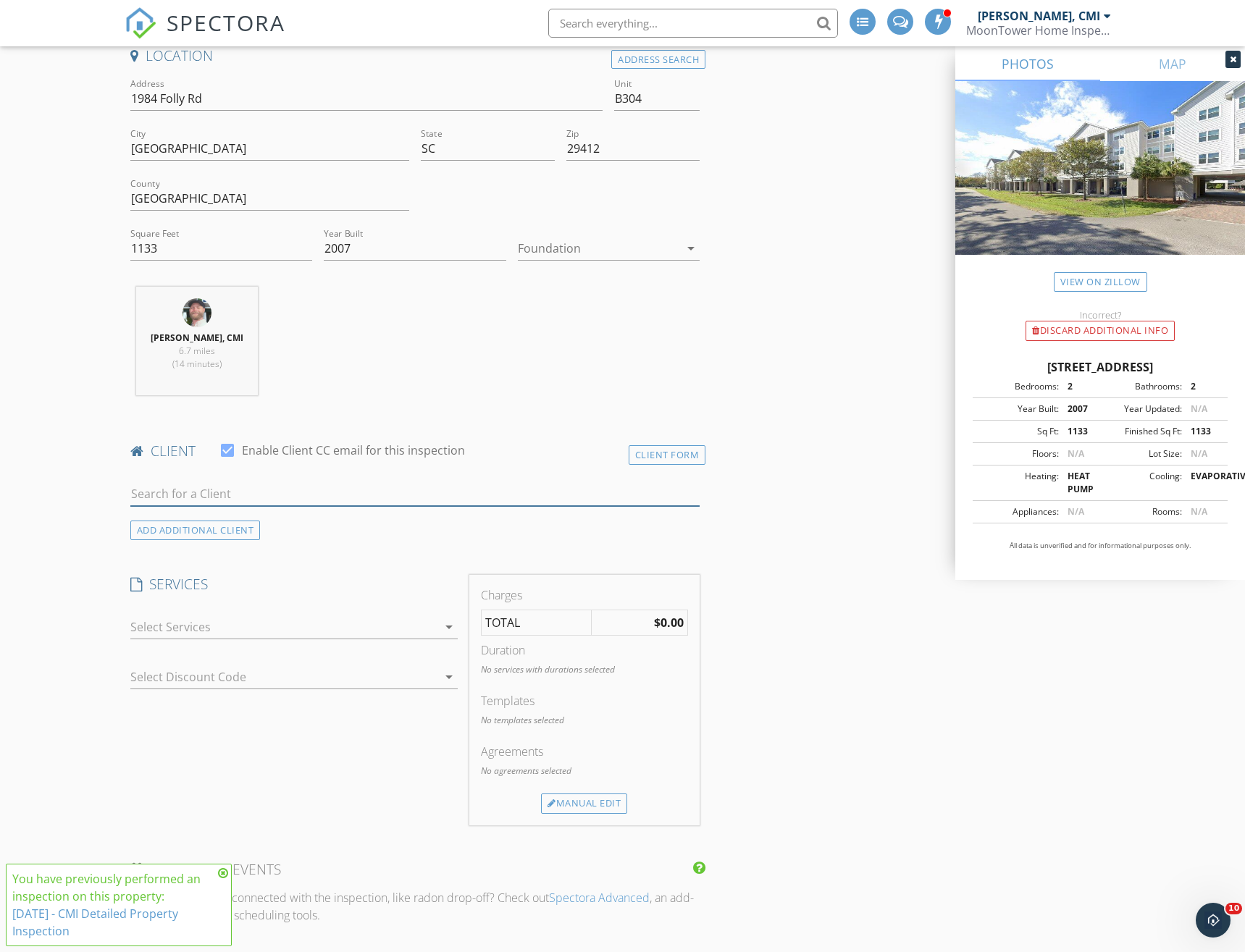
click at [223, 488] on input "text" at bounding box center [414, 494] width 569 height 24
type input "Mike K"
click at [258, 530] on div "[EMAIL_ADDRESS][DOMAIN_NAME]" at bounding box center [245, 535] width 146 height 11
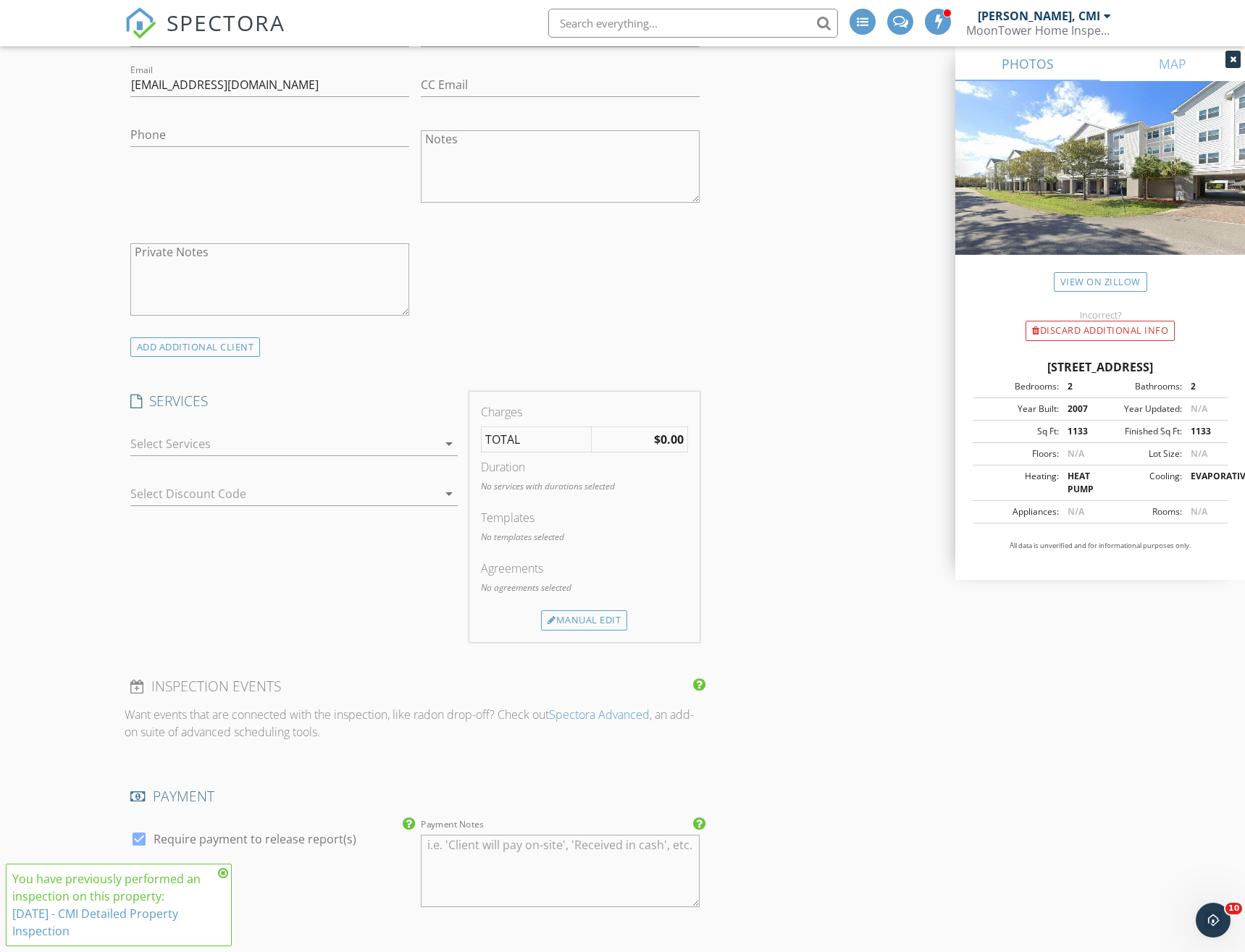
scroll to position [850, 0]
click at [431, 434] on div at bounding box center [283, 437] width 307 height 23
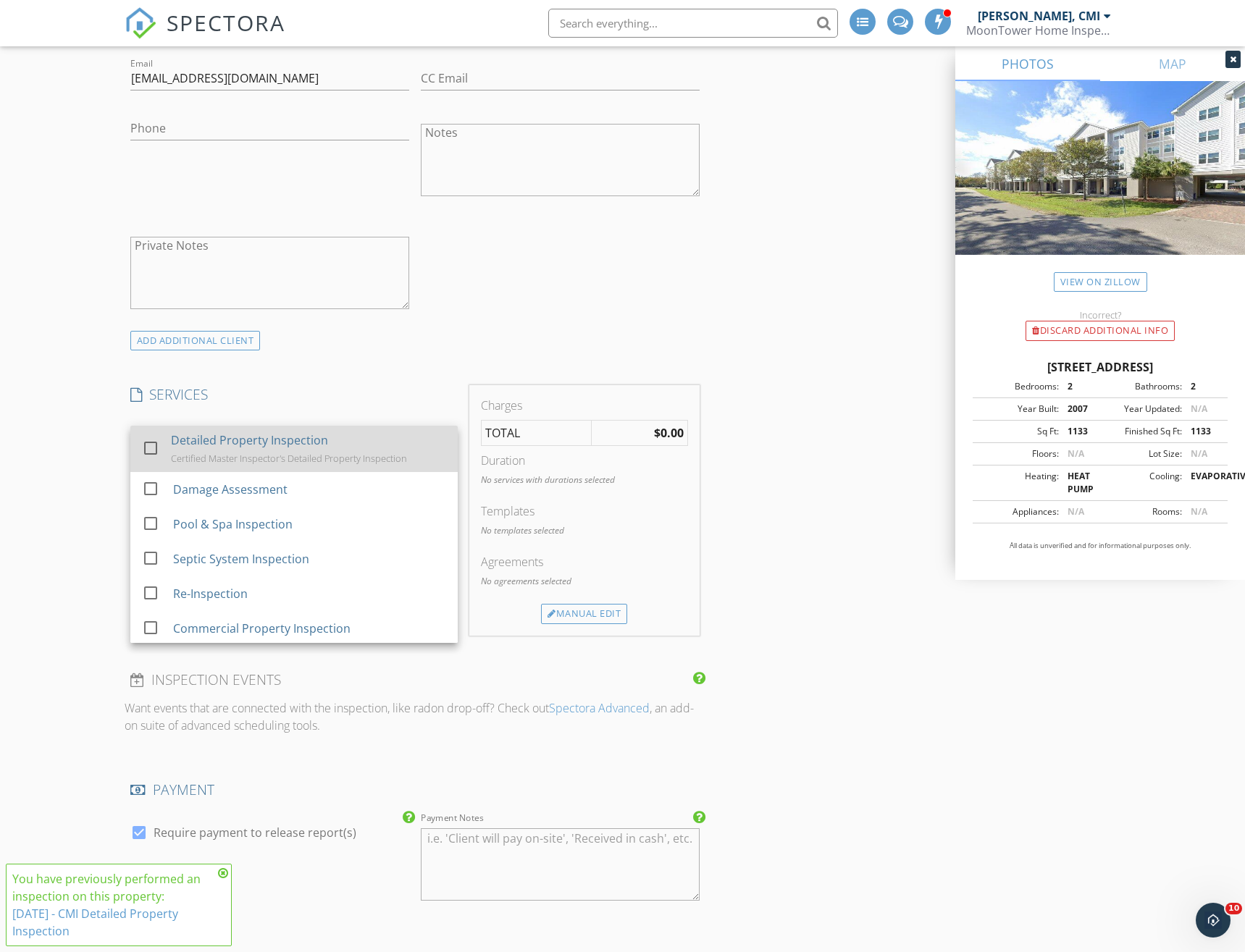
click at [214, 446] on div "Detailed Property Inspection" at bounding box center [249, 441] width 157 height 18
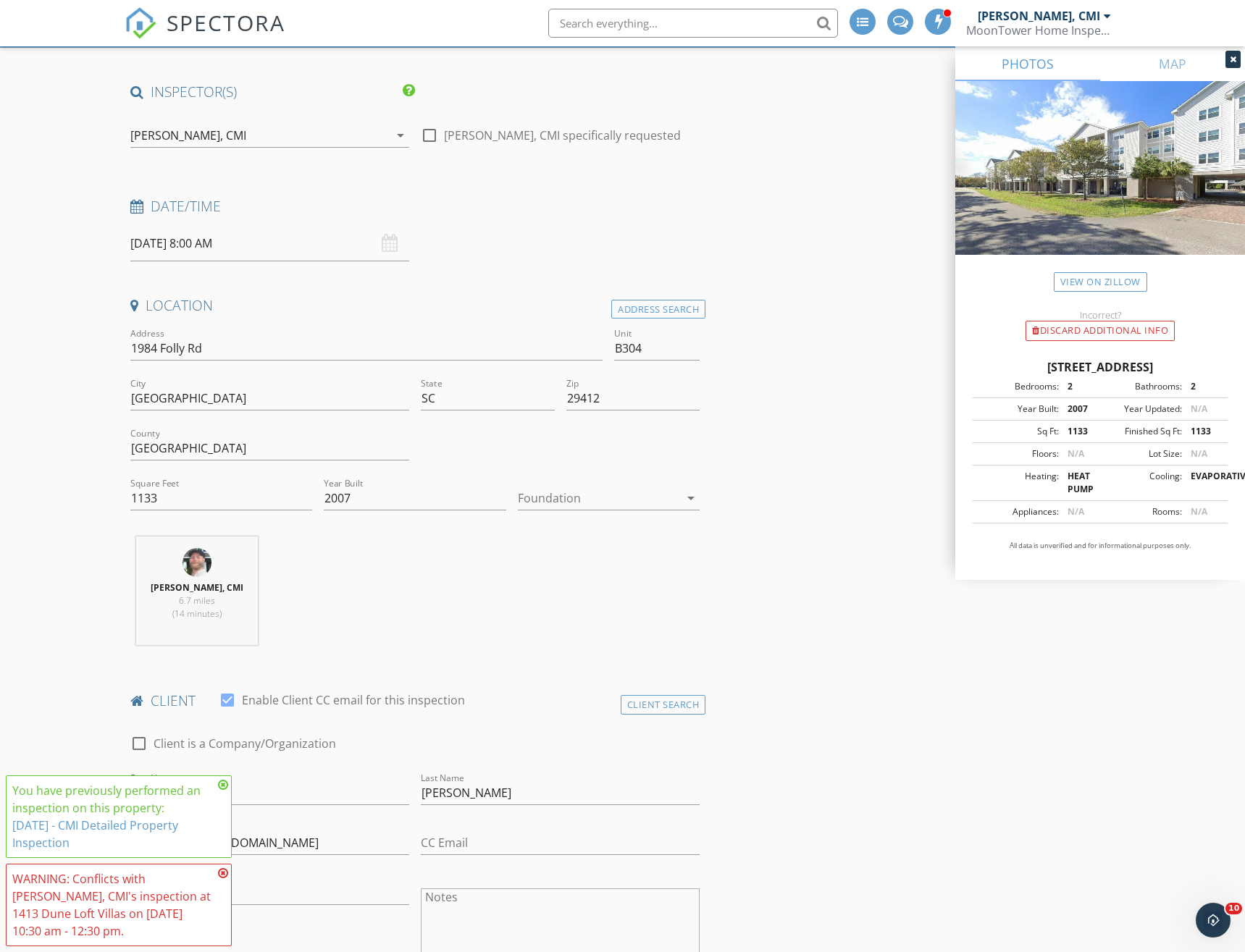
scroll to position [84, 0]
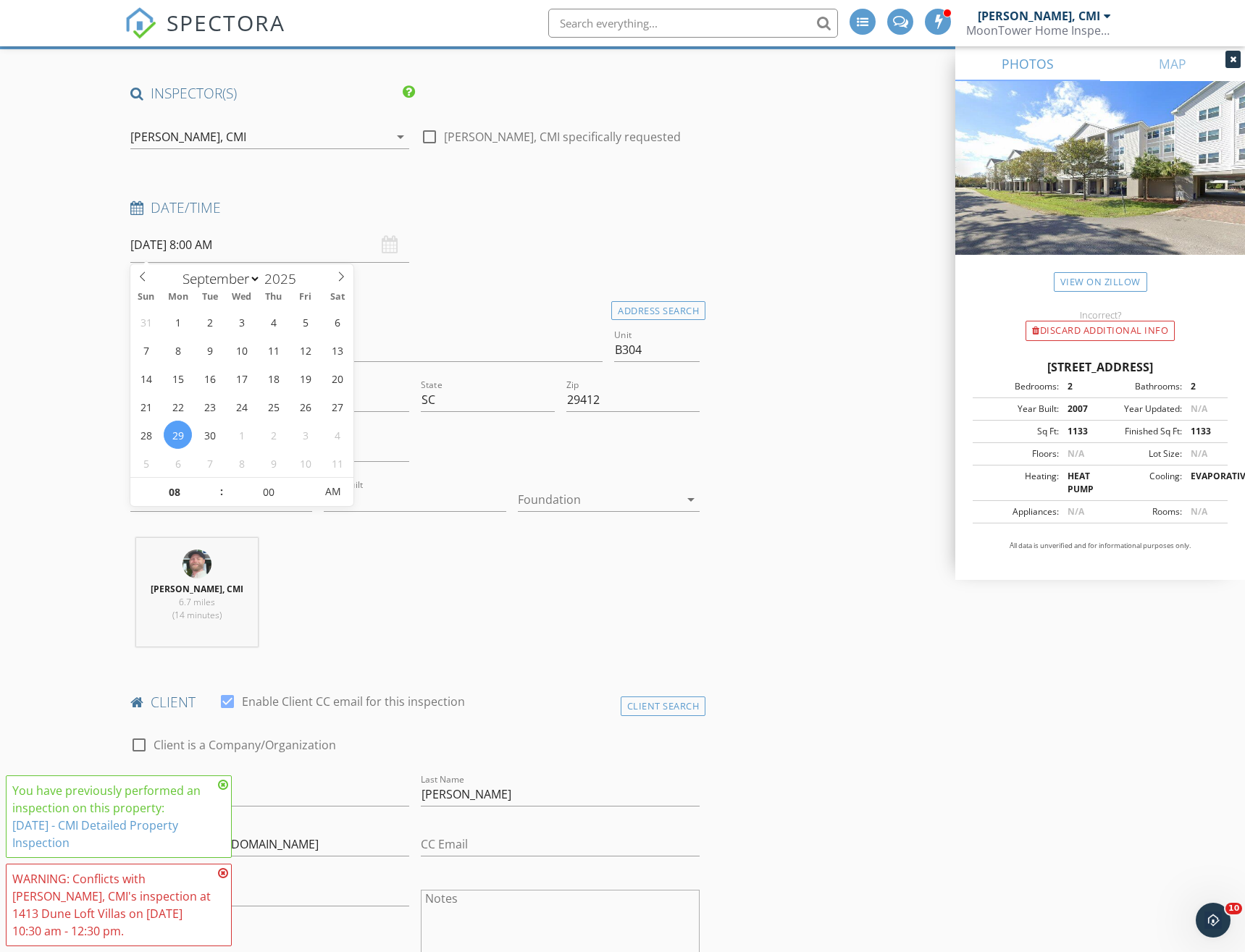
click at [221, 245] on input "09/29/2025 8:00 AM" at bounding box center [269, 245] width 279 height 36
type input "09"
type input "09/29/2025 9:00 AM"
click at [215, 483] on span at bounding box center [214, 485] width 10 height 15
type input "10"
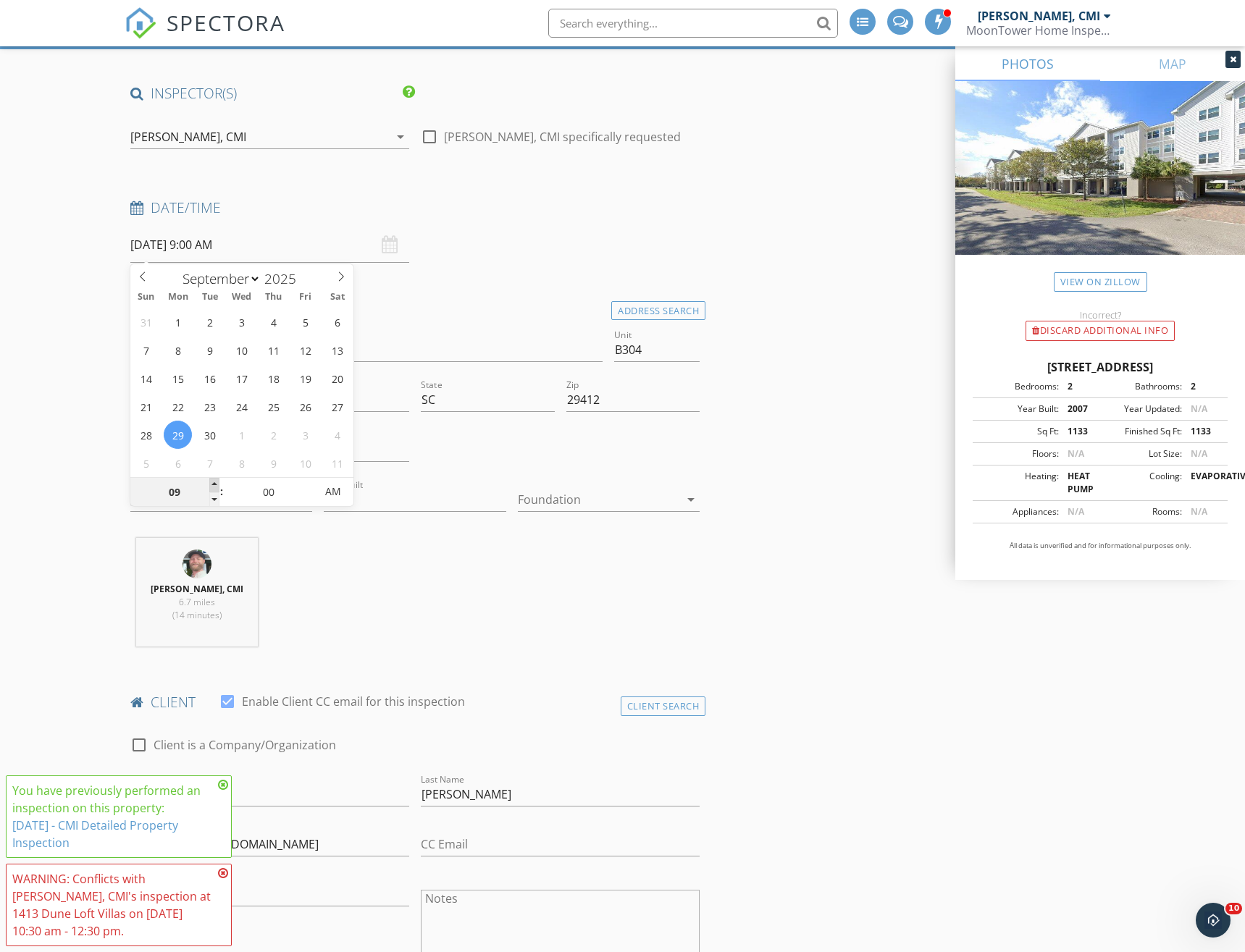
type input "09/29/2025 10:00 AM"
click at [215, 483] on span at bounding box center [214, 485] width 10 height 15
type input "11"
type input "09/29/2025 11:00 AM"
click at [215, 483] on span at bounding box center [214, 485] width 10 height 15
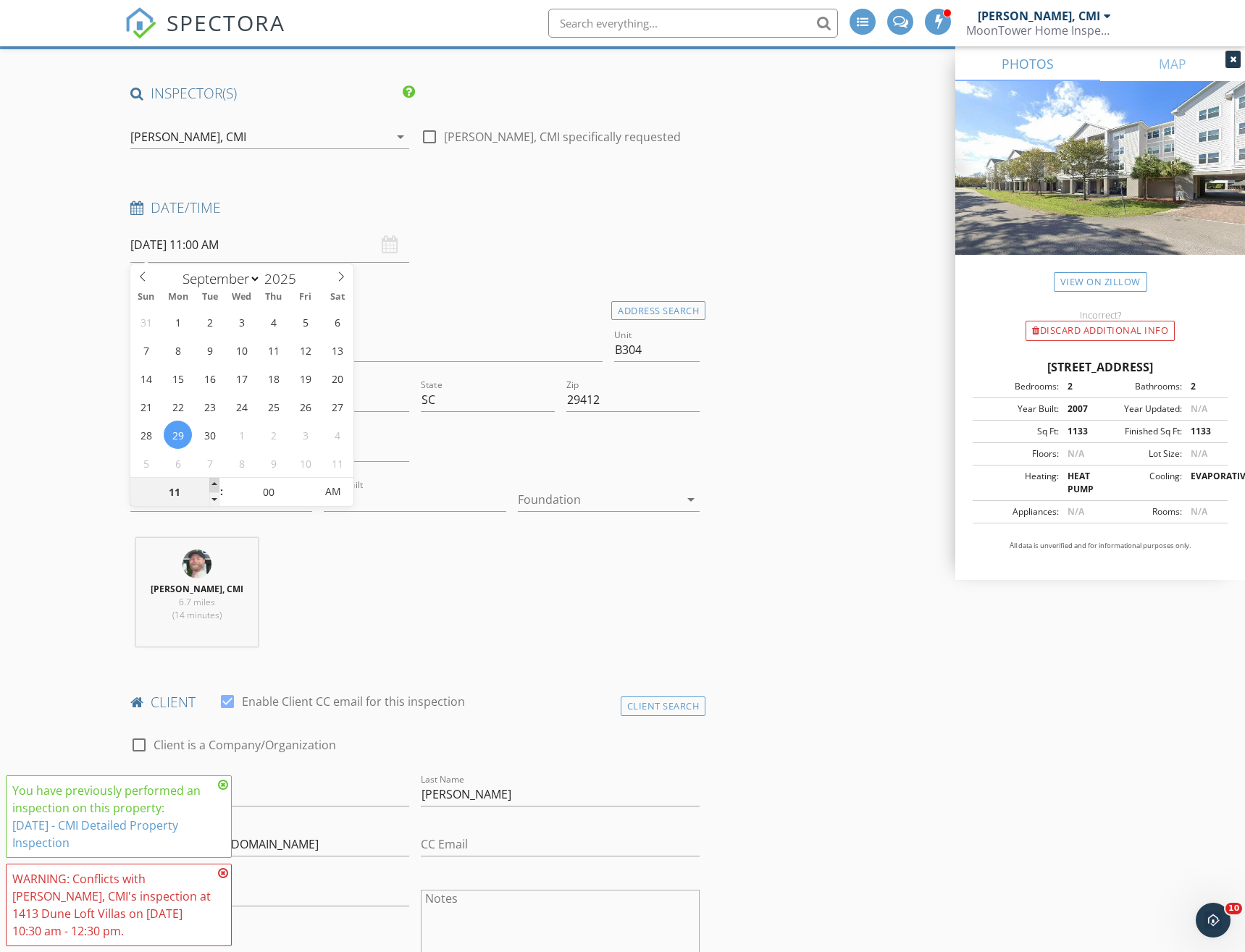
type input "12"
type input "09/29/2025 12:00 PM"
click at [215, 483] on span at bounding box center [214, 485] width 10 height 15
type input "01"
type input "09/29/2025 1:00 PM"
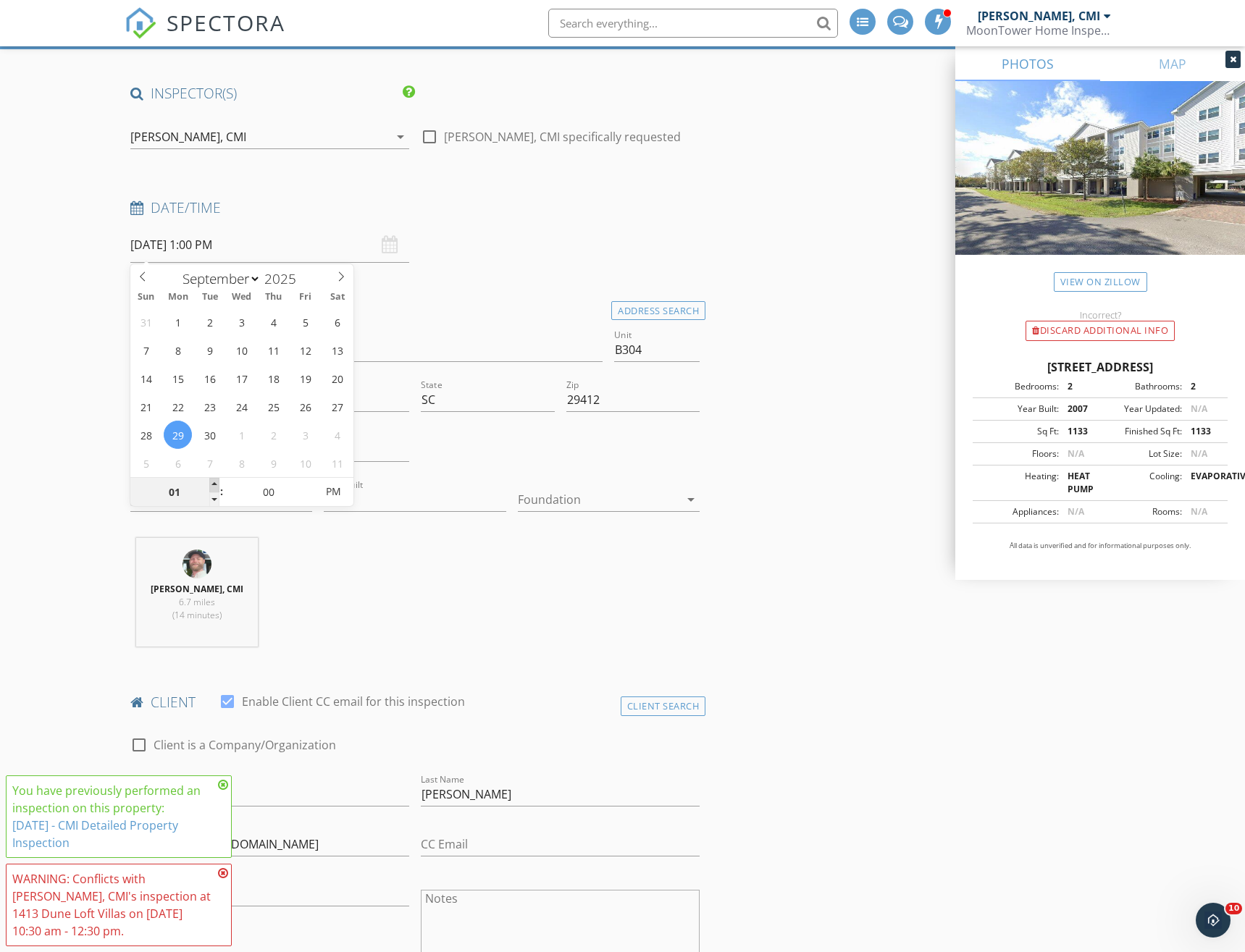
click at [215, 482] on span at bounding box center [214, 485] width 10 height 15
type input "02"
type input "09/29/2025 2:00 PM"
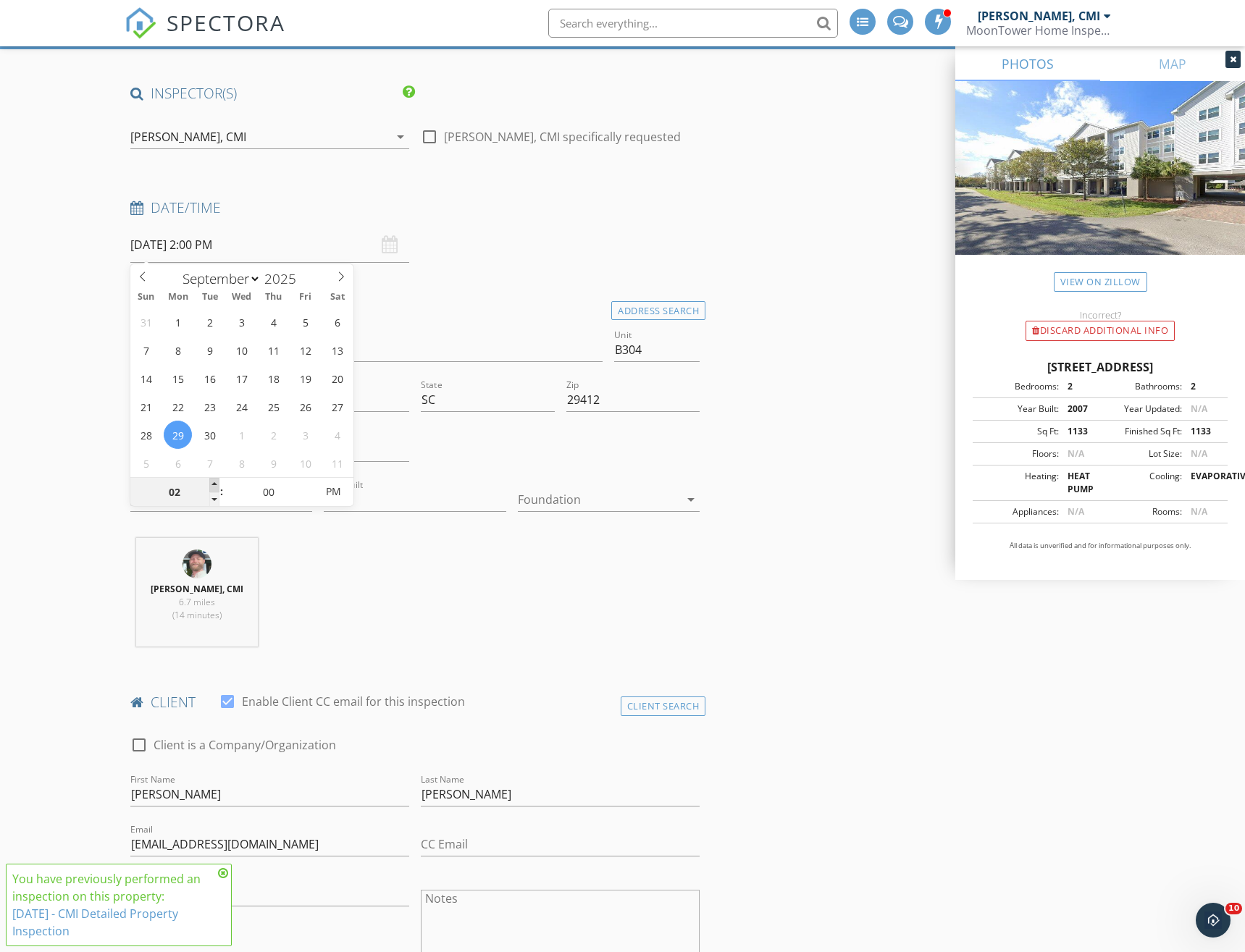
click at [215, 482] on span at bounding box center [214, 485] width 10 height 15
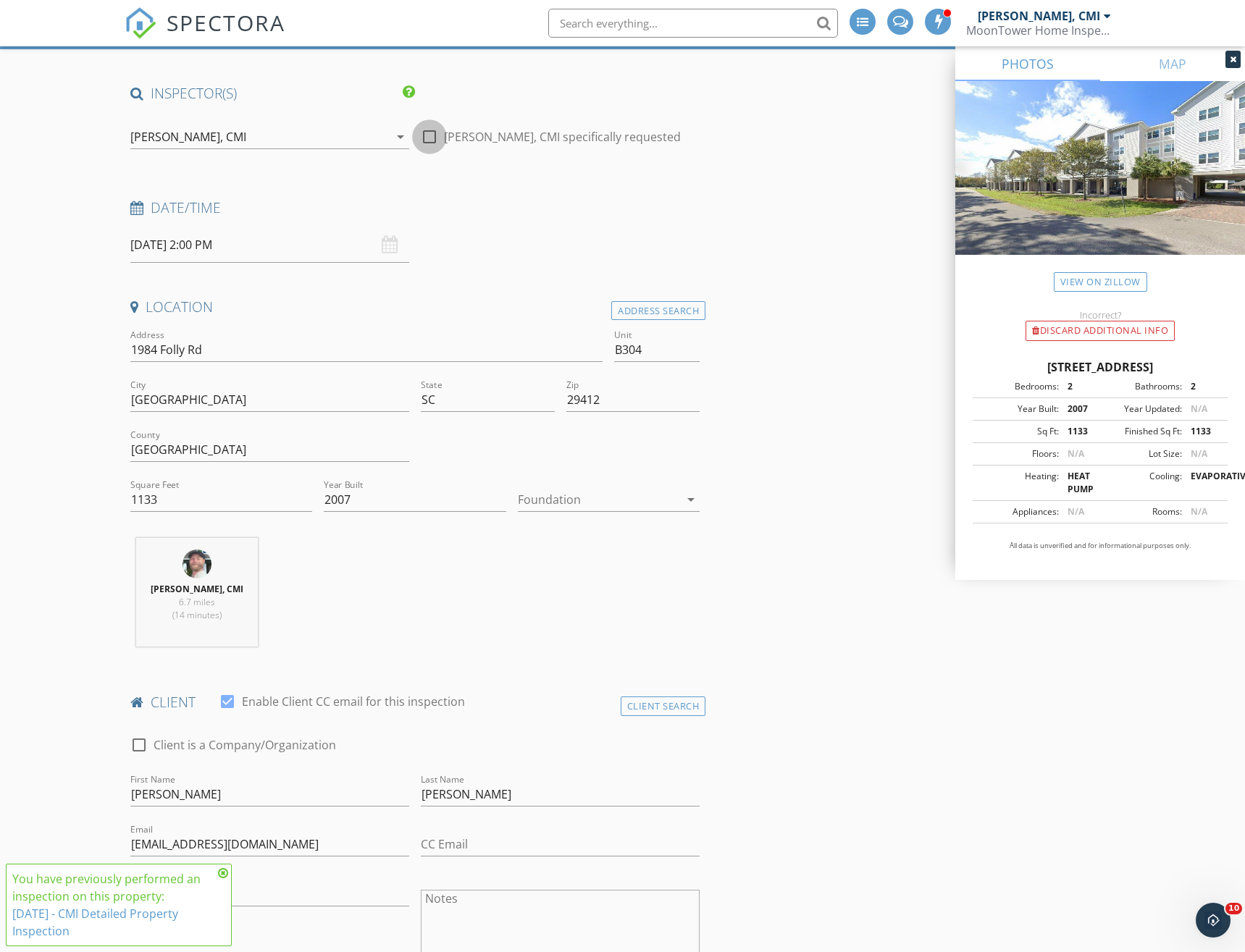
click at [432, 136] on div at bounding box center [430, 136] width 24 height 24
checkbox input "true"
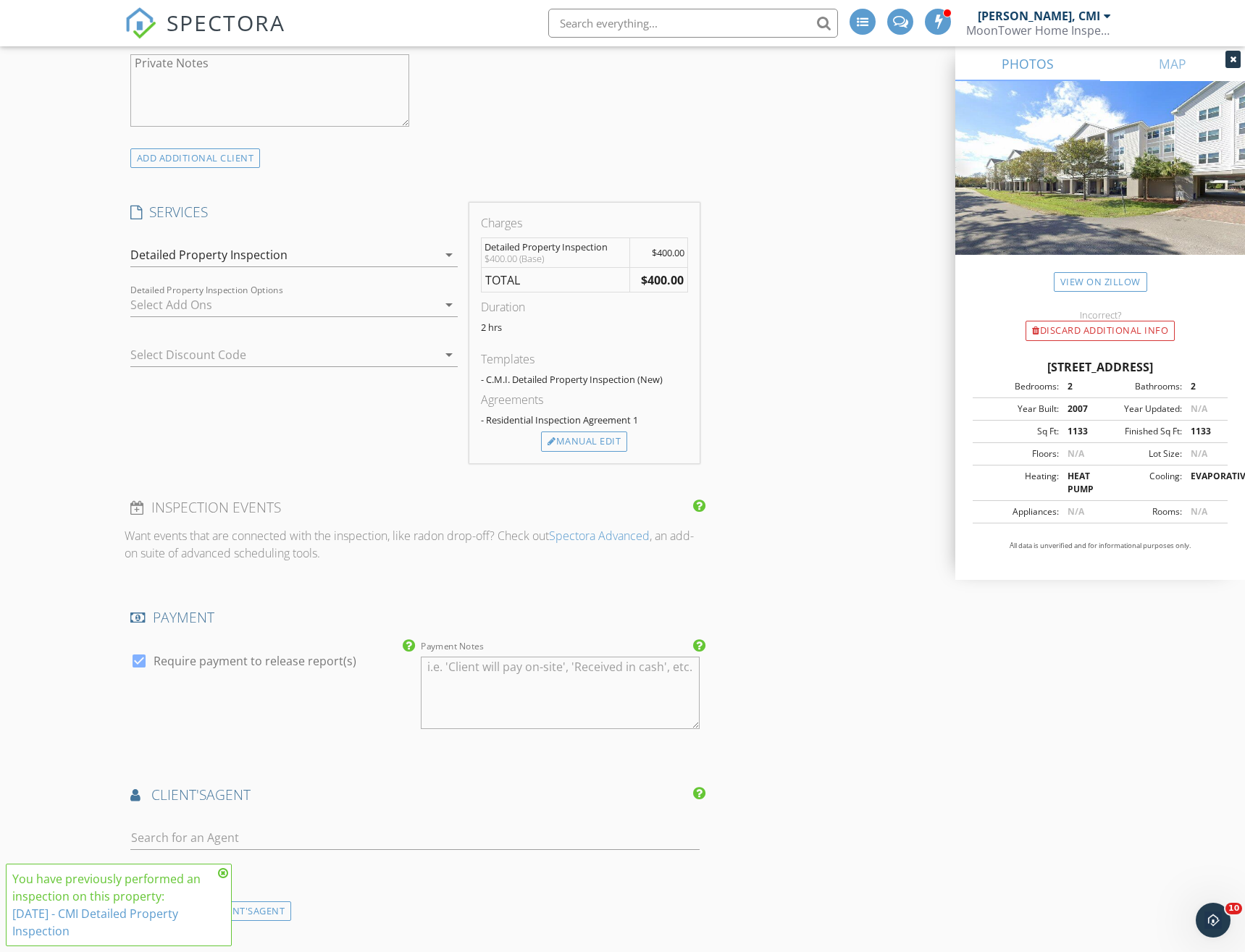
scroll to position [1407, 0]
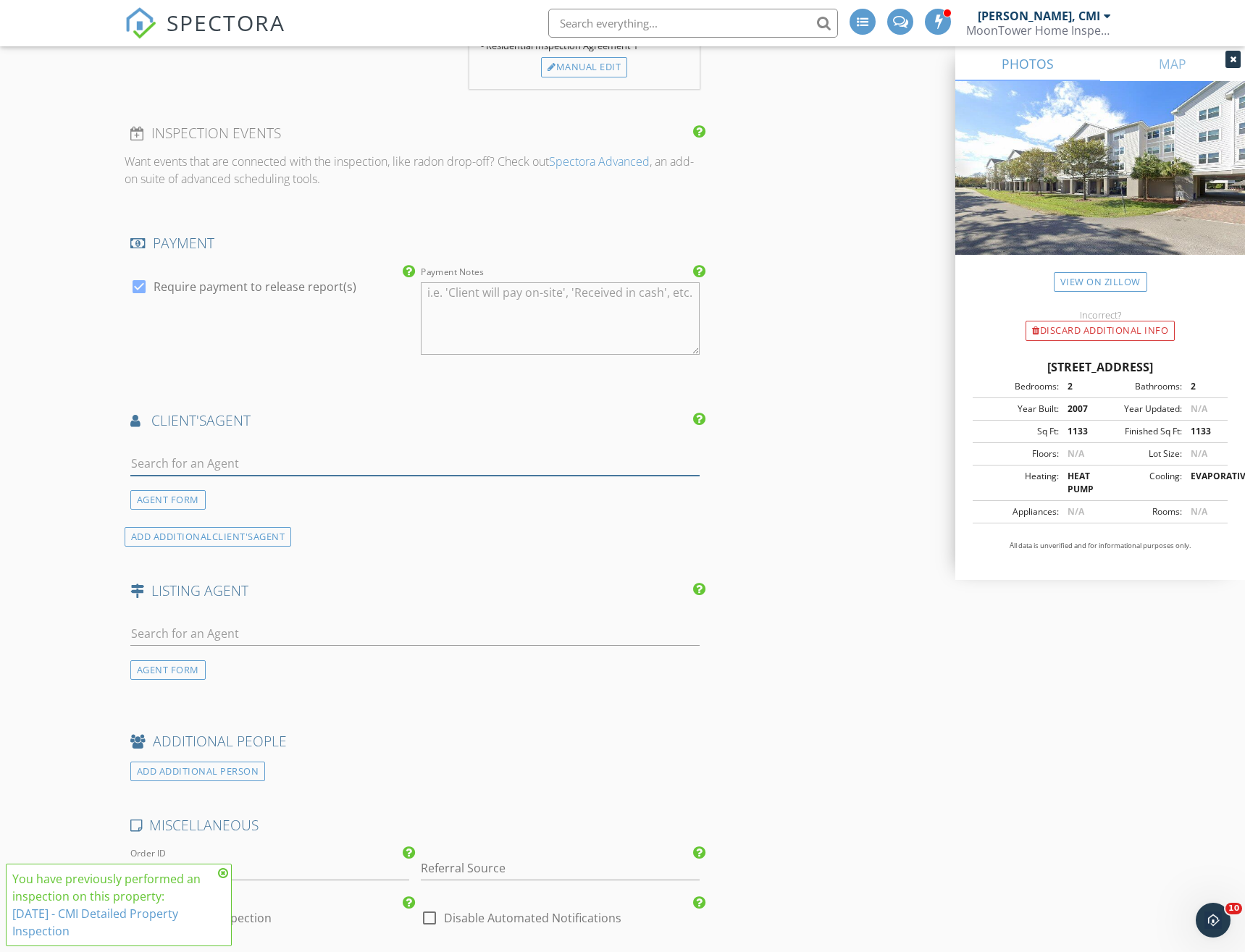
click at [351, 466] on input "text" at bounding box center [414, 464] width 569 height 24
type input "AJ"
click at [241, 501] on li "AJ Hanson" at bounding box center [414, 496] width 568 height 40
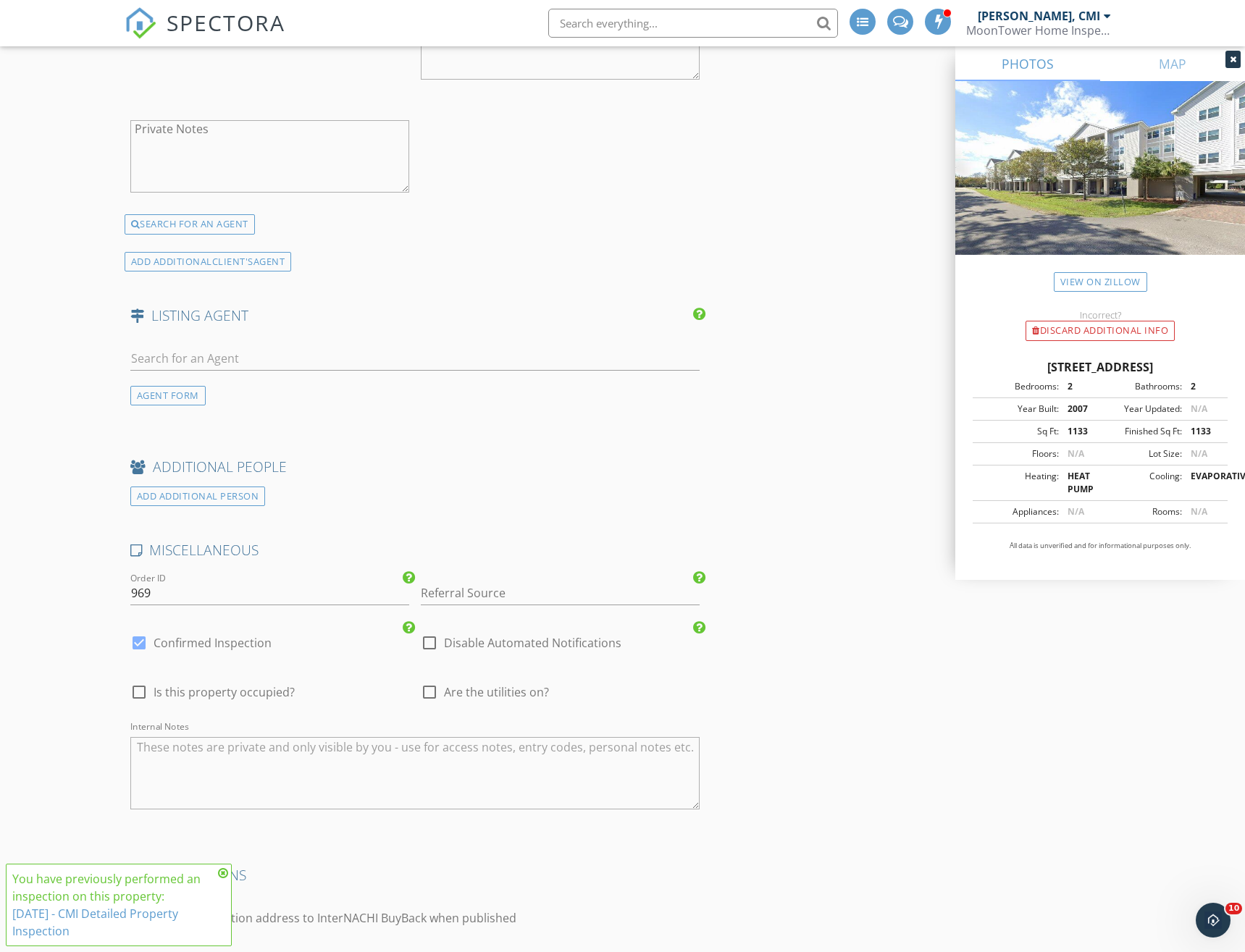
scroll to position [2288, 0]
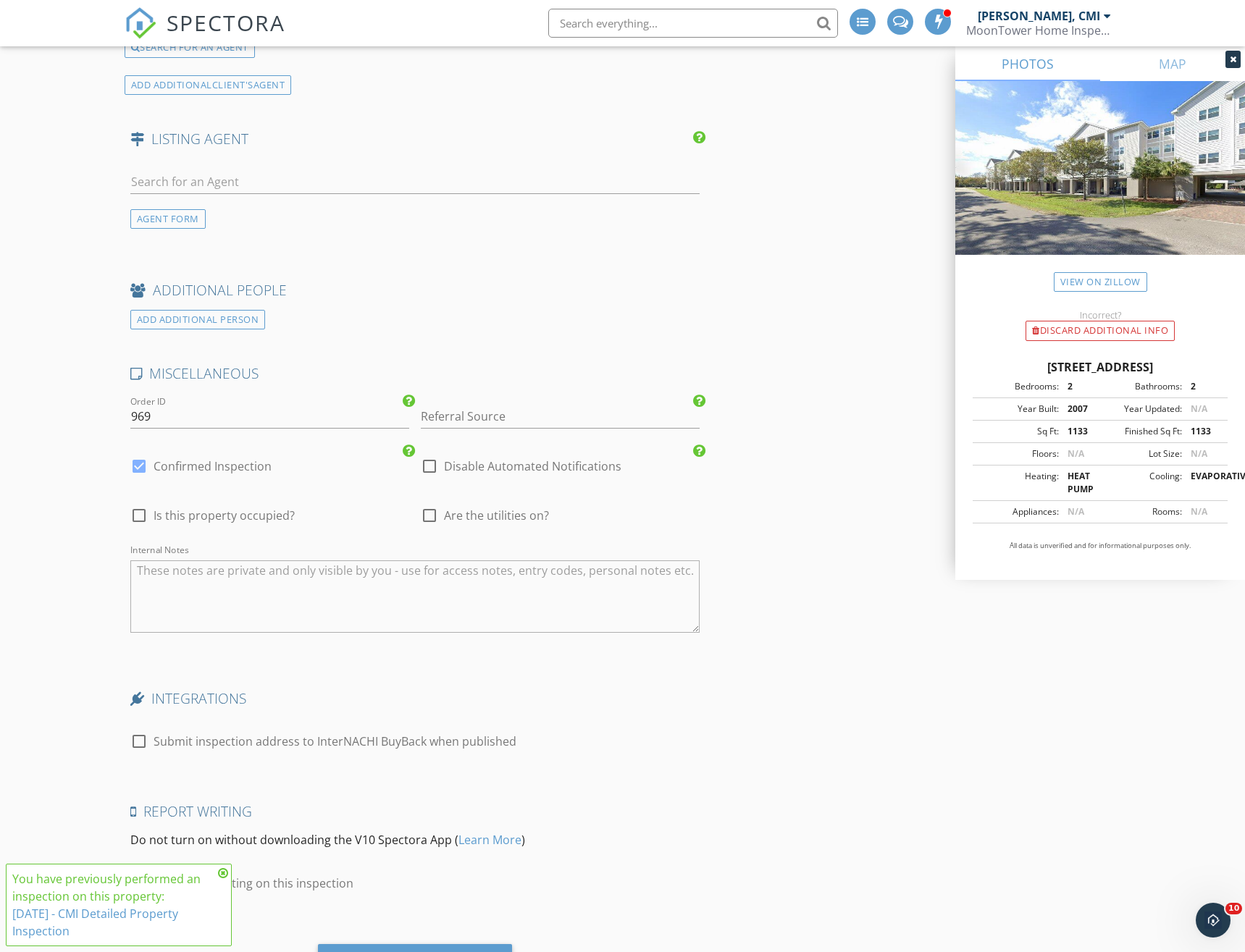
drag, startPoint x: 221, startPoint y: 517, endPoint x: 275, endPoint y: 522, distance: 54.2
click at [221, 517] on span "Is this property occupied?" at bounding box center [224, 516] width 141 height 15
checkbox input "true"
click at [445, 519] on span "Are the utilities on?" at bounding box center [497, 516] width 105 height 15
checkbox input "true"
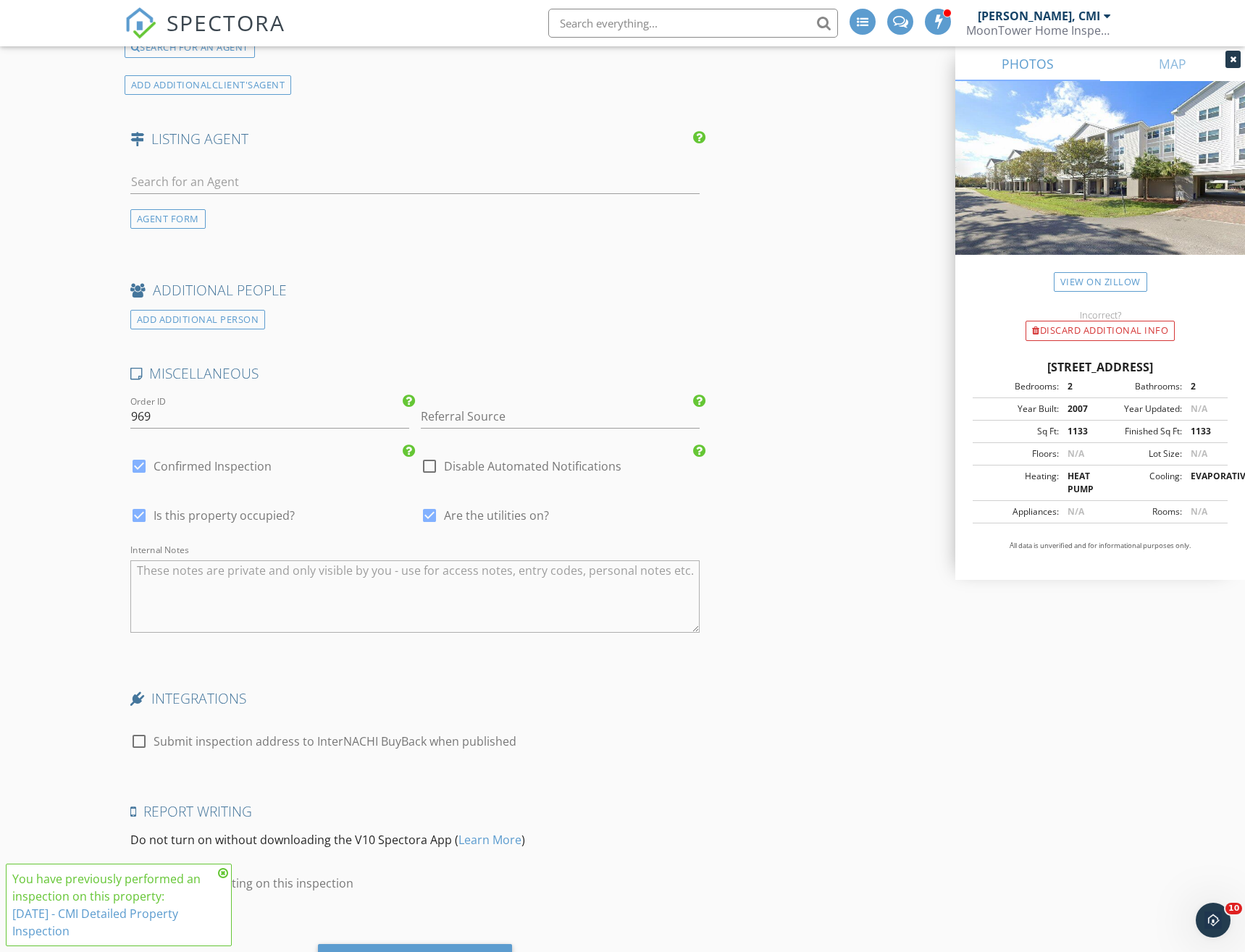
scroll to position [2365, 0]
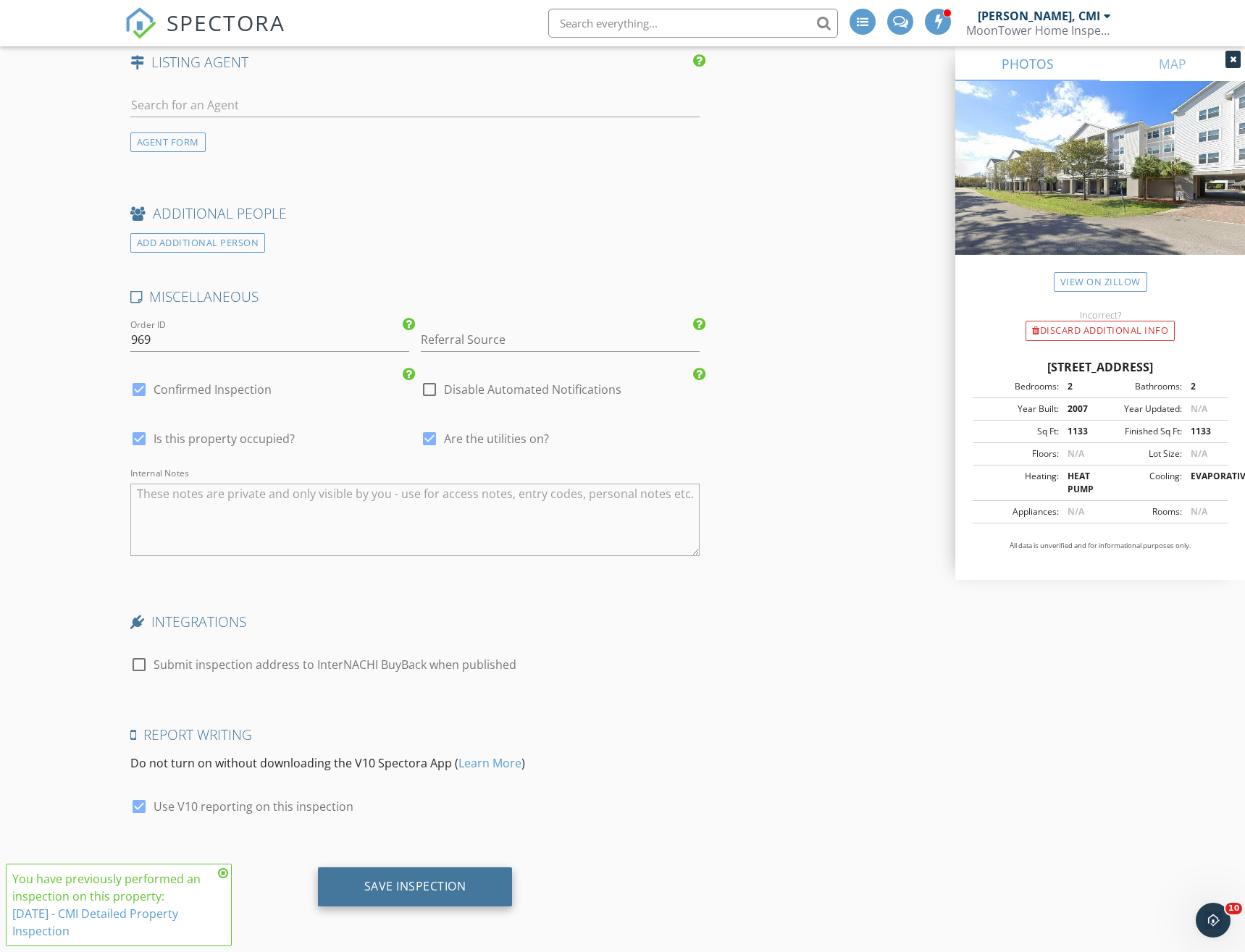
click at [394, 888] on div "Save Inspection" at bounding box center [415, 887] width 102 height 15
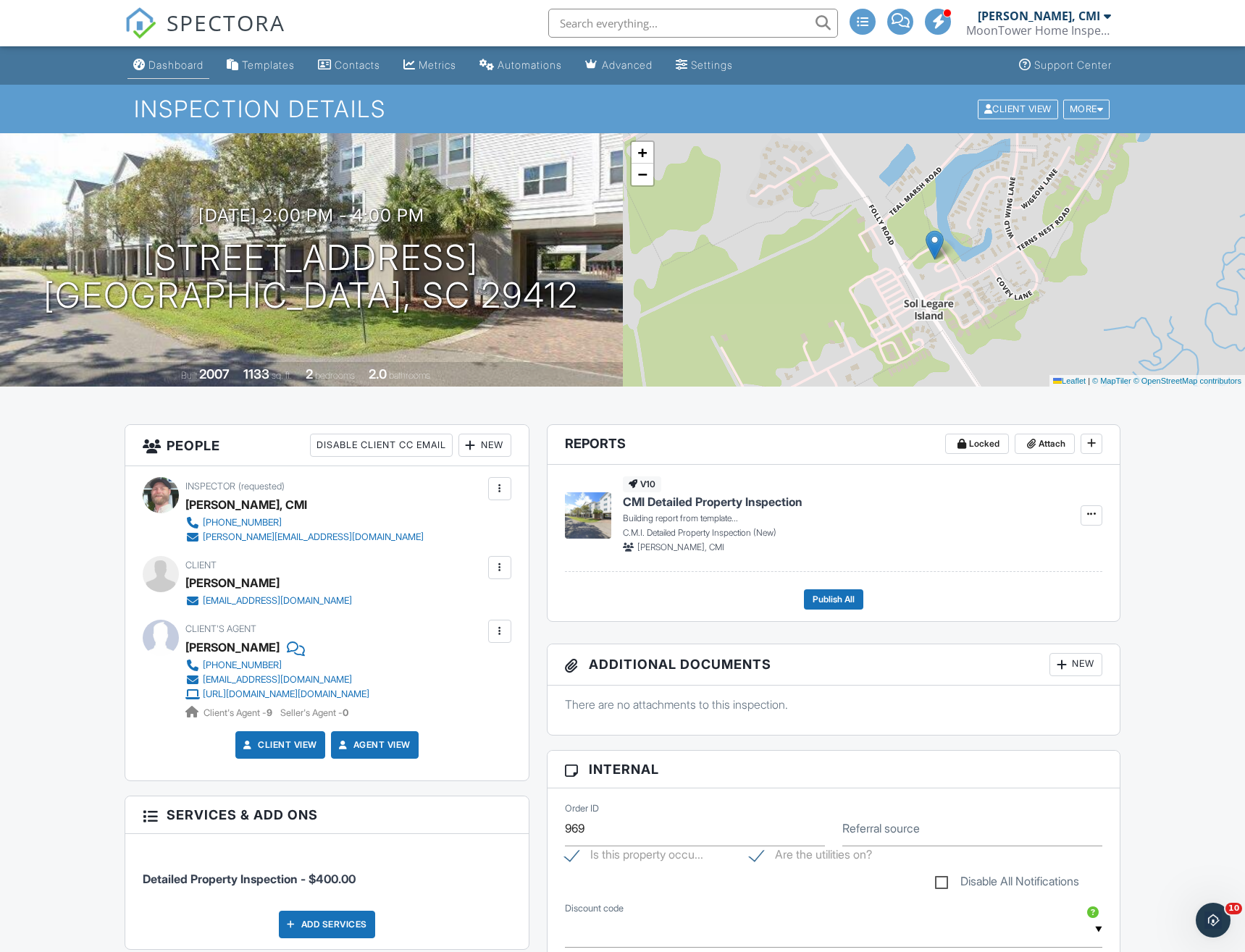
click at [166, 61] on div "Dashboard" at bounding box center [176, 65] width 55 height 12
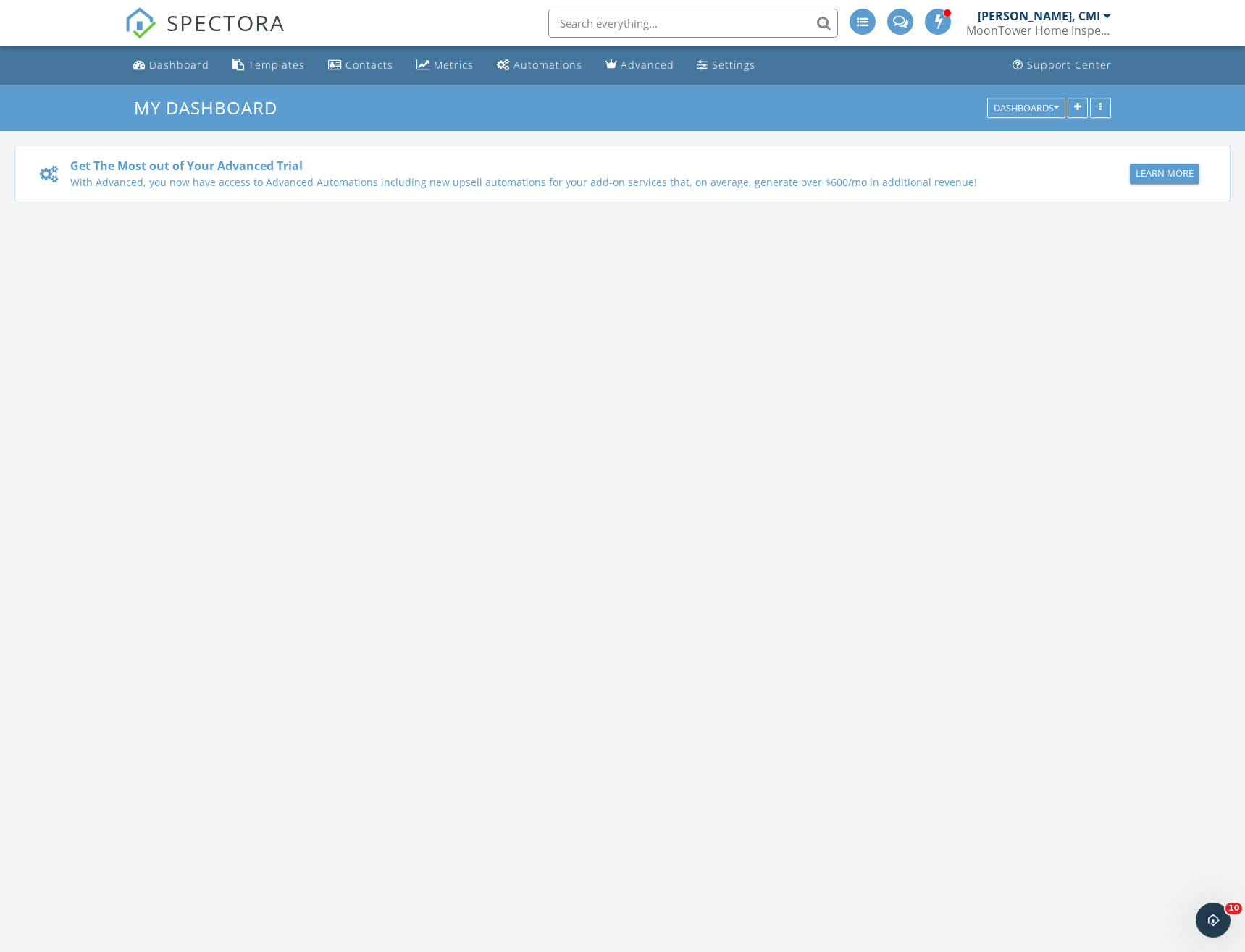
scroll to position [1319, 1246]
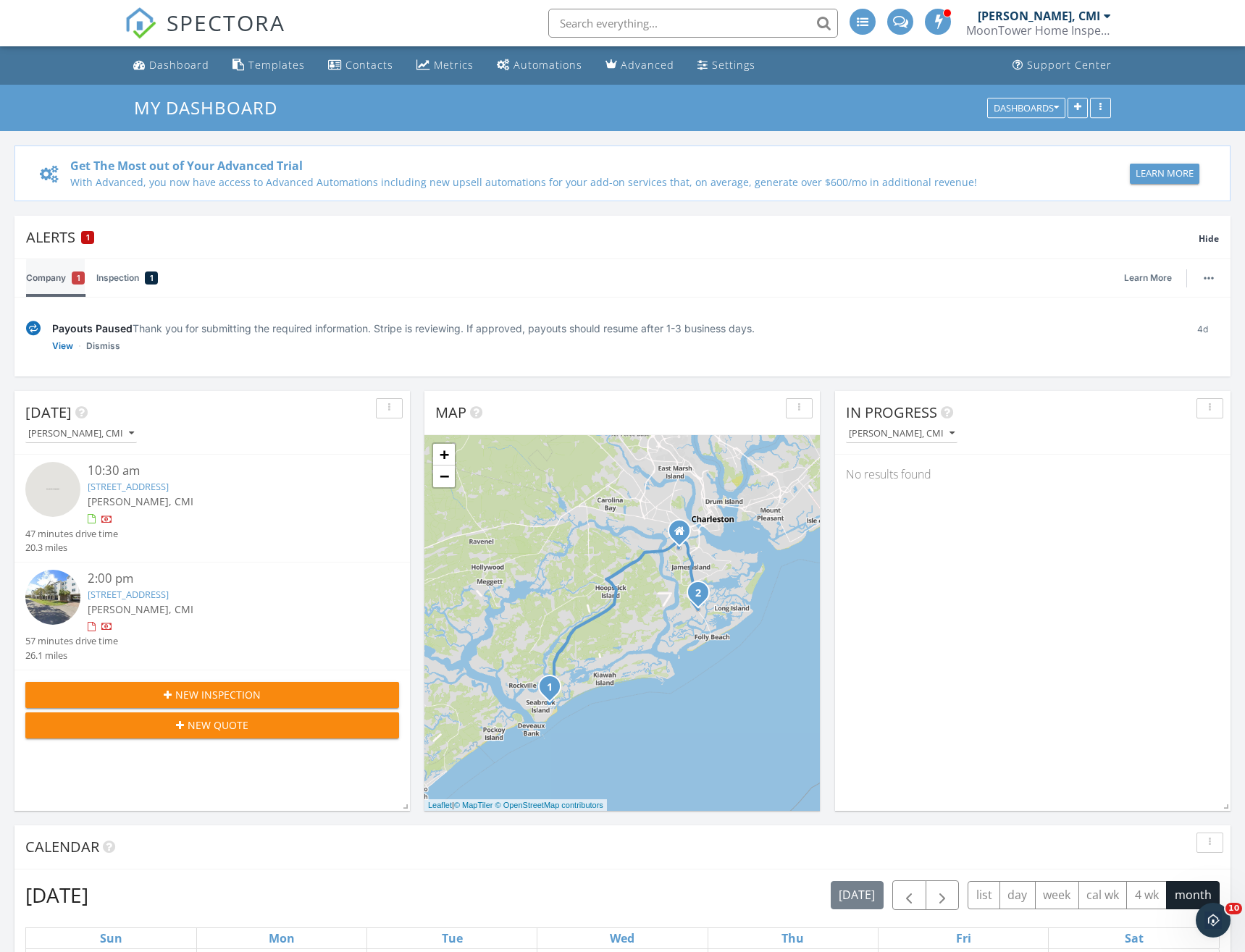
click at [80, 279] on span "1" at bounding box center [78, 278] width 3 height 15
click at [137, 279] on link "Inspection 1" at bounding box center [127, 278] width 61 height 38
click at [105, 346] on link "Dismiss" at bounding box center [103, 346] width 34 height 15
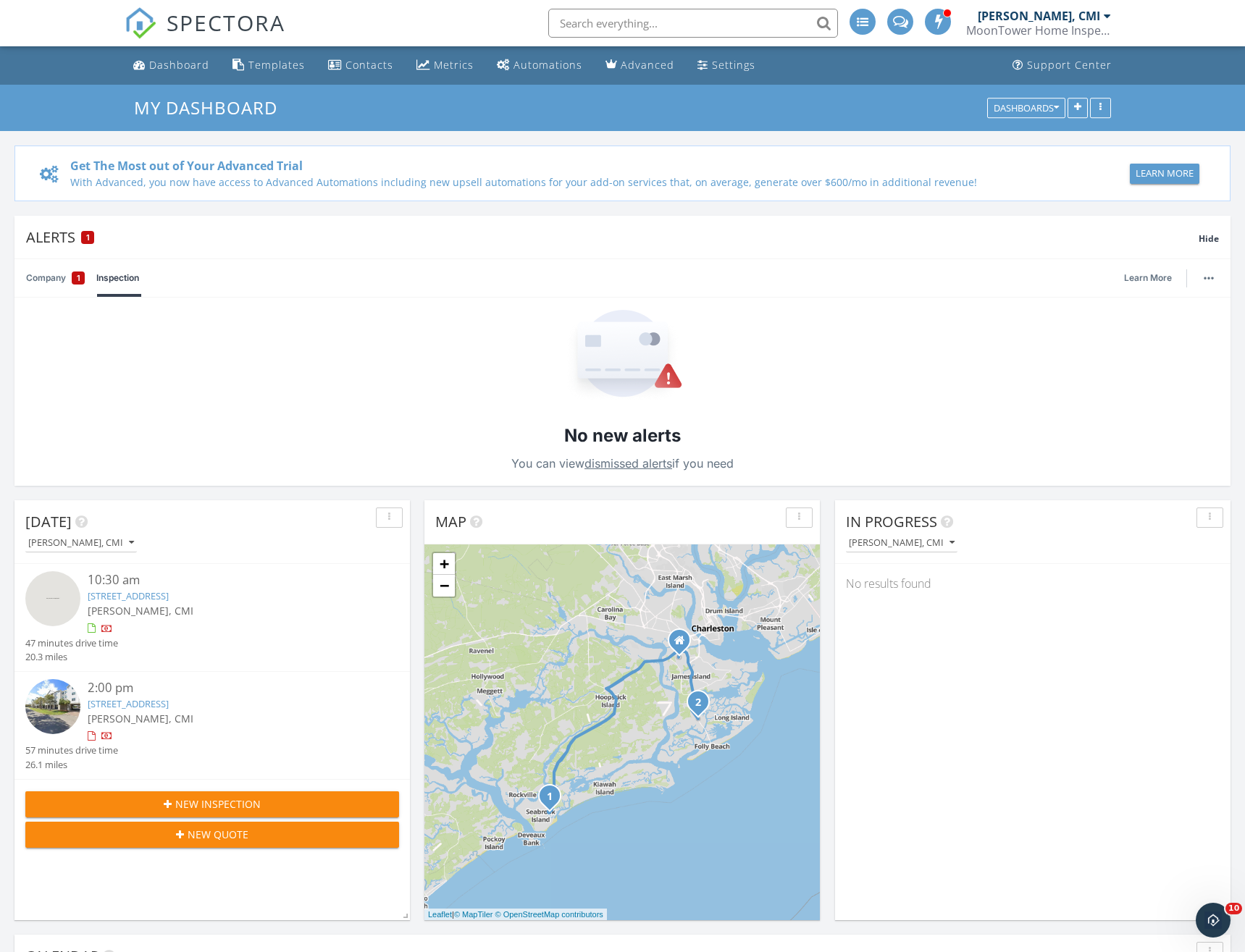
click at [54, 273] on link "Company 1" at bounding box center [55, 278] width 59 height 38
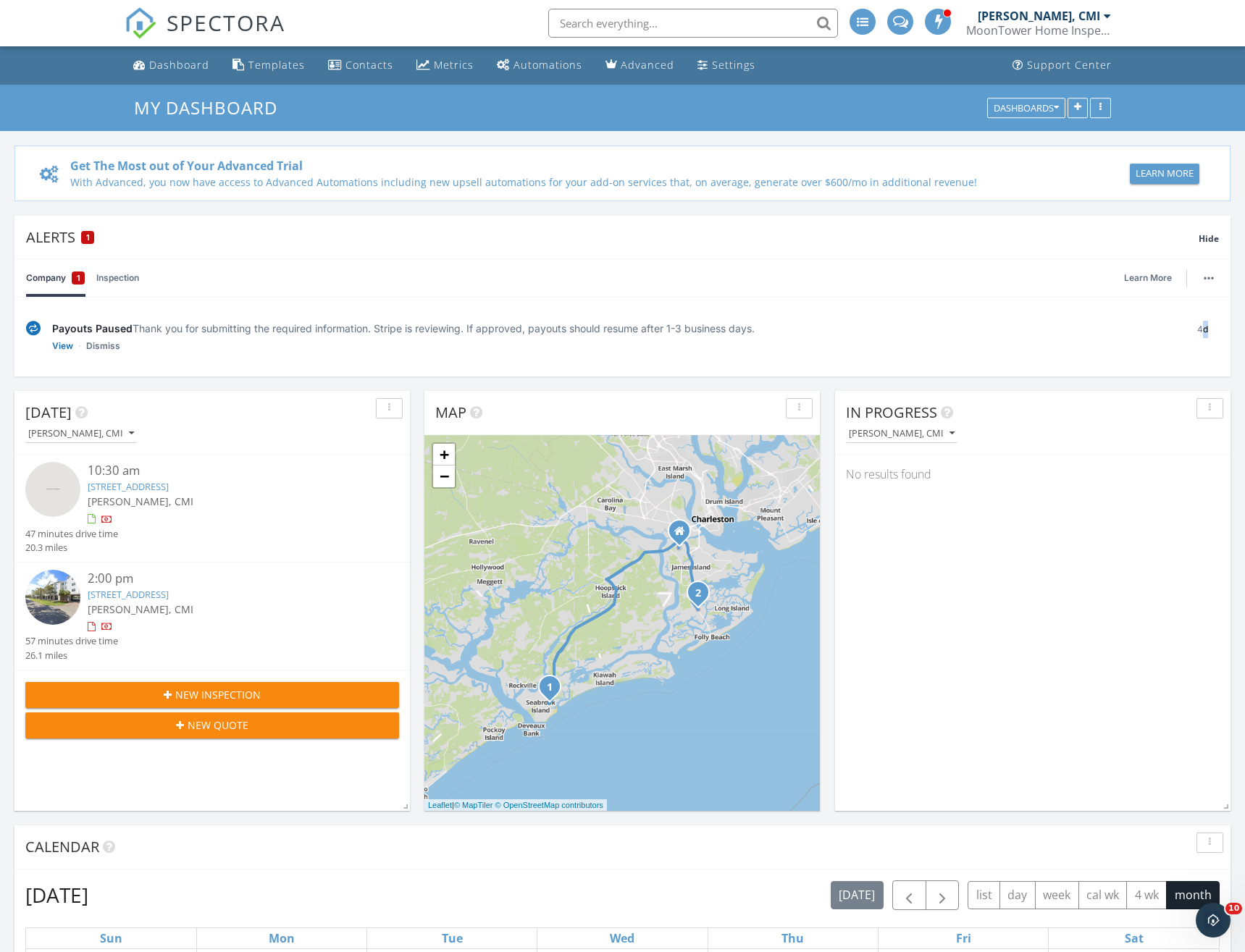
drag, startPoint x: 1203, startPoint y: 331, endPoint x: 1218, endPoint y: 330, distance: 15.0
click at [1218, 330] on div "4d" at bounding box center [1202, 337] width 32 height 32
click at [1217, 329] on div "4d" at bounding box center [1202, 337] width 32 height 32
drag, startPoint x: 1205, startPoint y: 329, endPoint x: 1186, endPoint y: 329, distance: 19.0
click at [1186, 329] on div "4d" at bounding box center [1202, 337] width 32 height 32
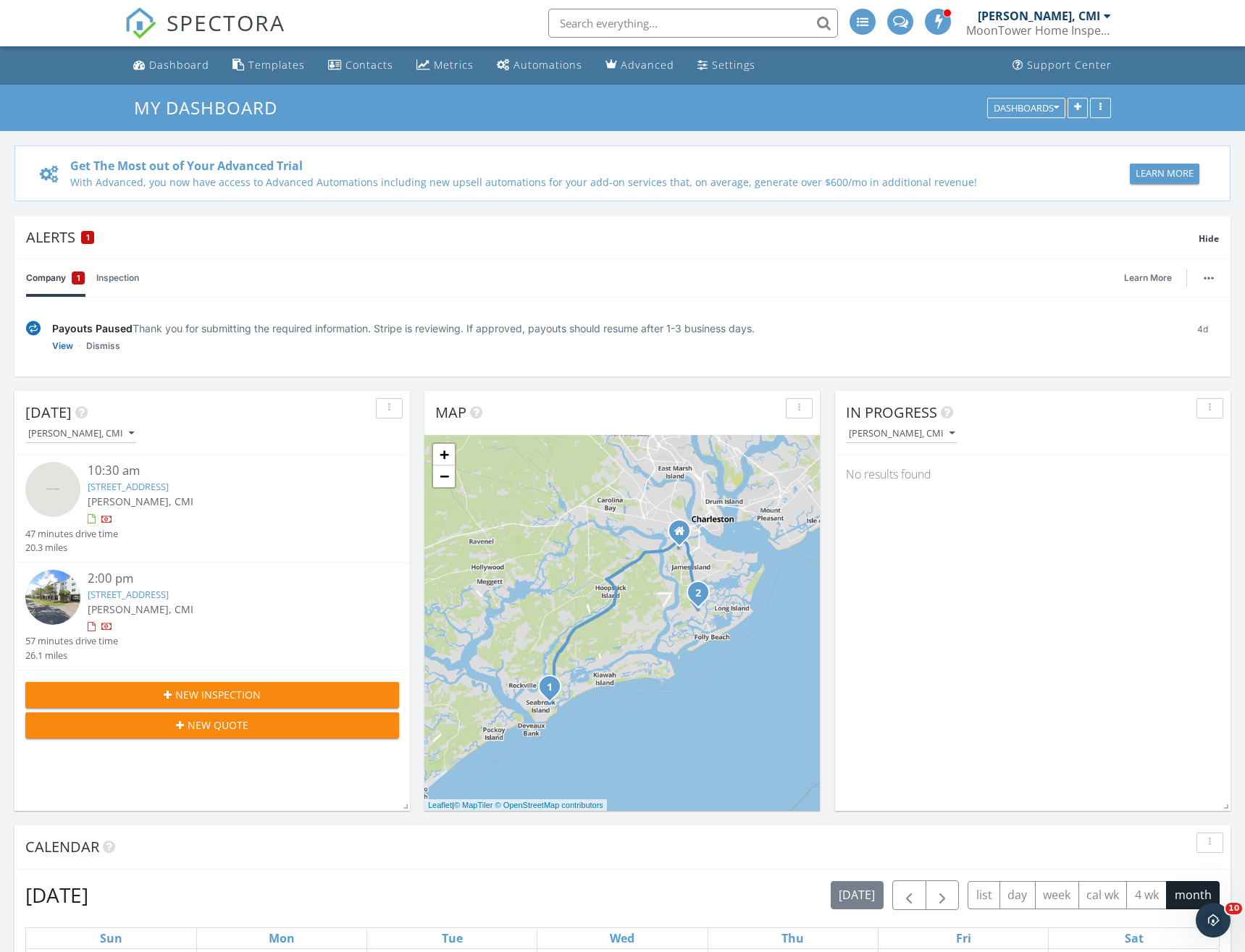
click at [1104, 326] on div "Payouts Paused Thank you for submitting the required information. Stripe is rev…" at bounding box center [614, 328] width 1122 height 15
